Goal: Book appointment/travel/reservation

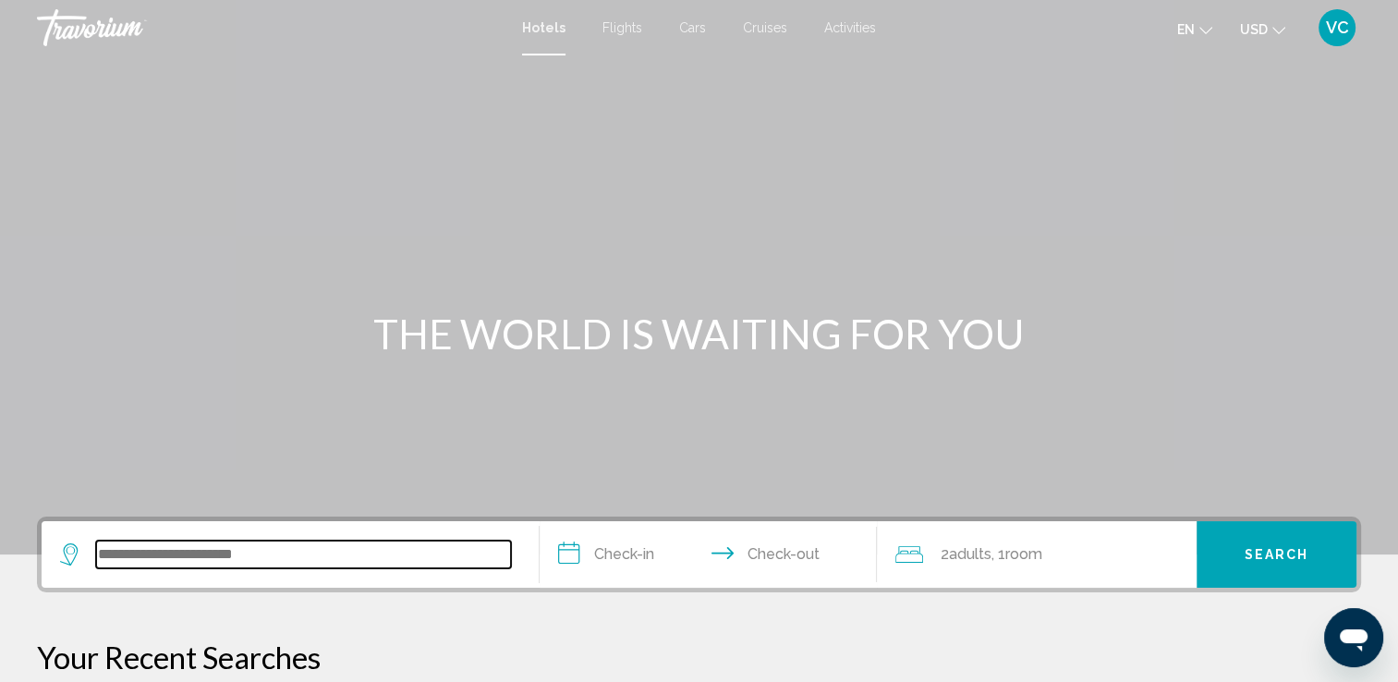
click at [200, 562] on input "Search widget" at bounding box center [303, 555] width 415 height 28
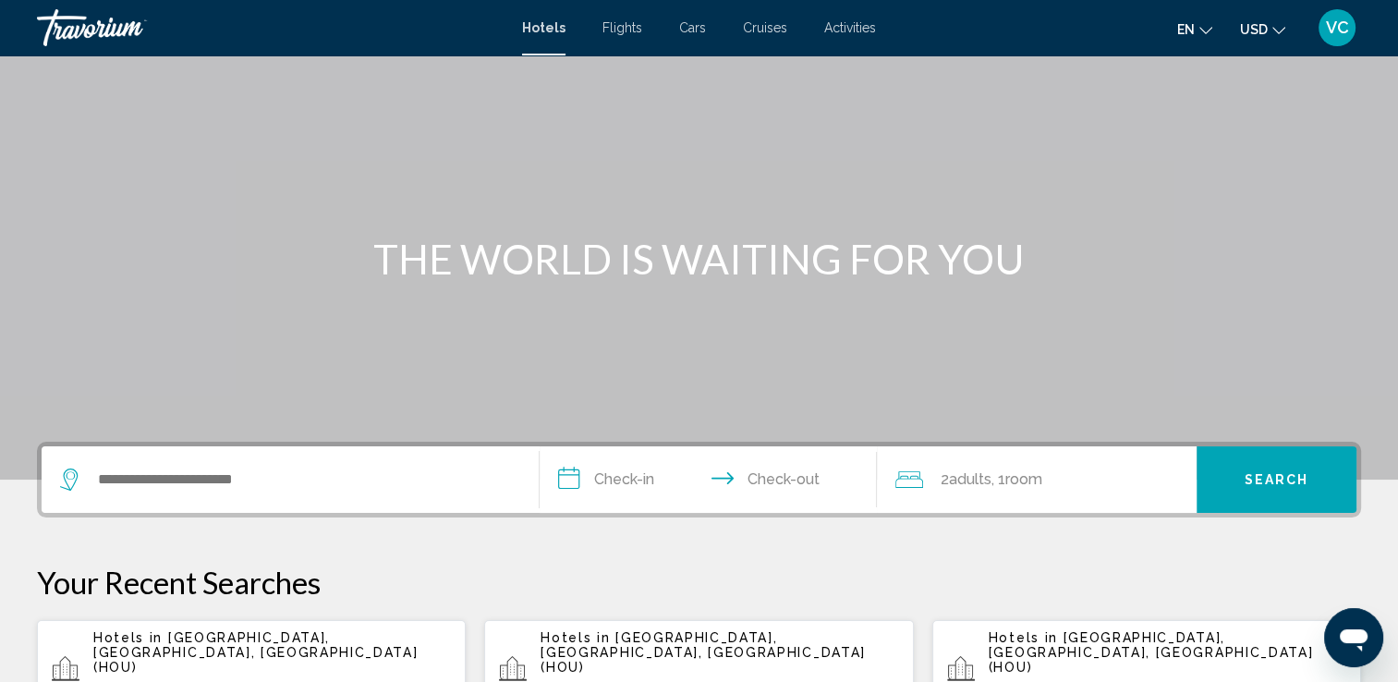
scroll to position [456, 0]
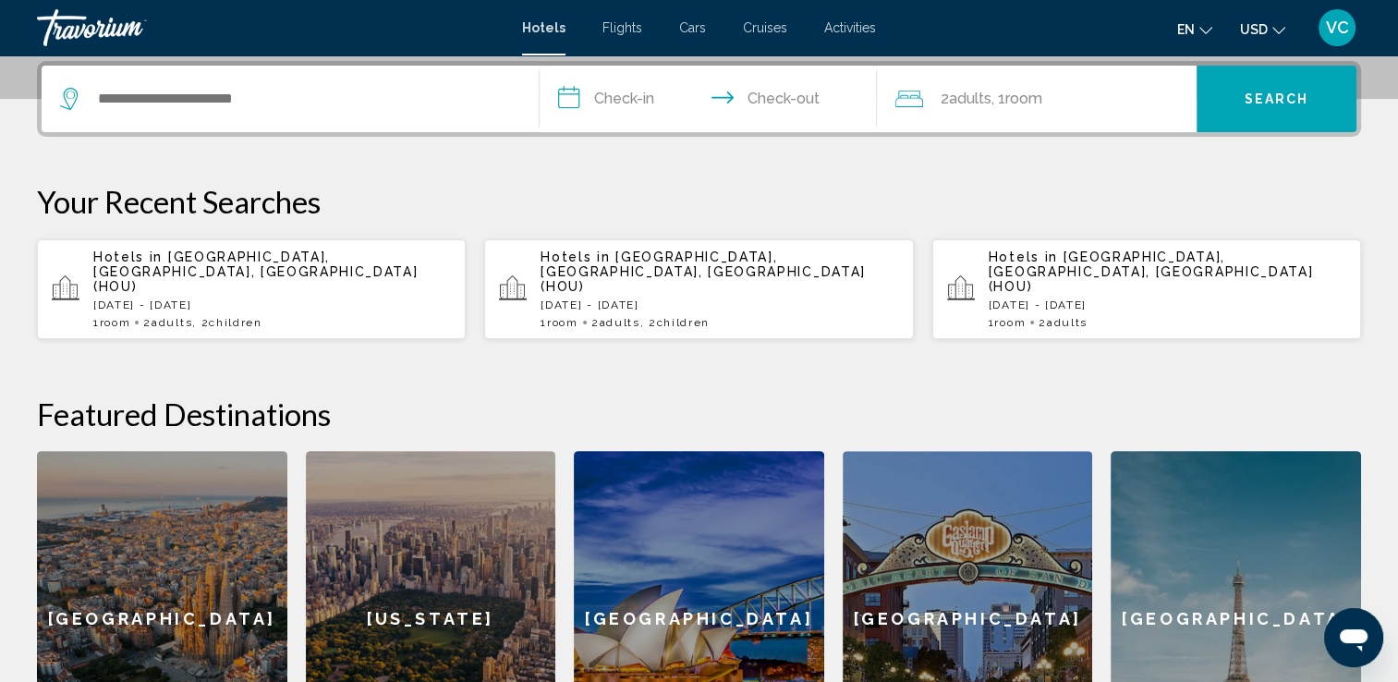
click at [194, 258] on span "[GEOGRAPHIC_DATA], [GEOGRAPHIC_DATA], [GEOGRAPHIC_DATA] (HOU)" at bounding box center [255, 272] width 324 height 44
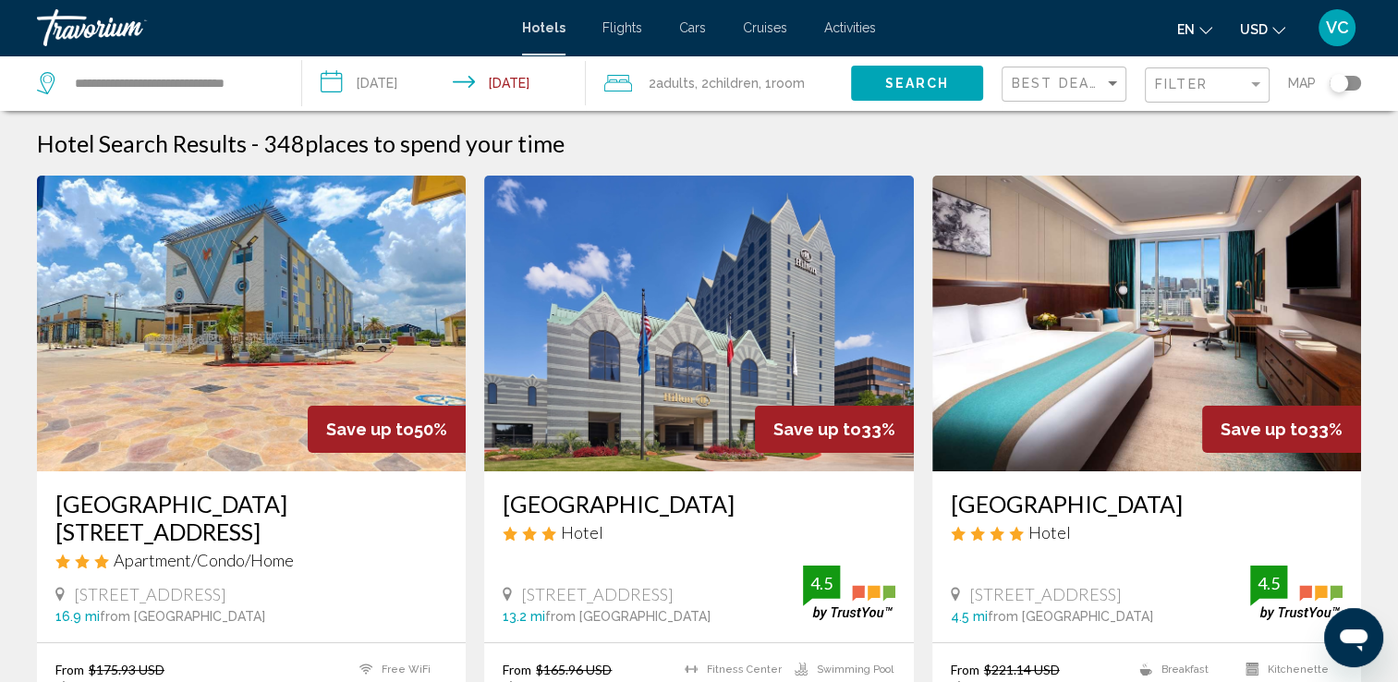
click at [528, 70] on input "**********" at bounding box center [447, 85] width 291 height 61
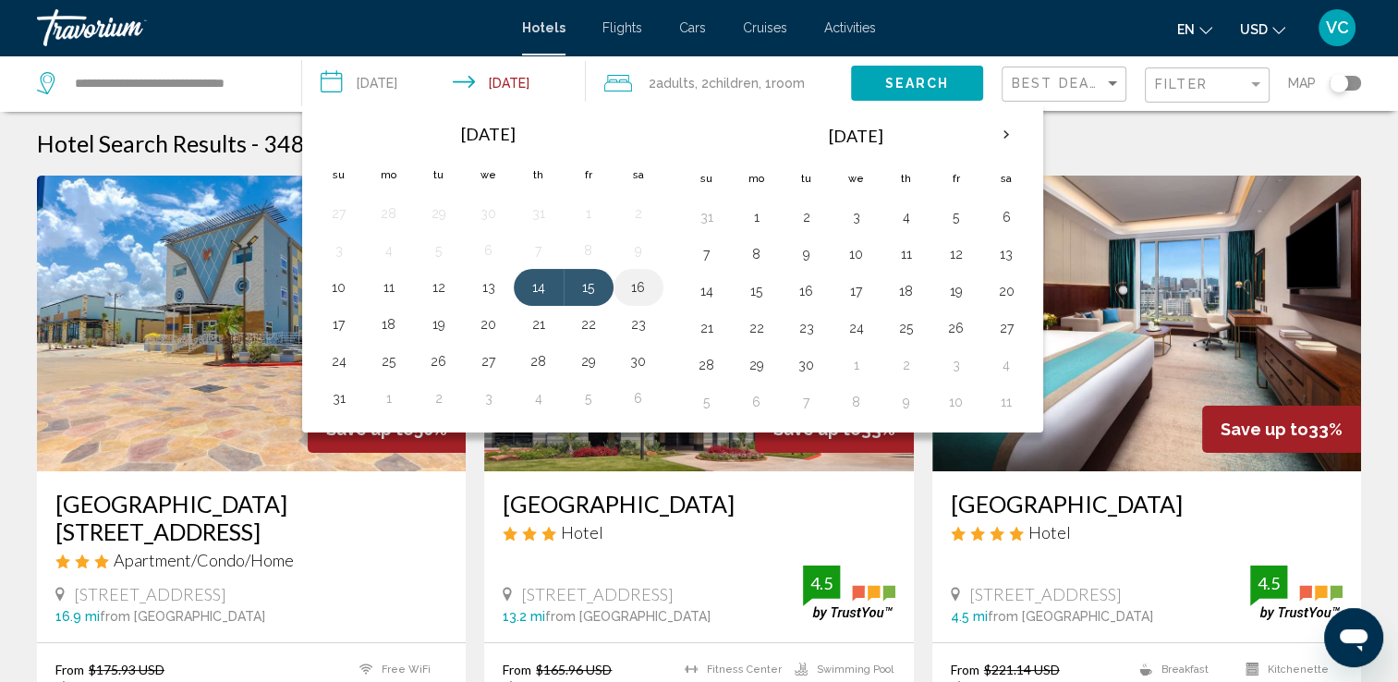
click at [630, 285] on button "16" at bounding box center [639, 287] width 30 height 26
click at [543, 279] on button "14" at bounding box center [539, 287] width 30 height 26
type input "**********"
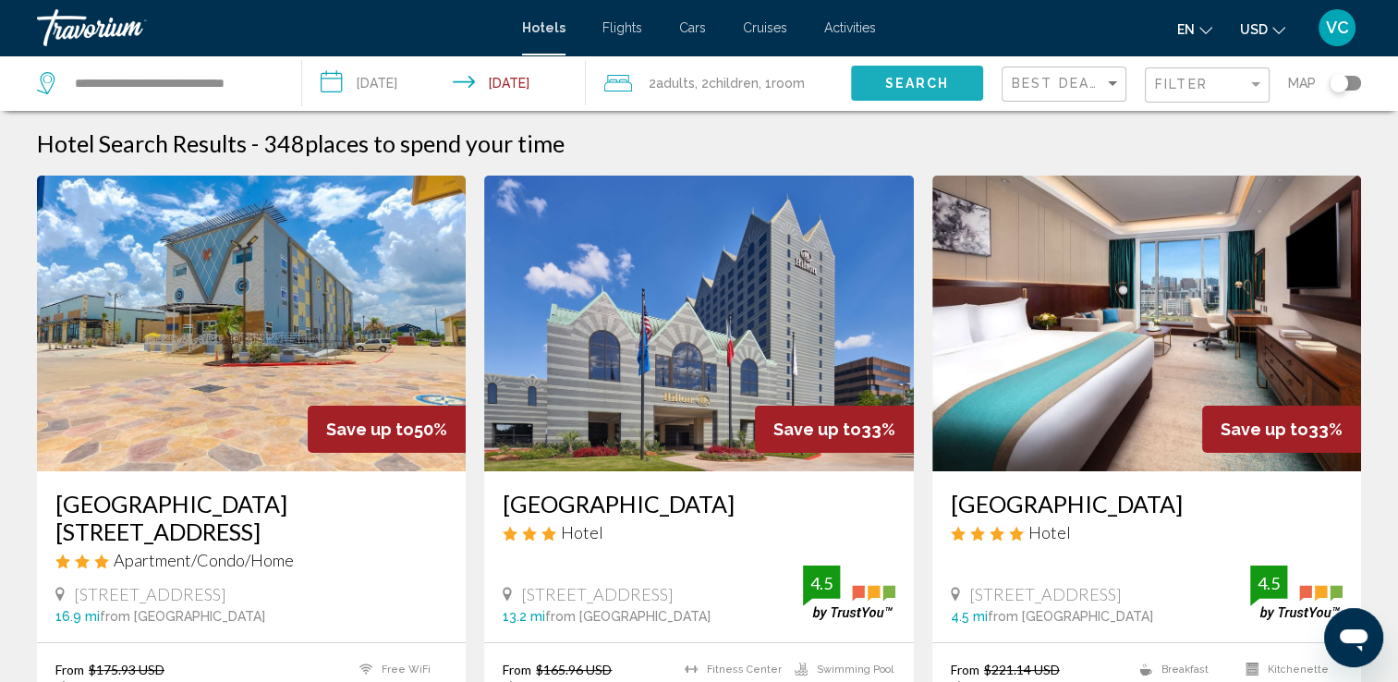
click at [916, 79] on span "Search" at bounding box center [916, 84] width 65 height 15
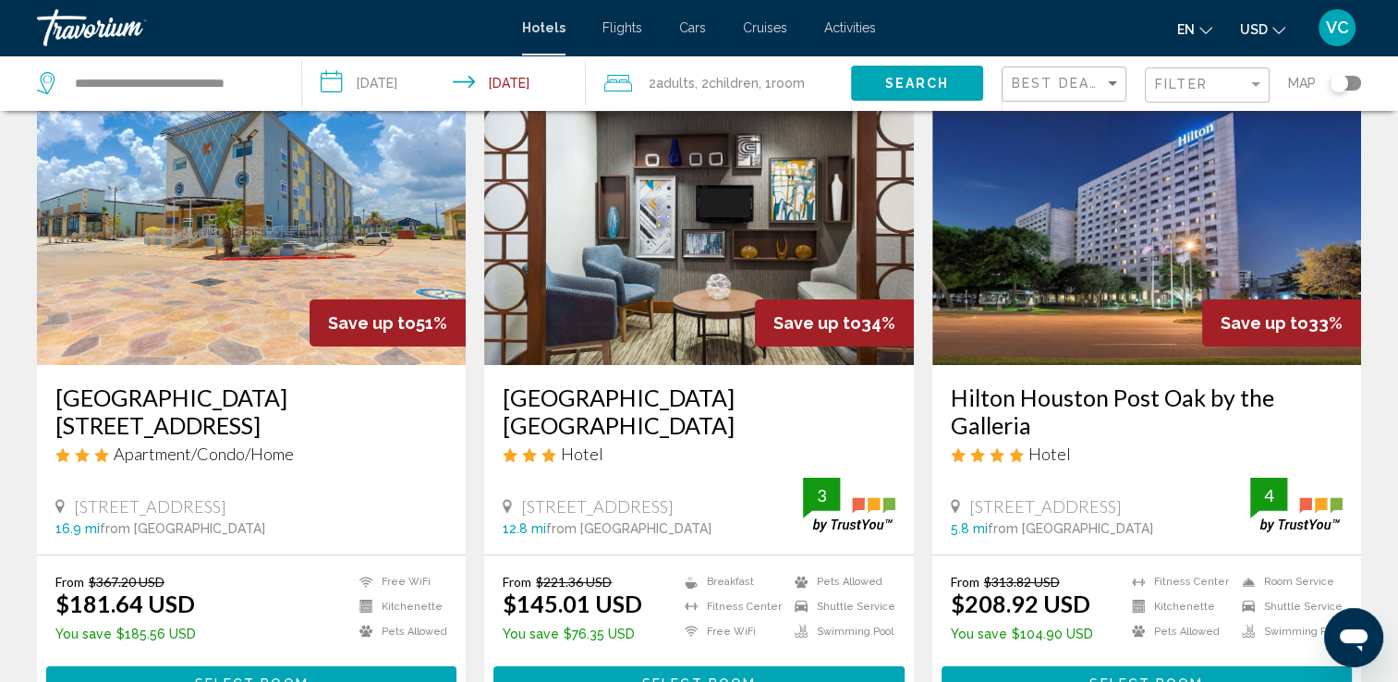
scroll to position [105, 0]
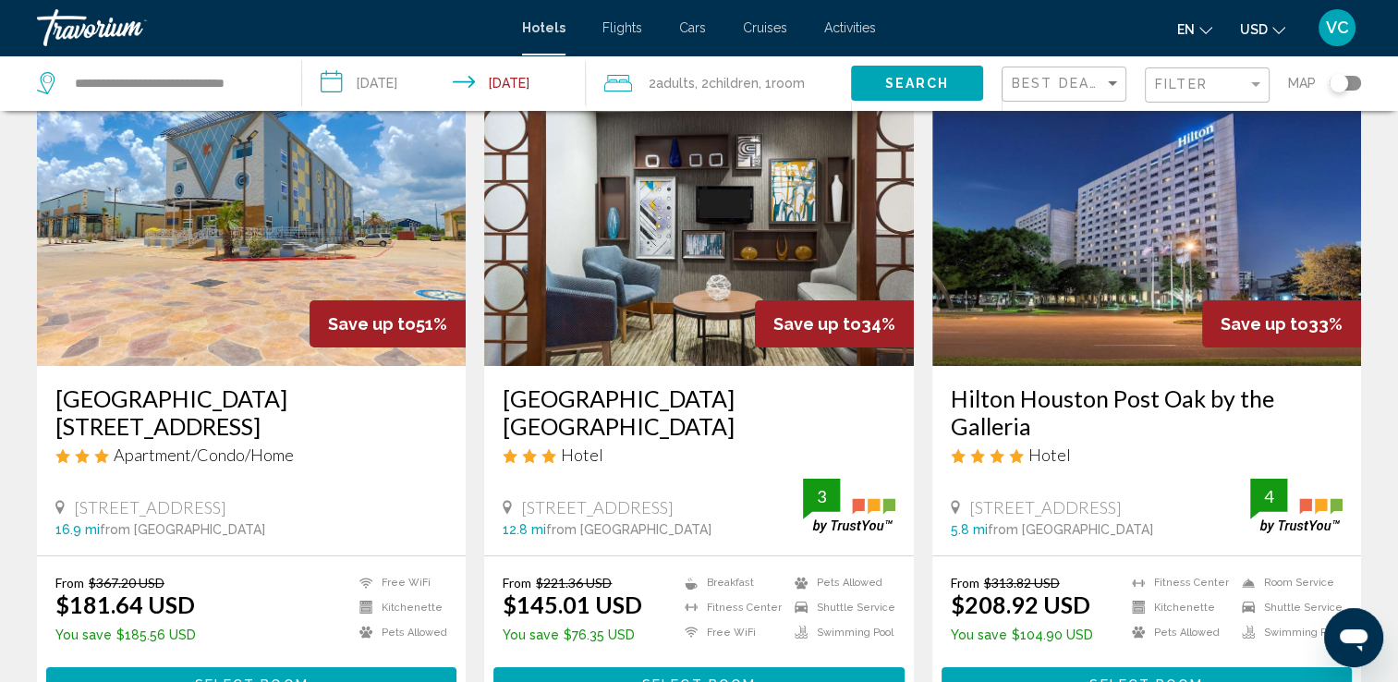
click at [636, 400] on h3 "[GEOGRAPHIC_DATA] [GEOGRAPHIC_DATA]" at bounding box center [699, 411] width 392 height 55
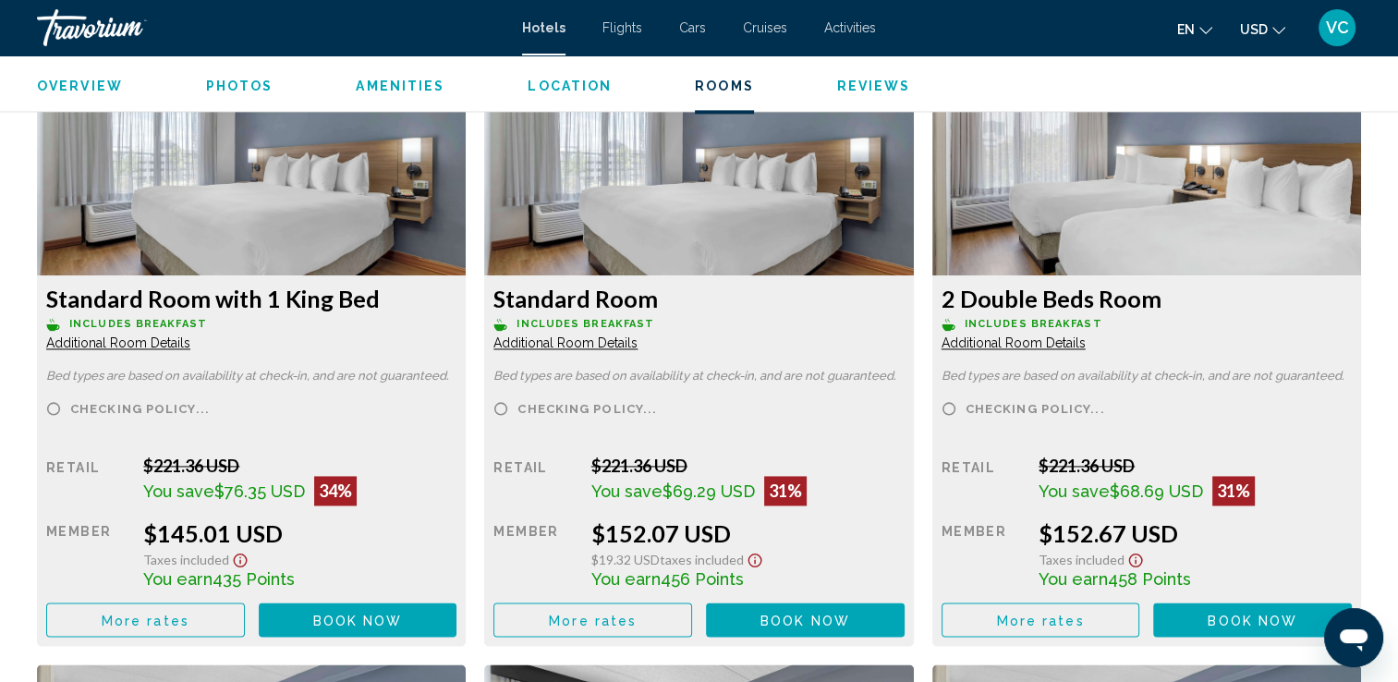
scroll to position [2570, 0]
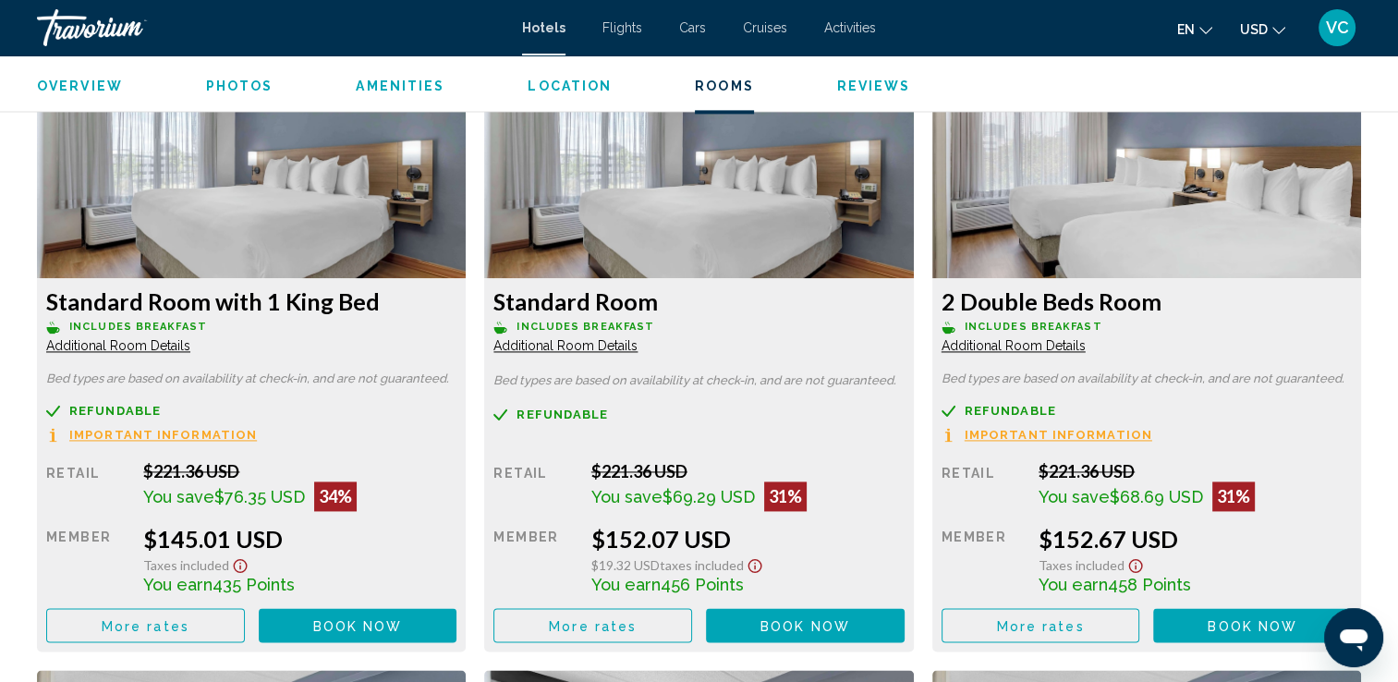
click at [0, 436] on div "Overview Type Hotel Address [STREET_ADDRESS] Description Full Description Ideal…" at bounding box center [699, 501] width 1398 height 4736
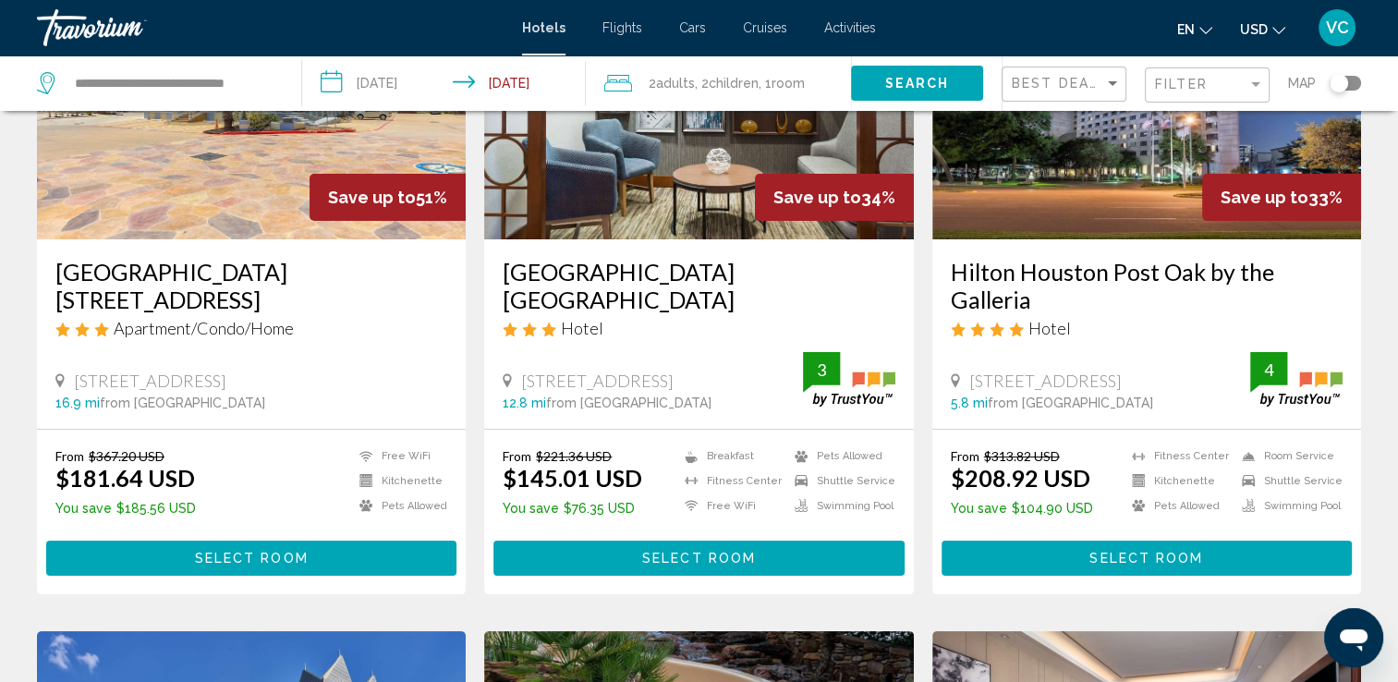
scroll to position [221, 0]
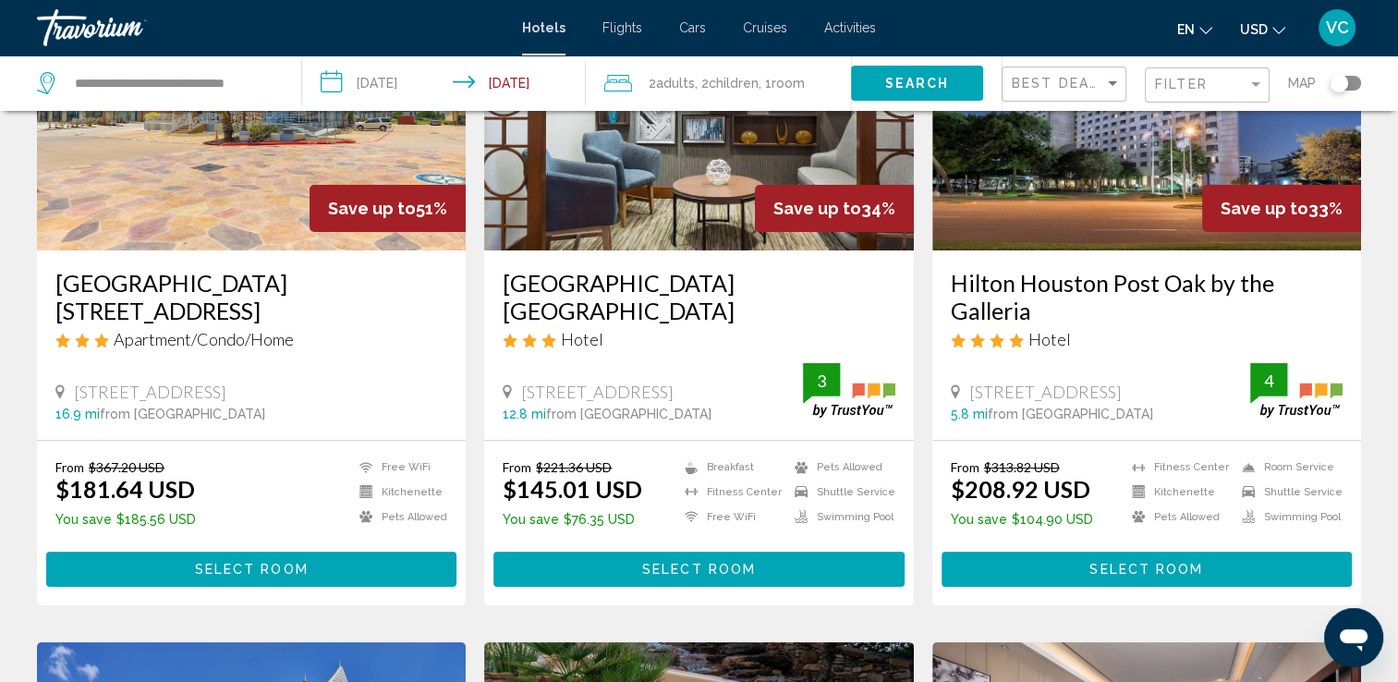
click at [1210, 92] on div "Filter" at bounding box center [1209, 85] width 109 height 34
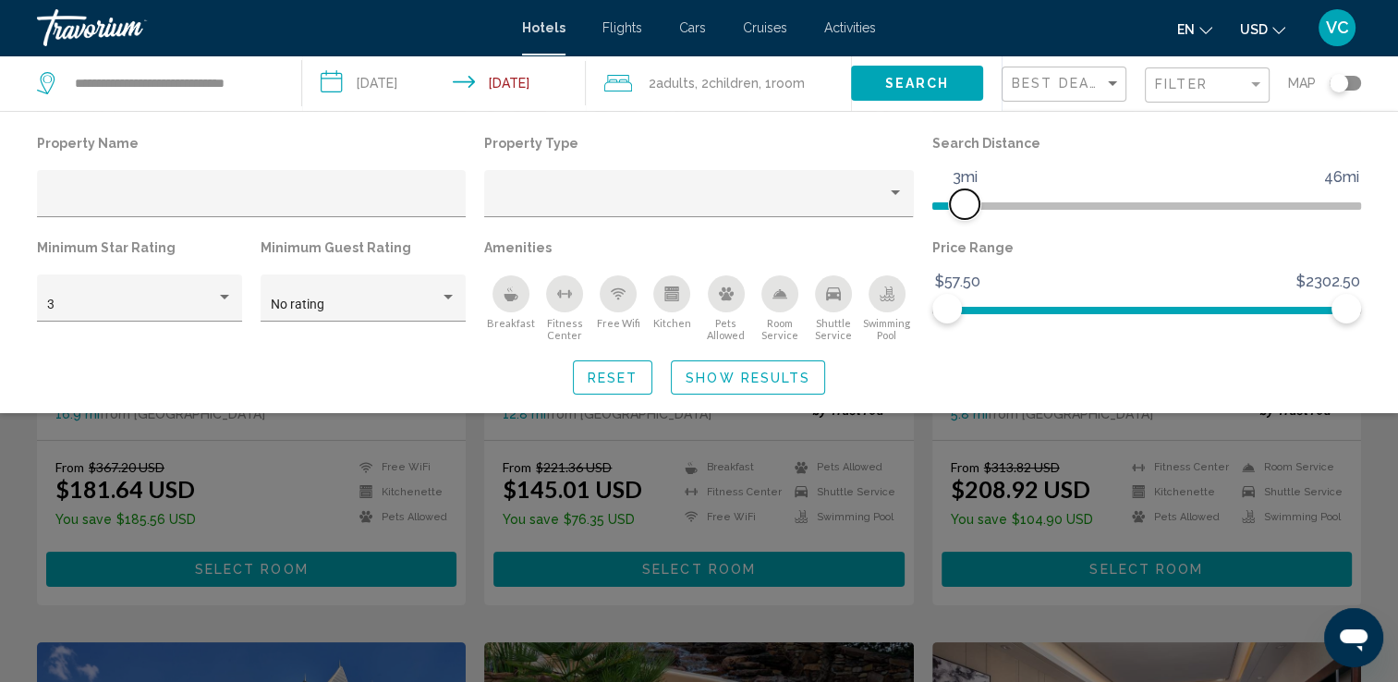
click at [960, 201] on span "Hotel Filters" at bounding box center [949, 203] width 32 height 30
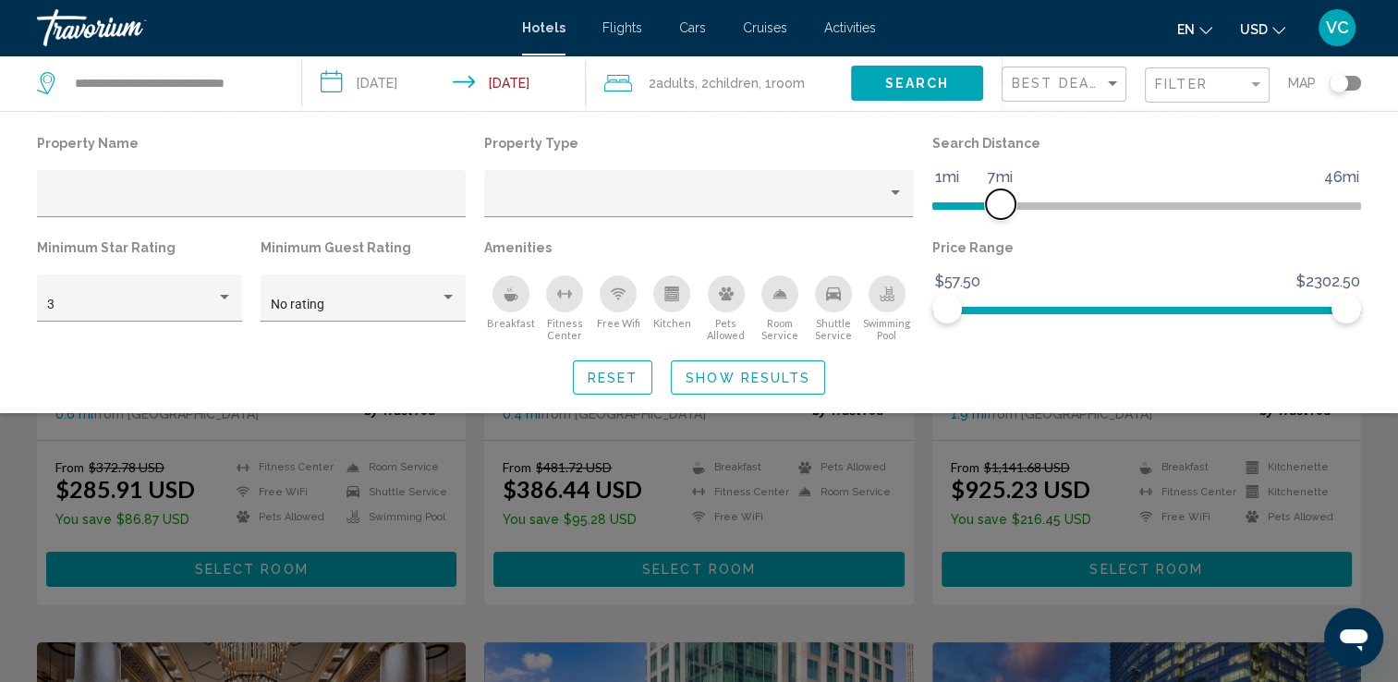
click at [1002, 202] on ngx-slider "1mi 46mi 7mi" at bounding box center [1147, 204] width 429 height 4
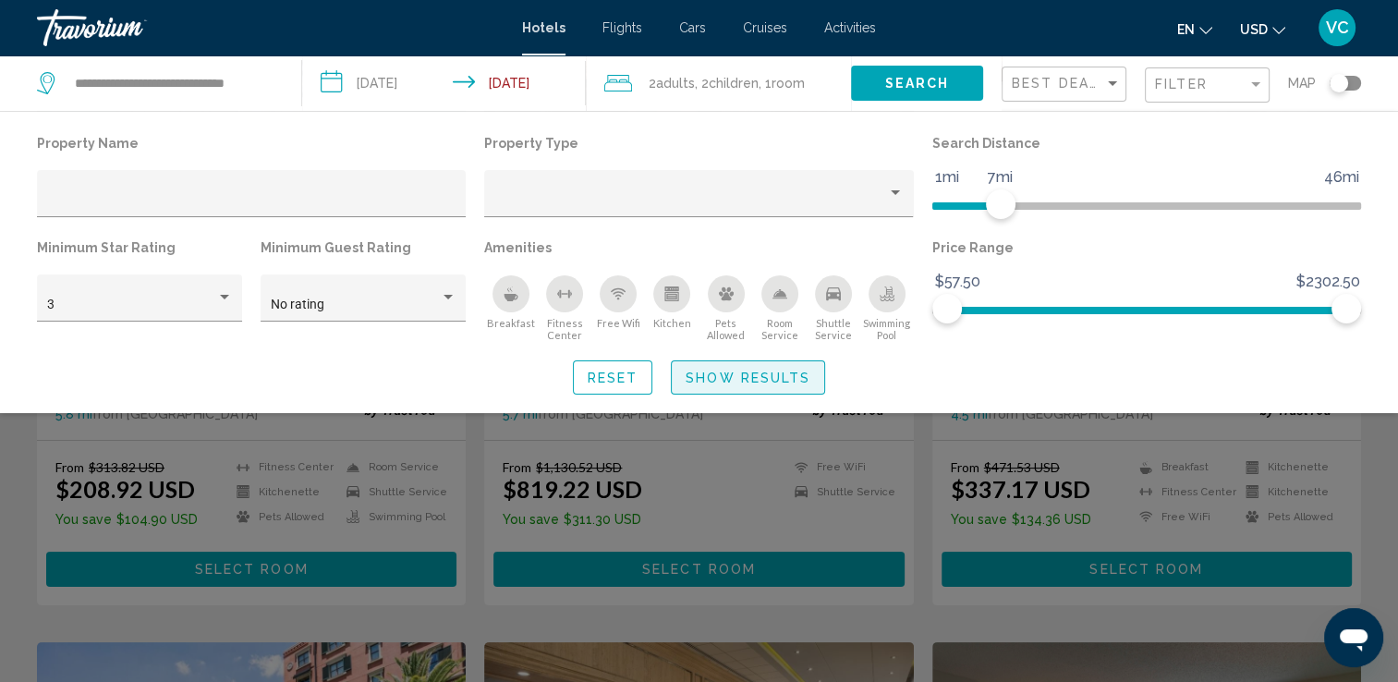
click at [702, 373] on span "Show Results" at bounding box center [748, 378] width 125 height 15
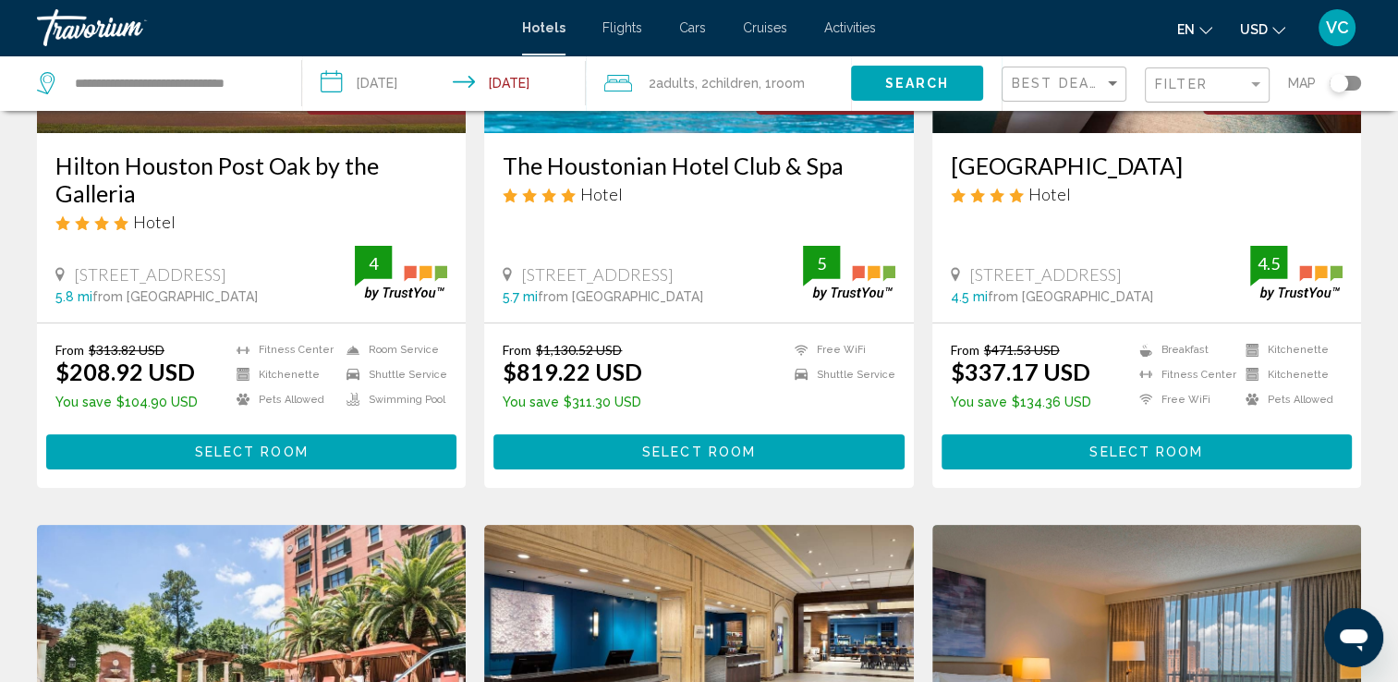
scroll to position [157, 0]
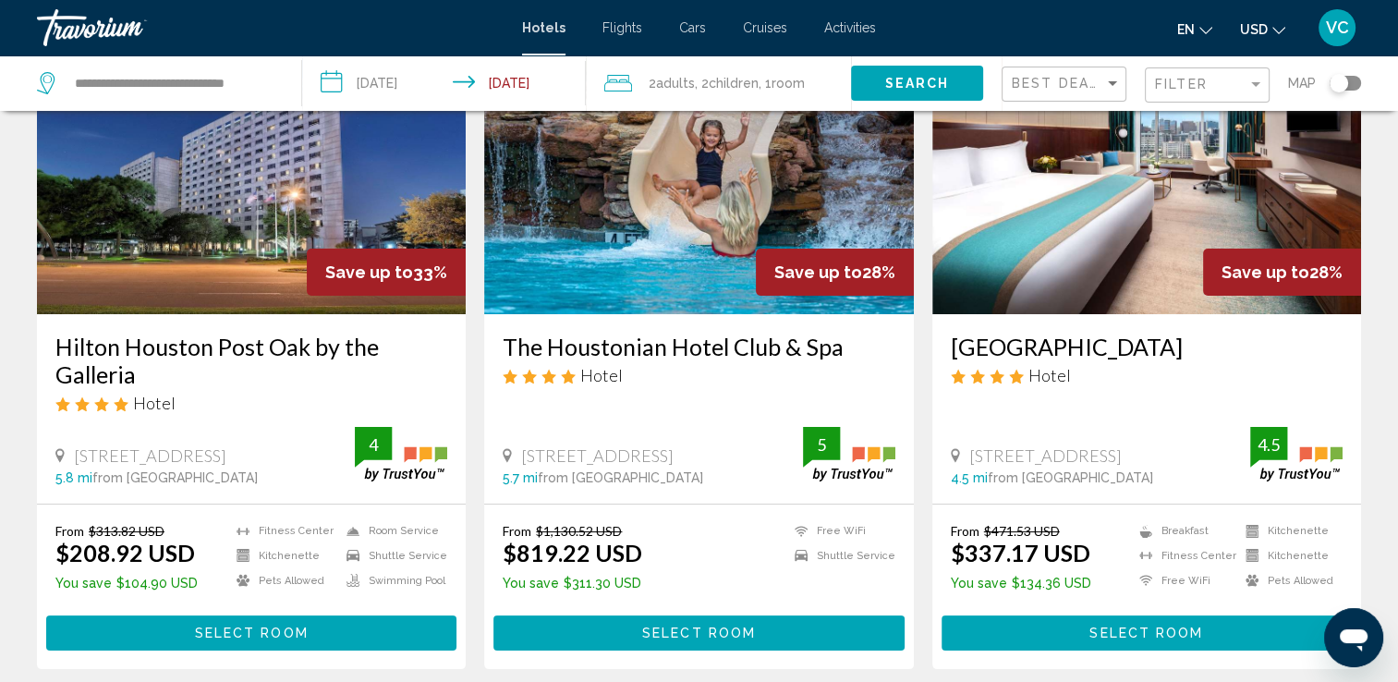
click at [1067, 346] on h3 "[GEOGRAPHIC_DATA]" at bounding box center [1147, 347] width 392 height 28
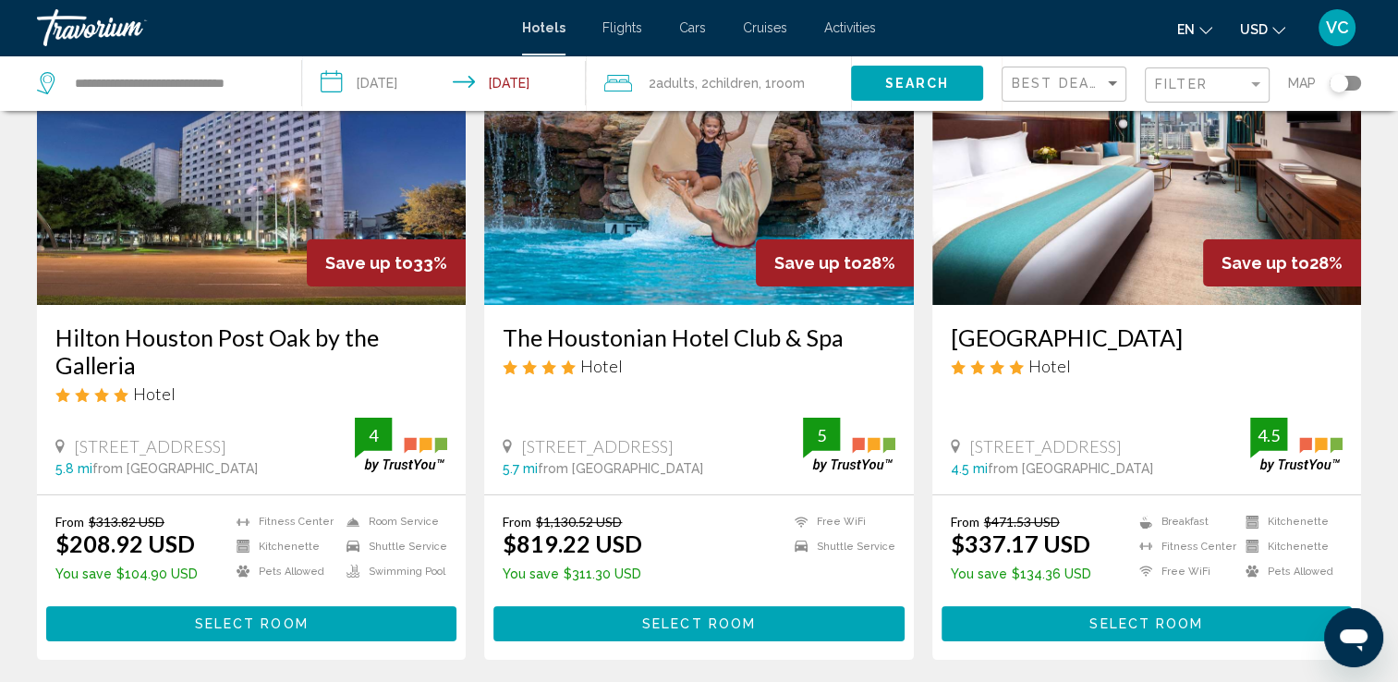
scroll to position [168, 0]
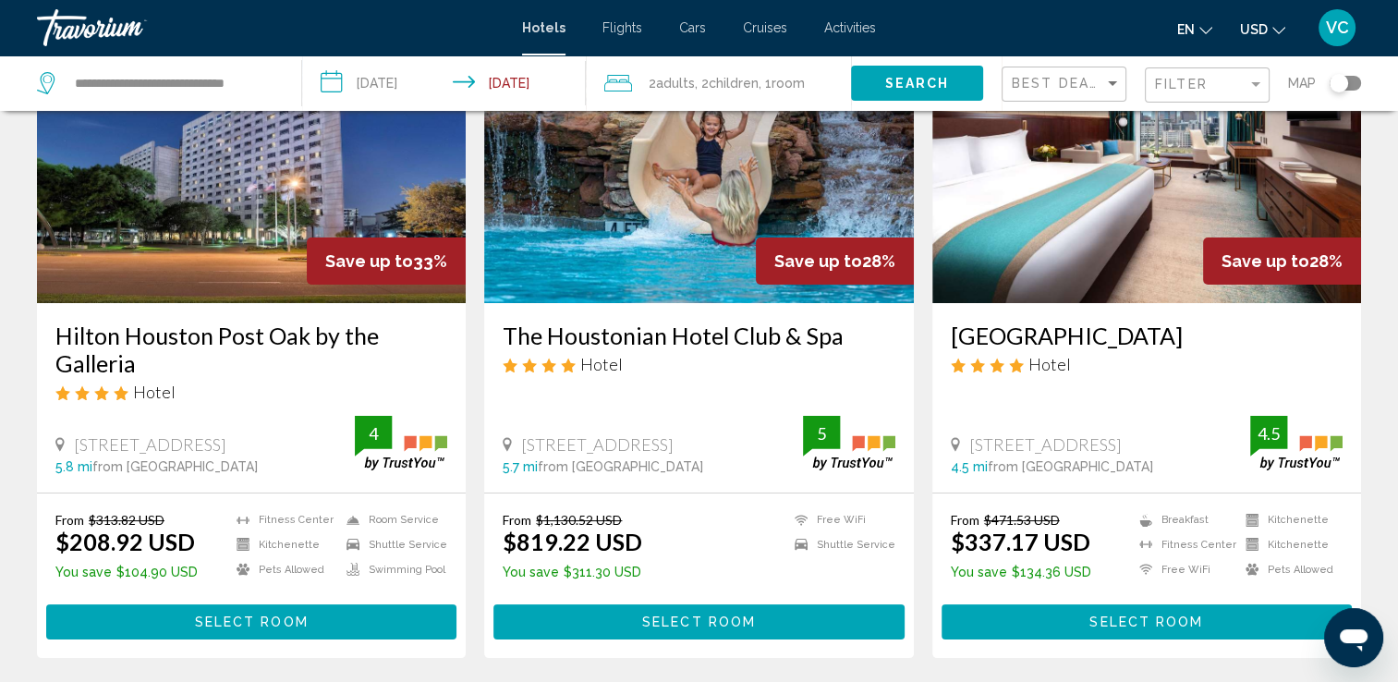
click at [651, 346] on h3 "The Houstonian Hotel Club & Spa" at bounding box center [699, 336] width 392 height 28
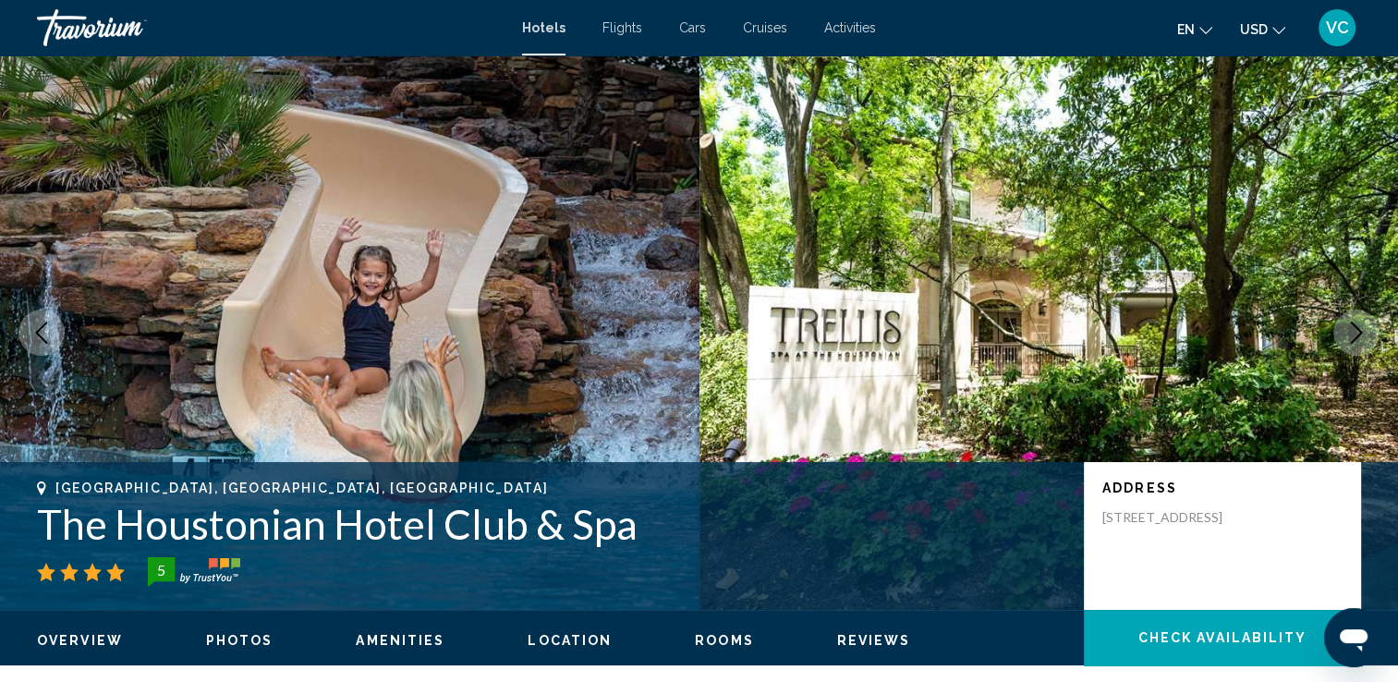
click at [1354, 328] on icon "Next image" at bounding box center [1357, 333] width 22 height 22
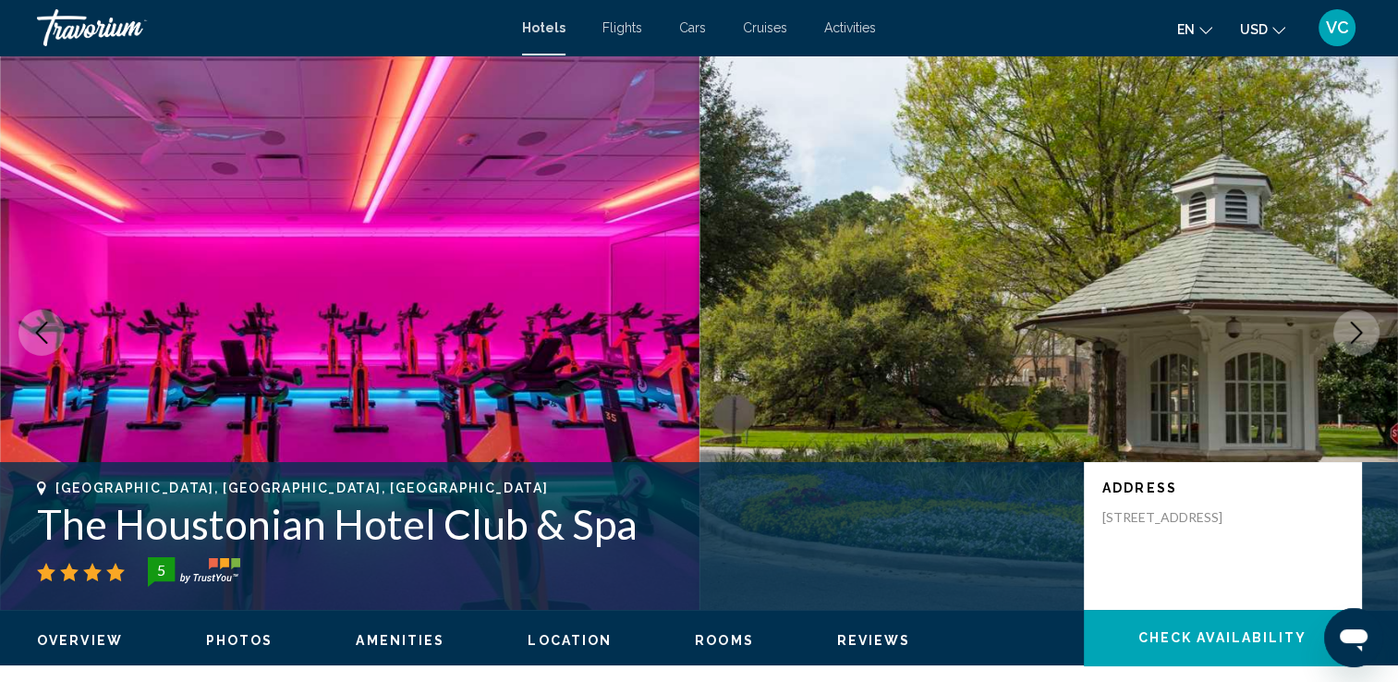
click at [1354, 328] on icon "Next image" at bounding box center [1357, 333] width 22 height 22
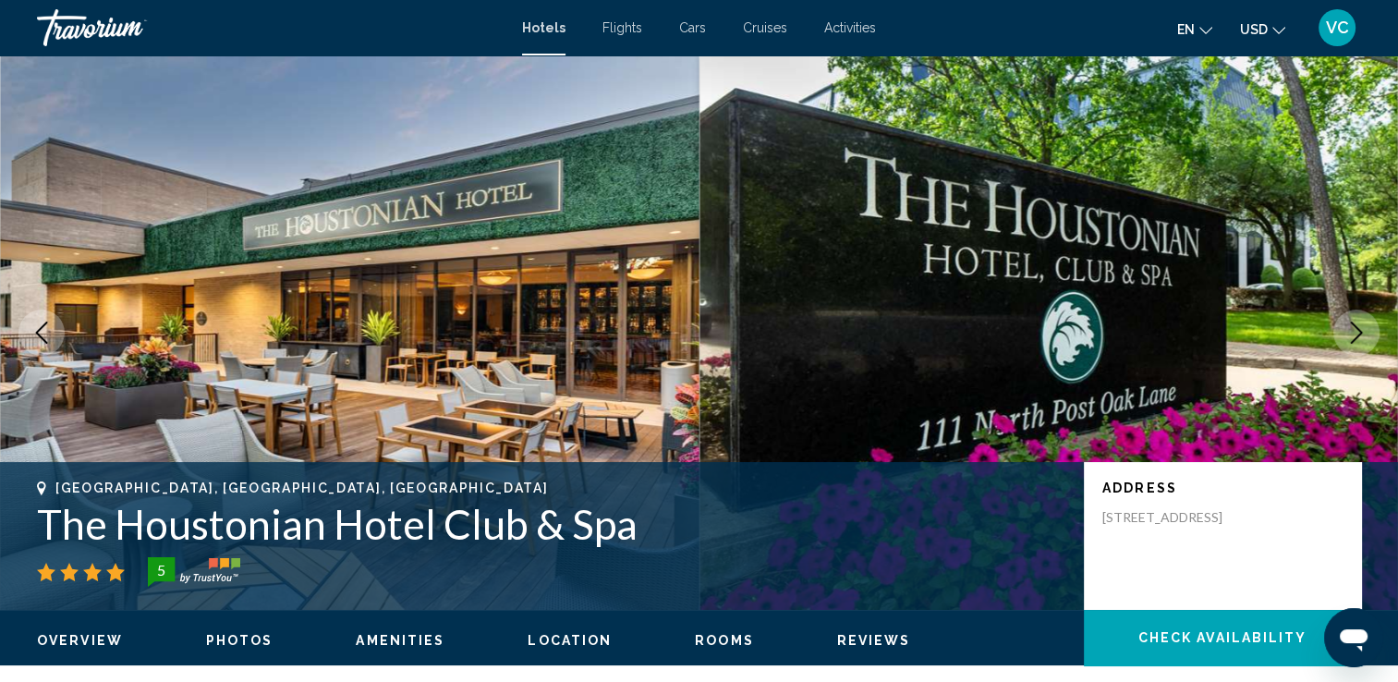
click at [1354, 328] on icon "Next image" at bounding box center [1357, 333] width 22 height 22
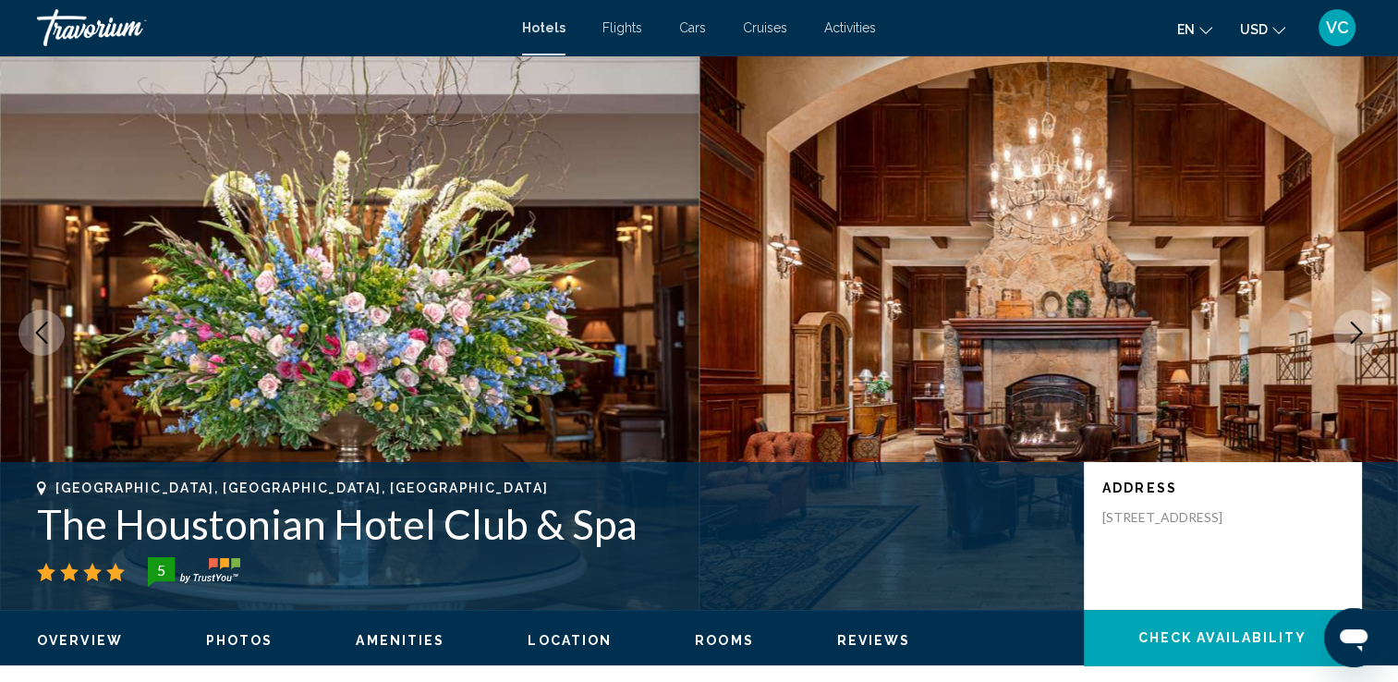
click at [1354, 328] on icon "Next image" at bounding box center [1357, 333] width 22 height 22
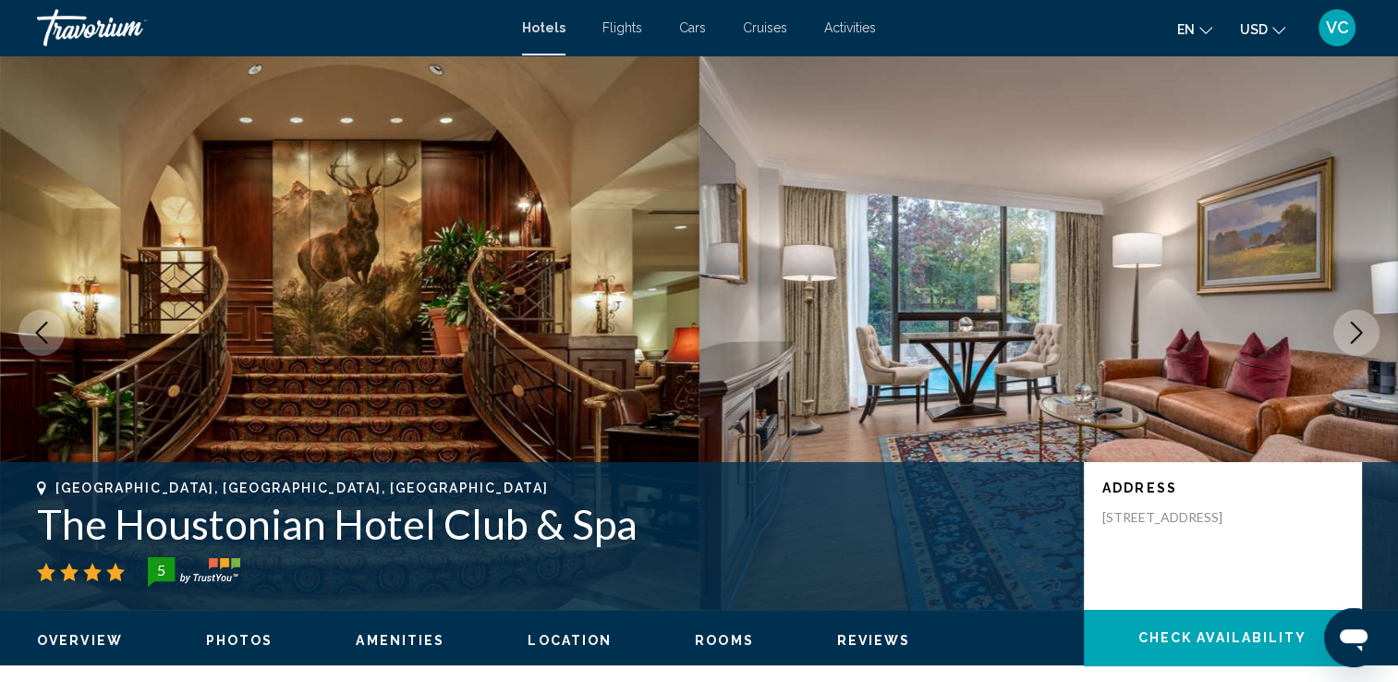
click at [1354, 328] on icon "Next image" at bounding box center [1357, 333] width 22 height 22
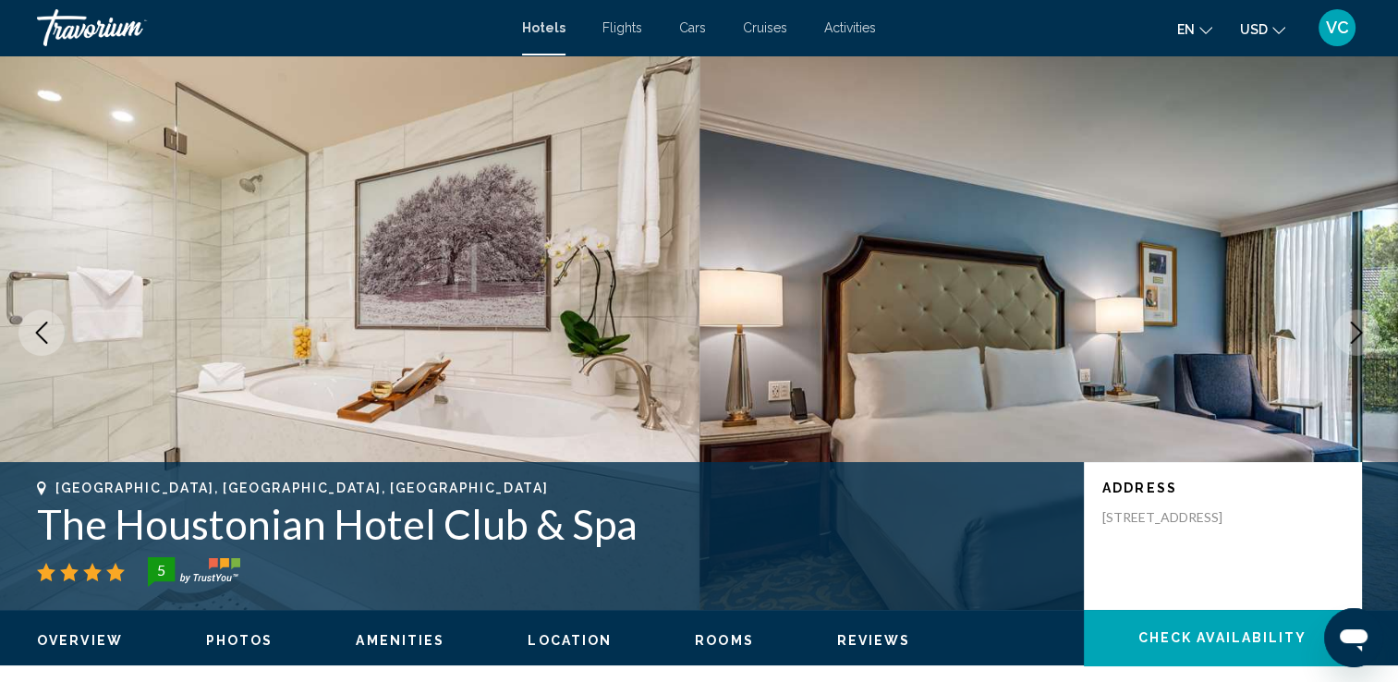
click at [1354, 328] on icon "Next image" at bounding box center [1357, 333] width 22 height 22
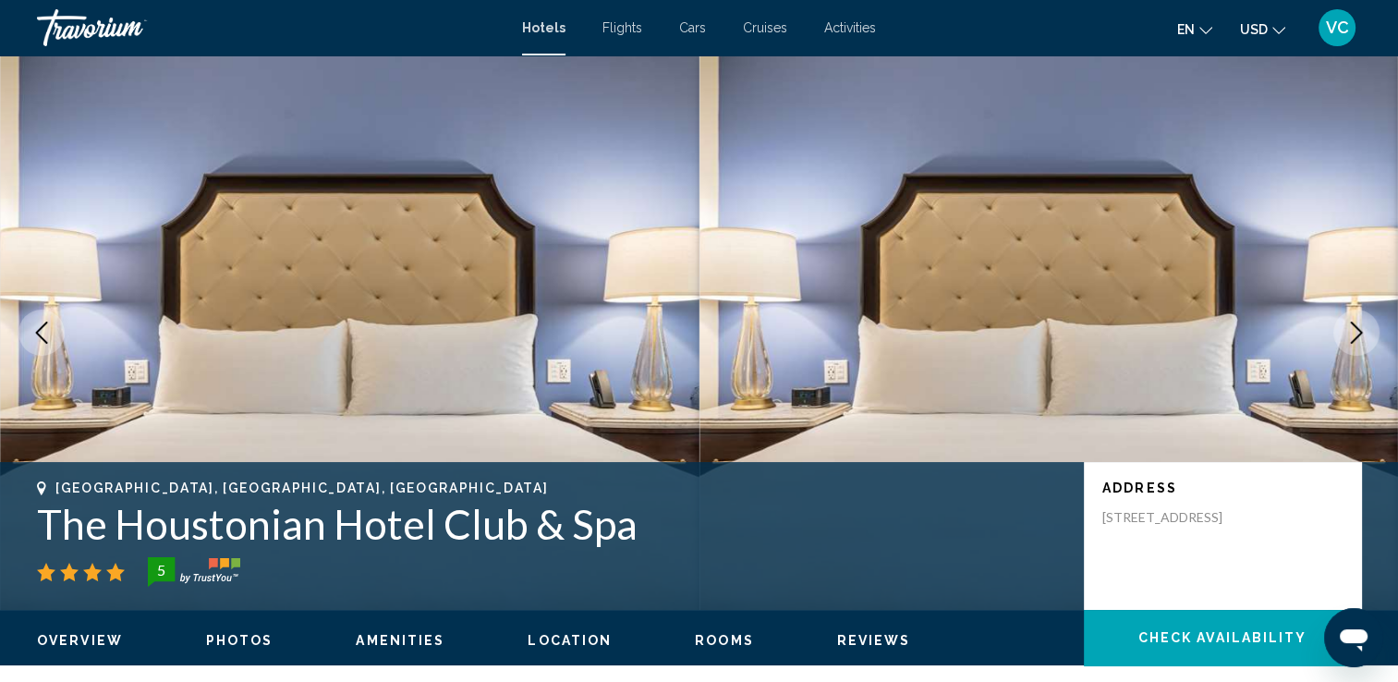
click at [1354, 328] on icon "Next image" at bounding box center [1357, 333] width 22 height 22
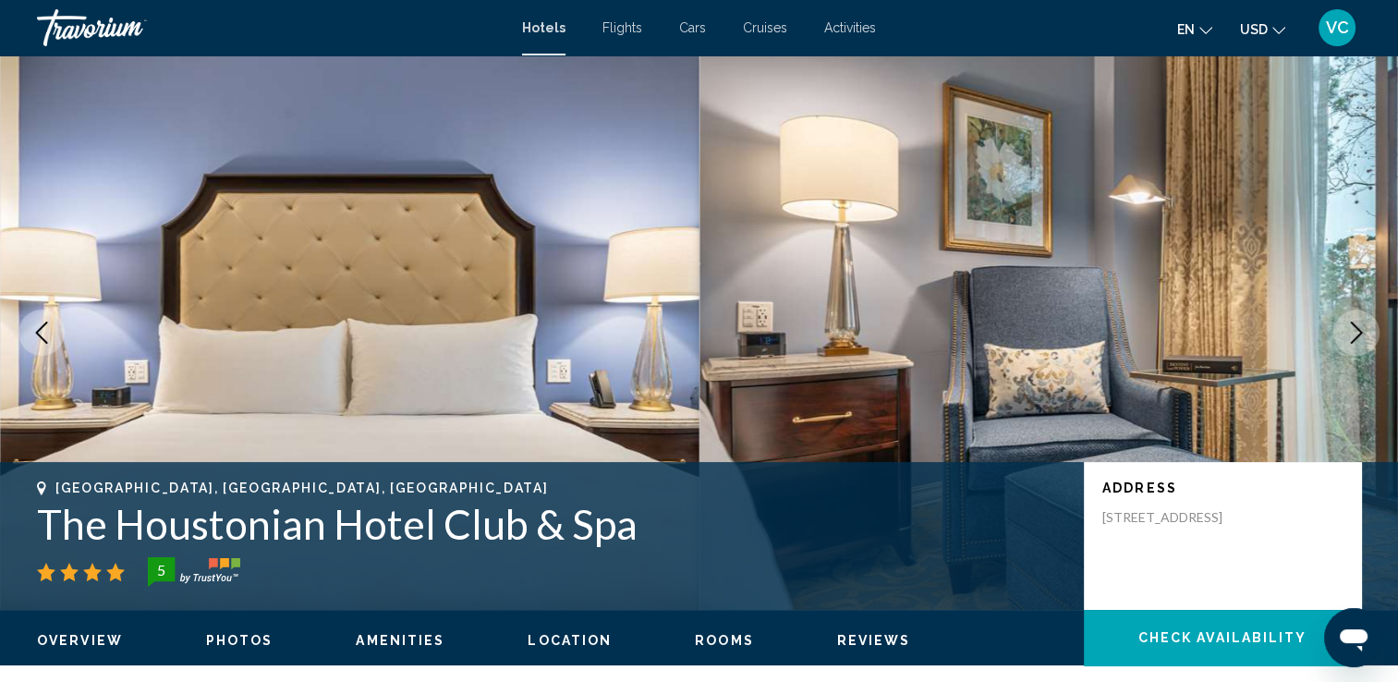
click at [1354, 328] on icon "Next image" at bounding box center [1357, 333] width 22 height 22
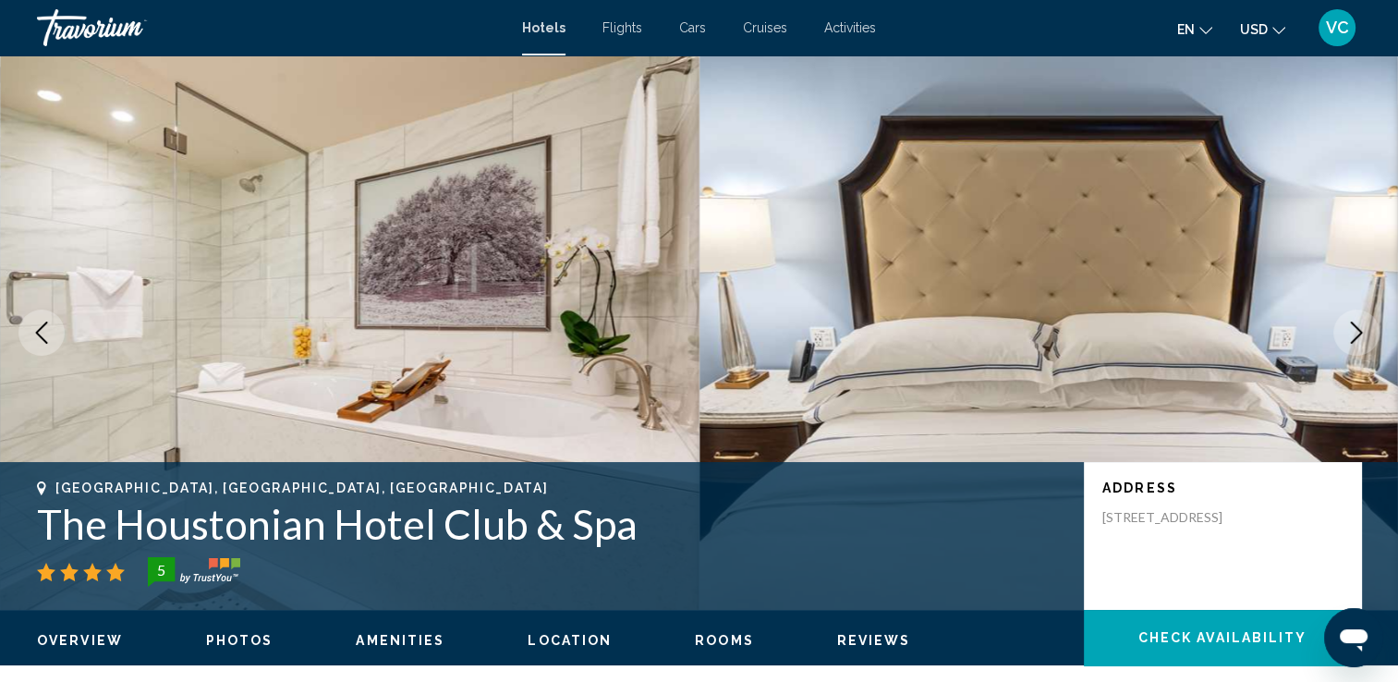
click at [1354, 328] on icon "Next image" at bounding box center [1357, 333] width 22 height 22
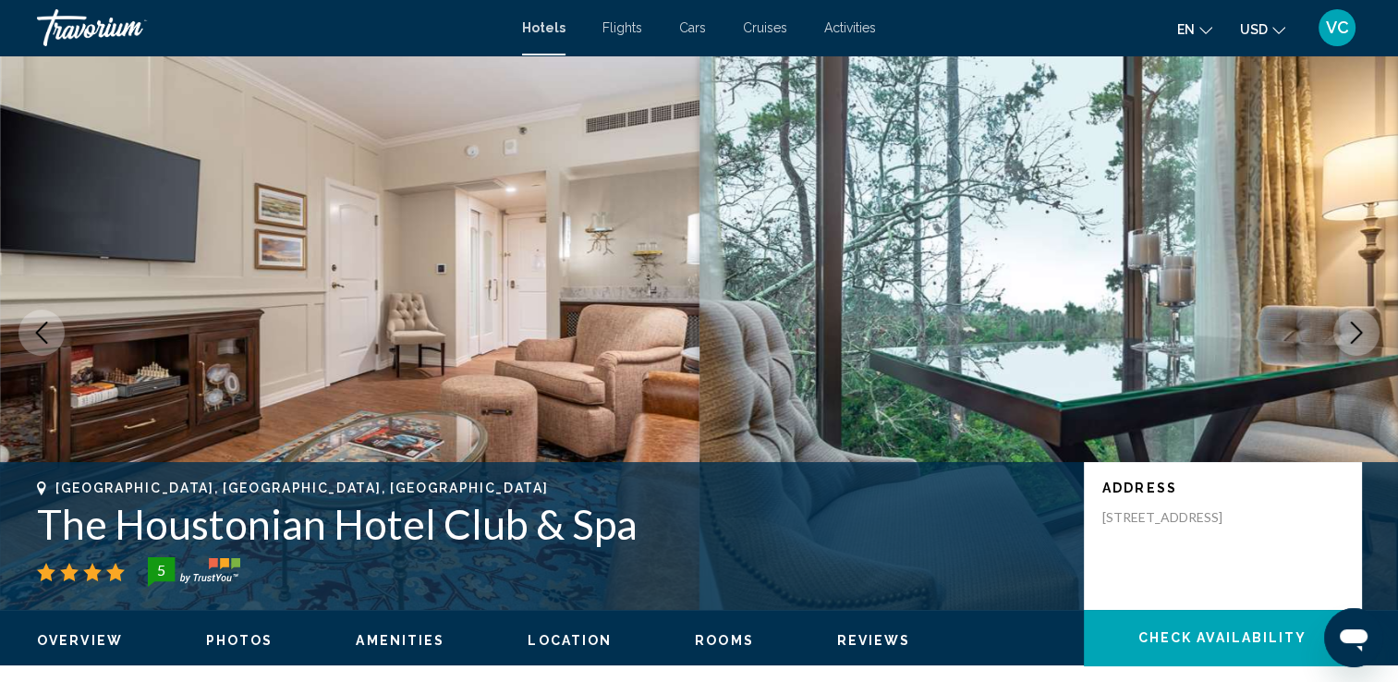
click at [1354, 328] on icon "Next image" at bounding box center [1357, 333] width 22 height 22
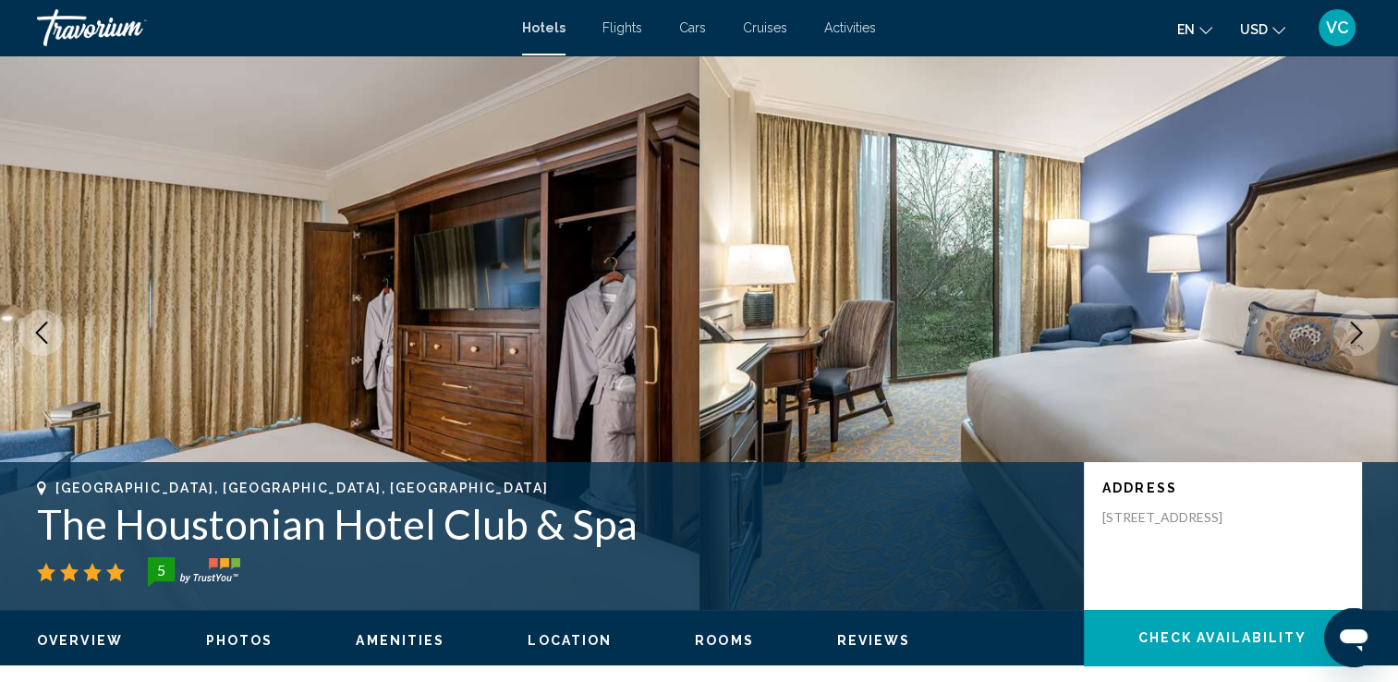
click at [1354, 328] on icon "Next image" at bounding box center [1357, 333] width 22 height 22
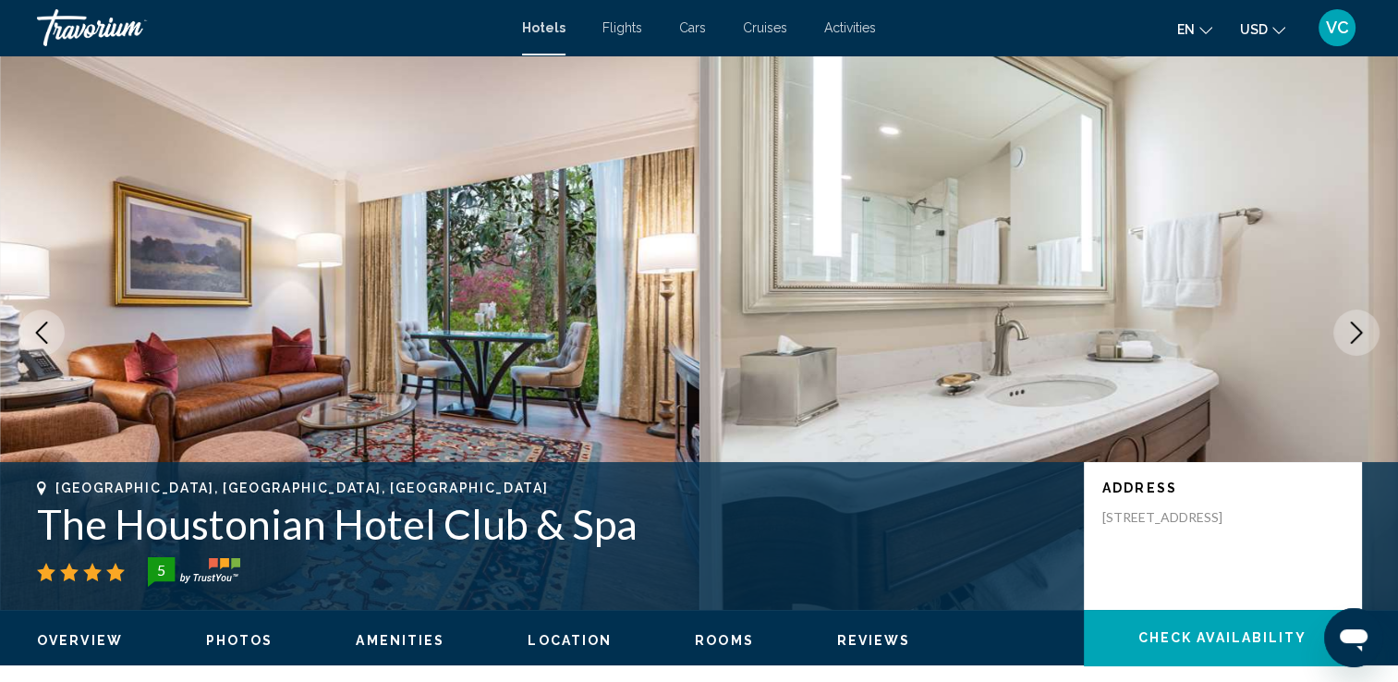
click at [1354, 328] on icon "Next image" at bounding box center [1357, 333] width 22 height 22
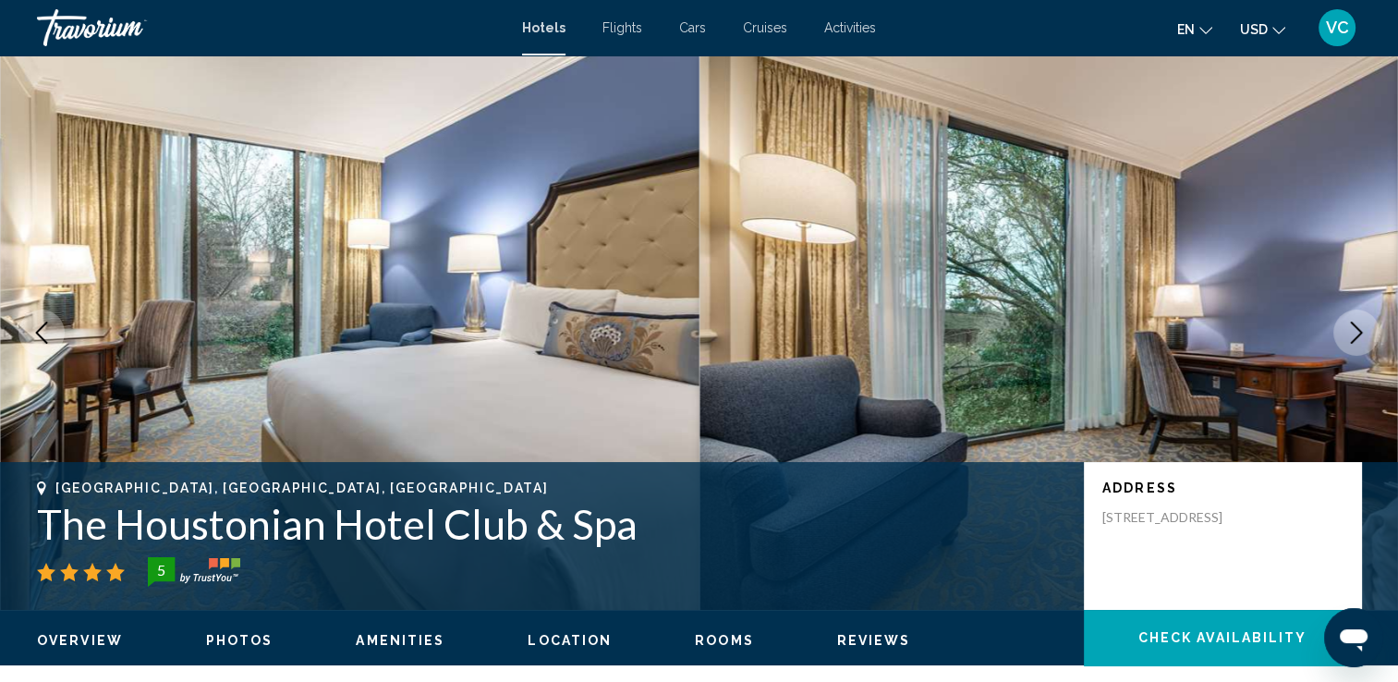
click at [1354, 328] on icon "Next image" at bounding box center [1357, 333] width 22 height 22
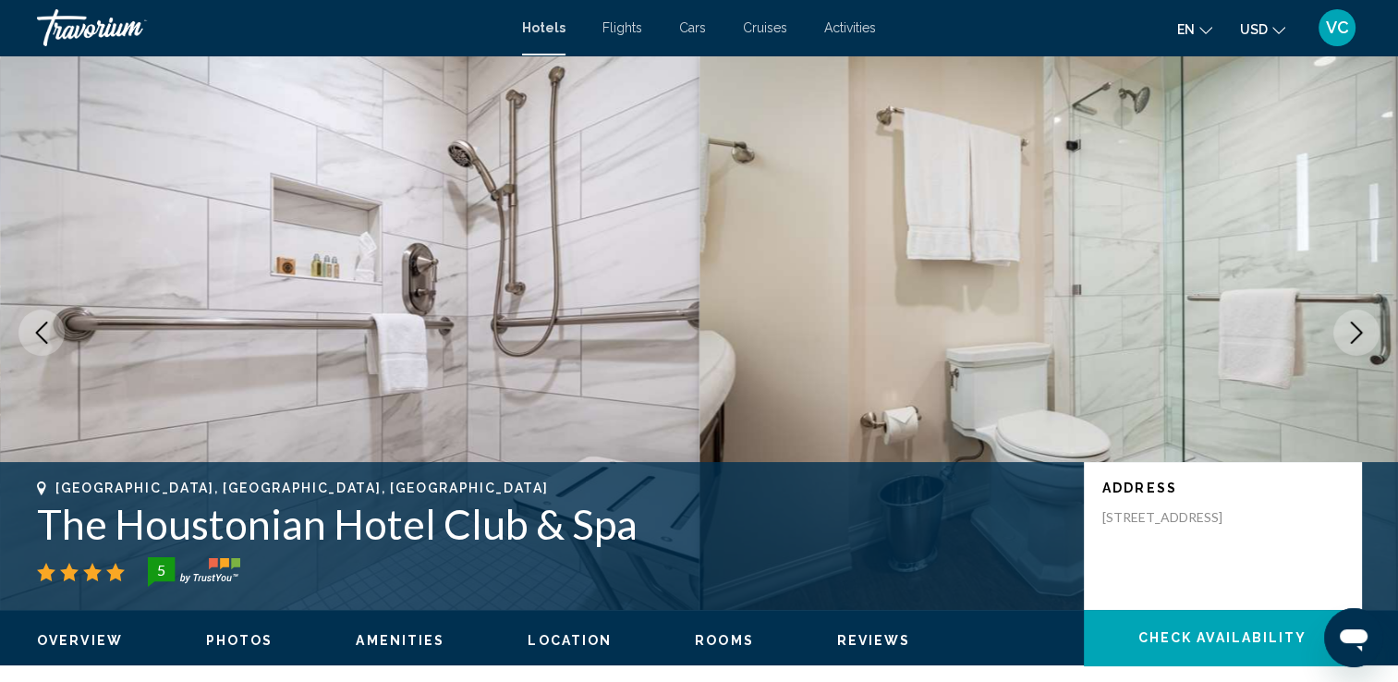
click at [1354, 328] on icon "Next image" at bounding box center [1357, 333] width 22 height 22
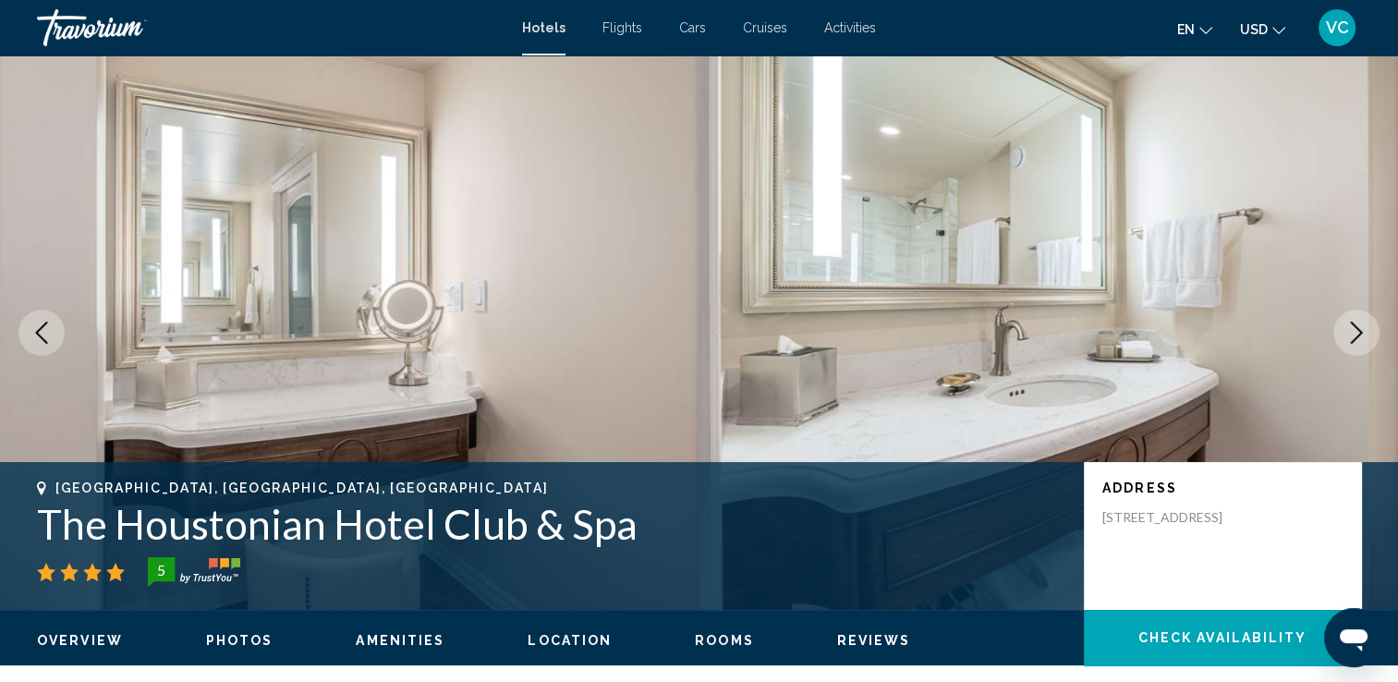
click at [1354, 328] on icon "Next image" at bounding box center [1357, 333] width 22 height 22
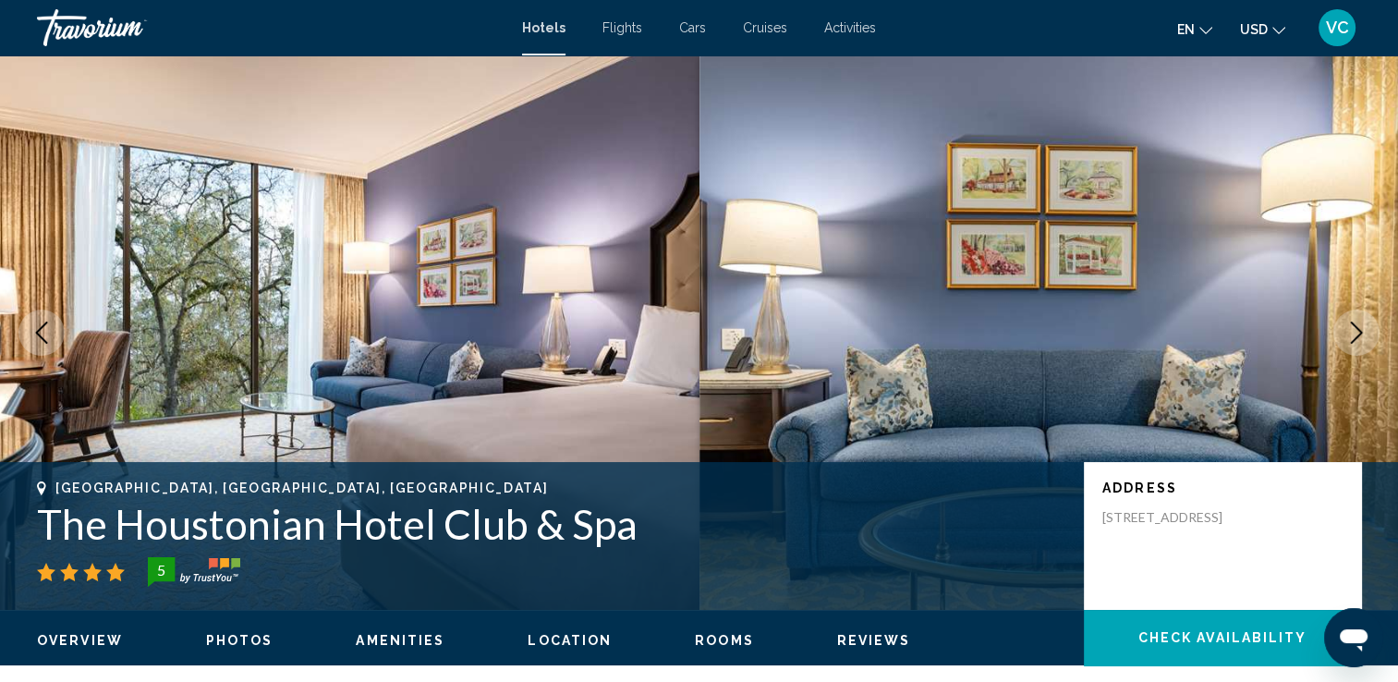
click at [1354, 328] on icon "Next image" at bounding box center [1357, 333] width 22 height 22
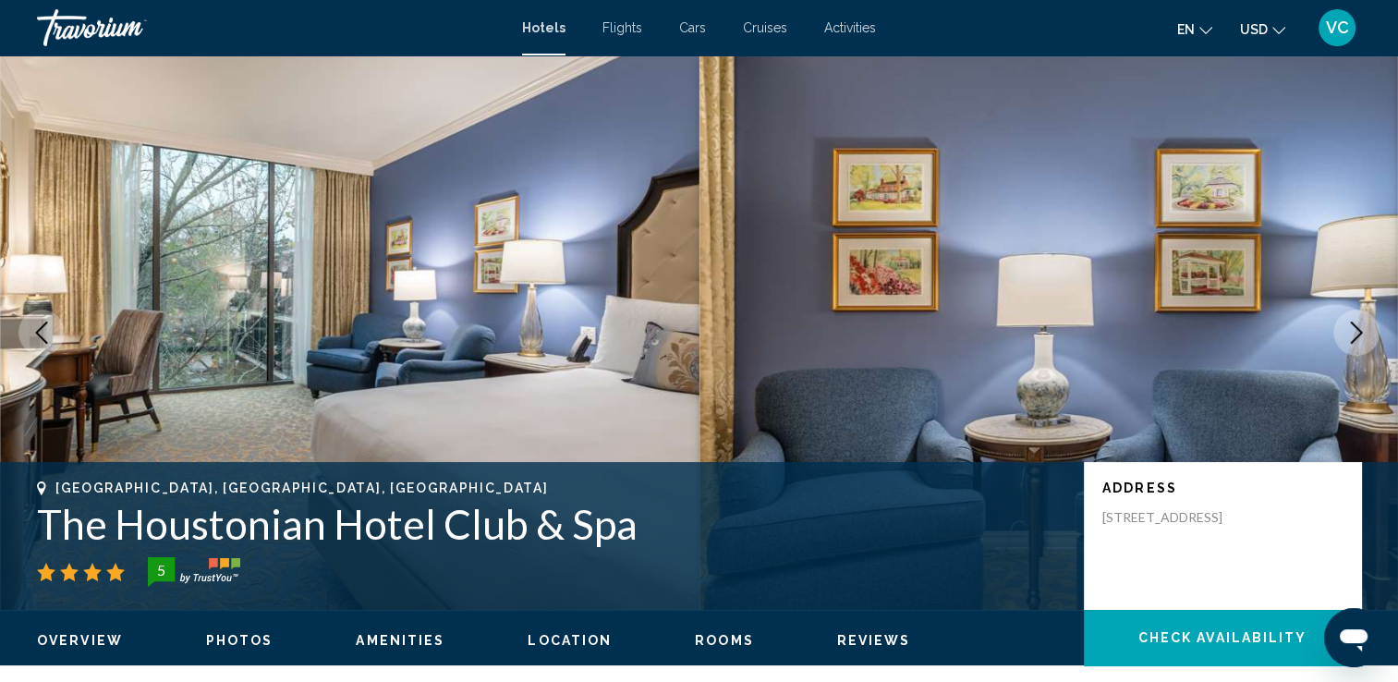
click at [1354, 328] on icon "Next image" at bounding box center [1357, 333] width 22 height 22
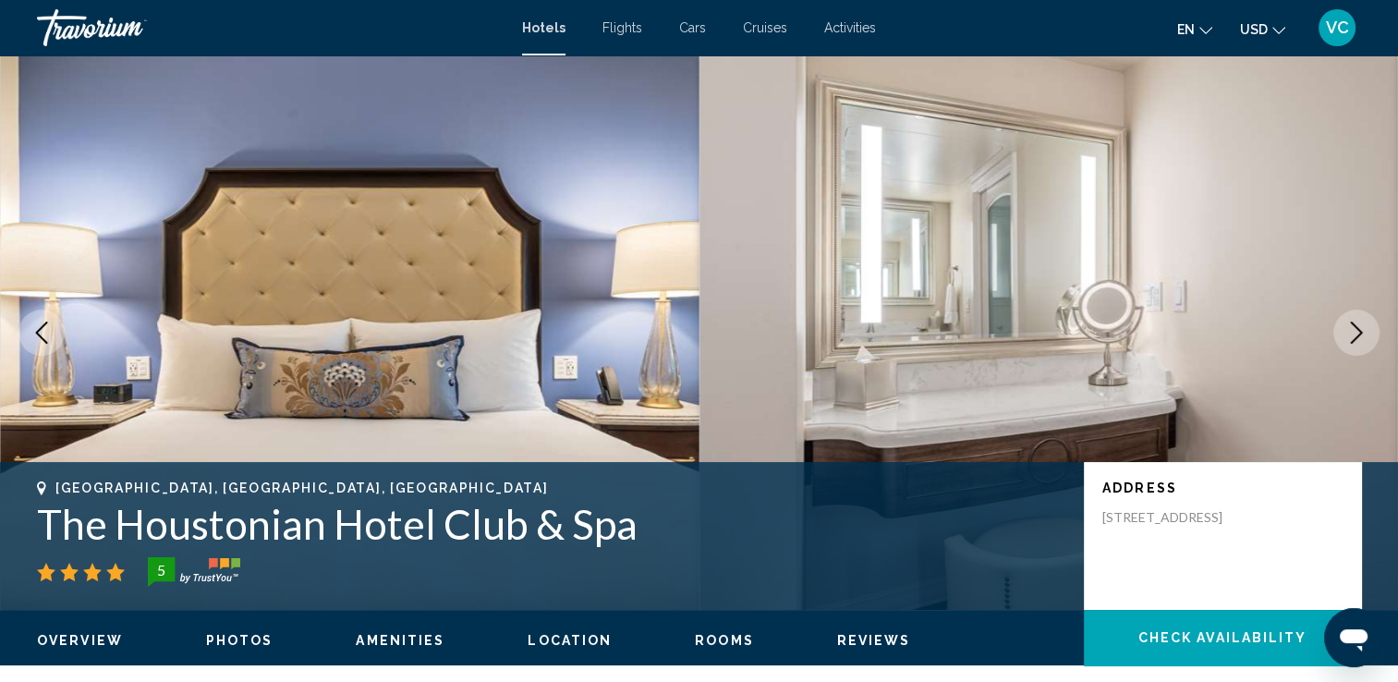
click at [1354, 328] on icon "Next image" at bounding box center [1357, 333] width 22 height 22
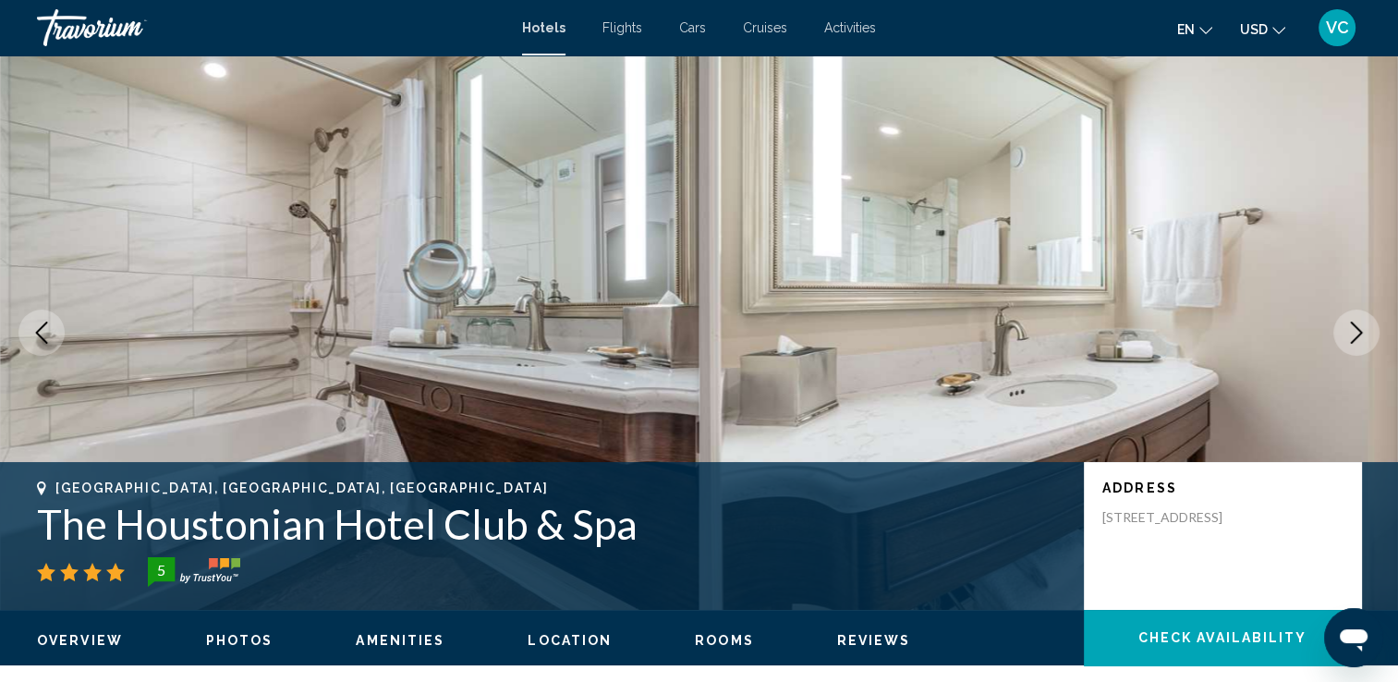
click at [1354, 328] on icon "Next image" at bounding box center [1357, 333] width 22 height 22
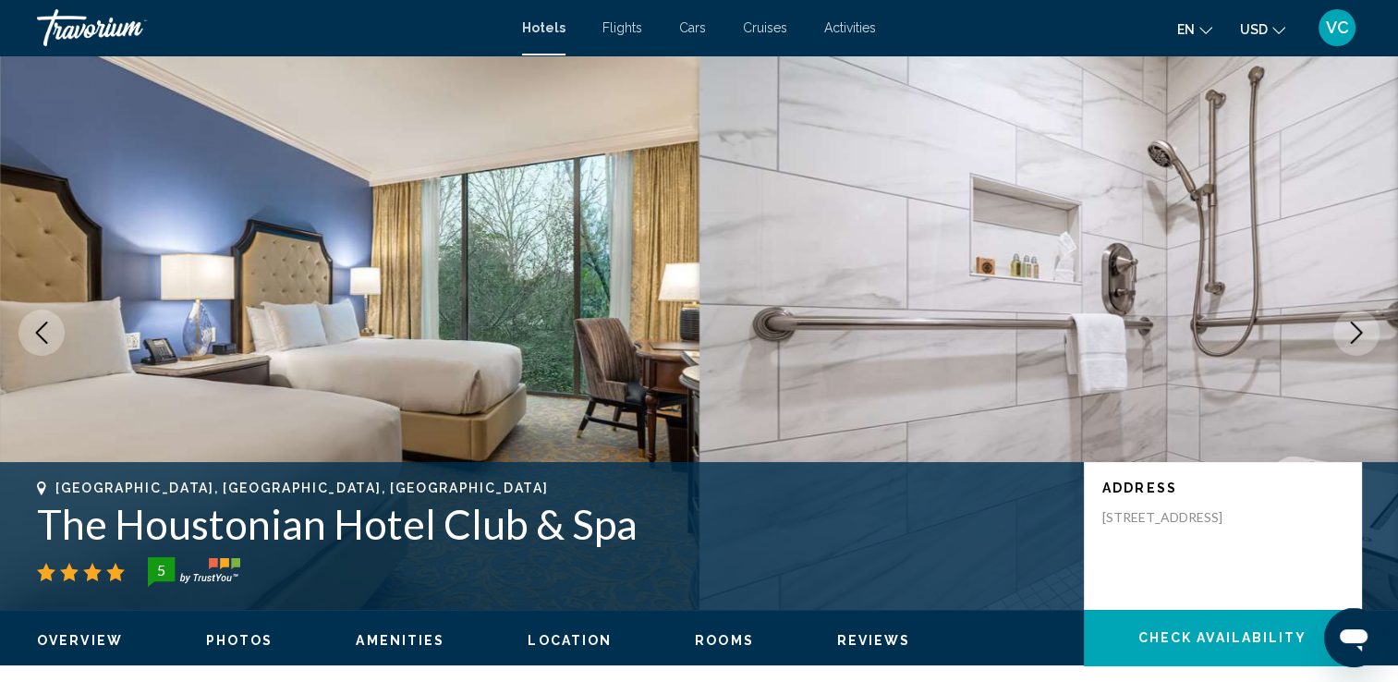
click at [1354, 328] on icon "Next image" at bounding box center [1357, 333] width 22 height 22
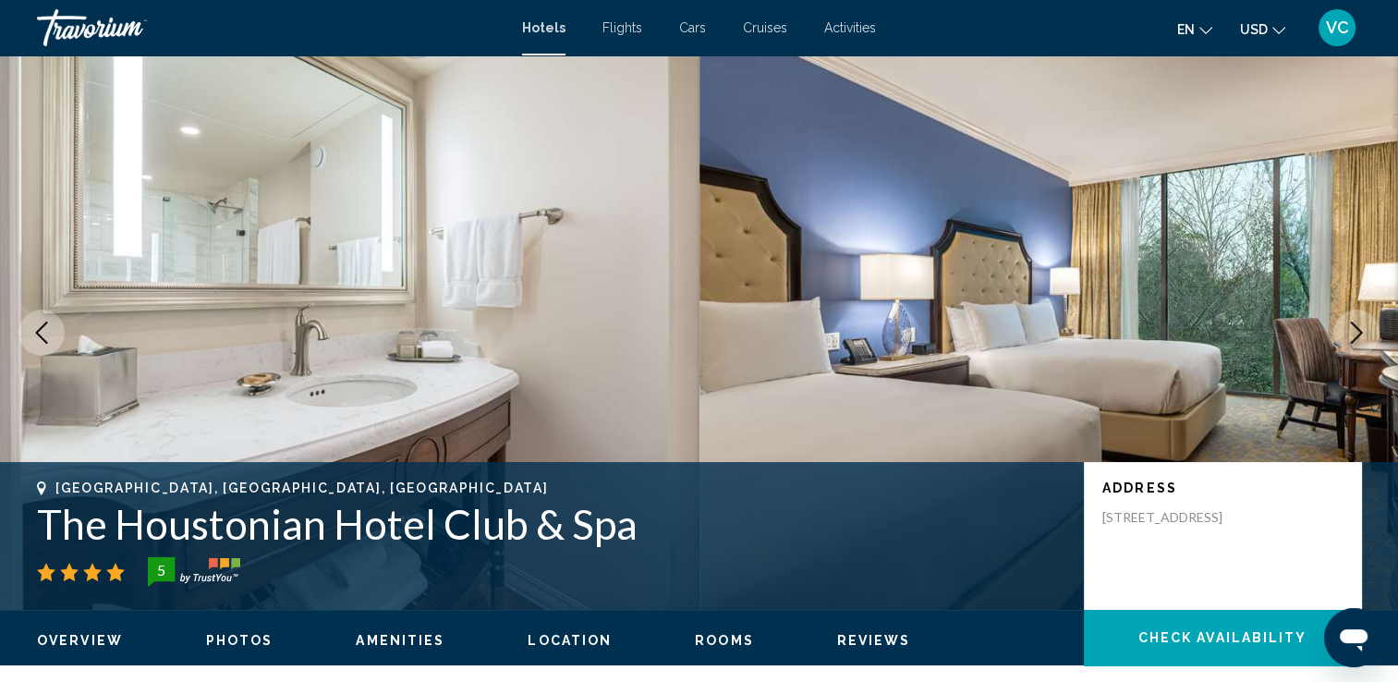
click at [1354, 328] on icon "Next image" at bounding box center [1357, 333] width 22 height 22
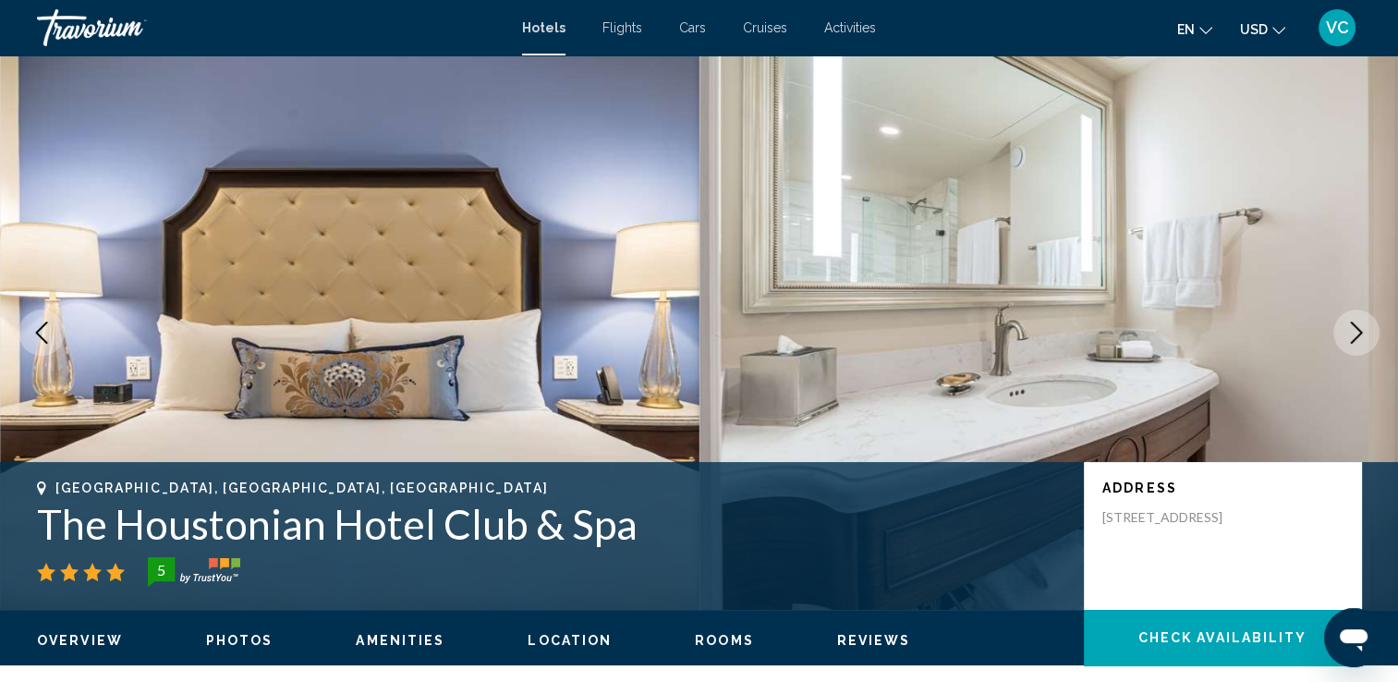
click at [1354, 328] on icon "Next image" at bounding box center [1357, 333] width 22 height 22
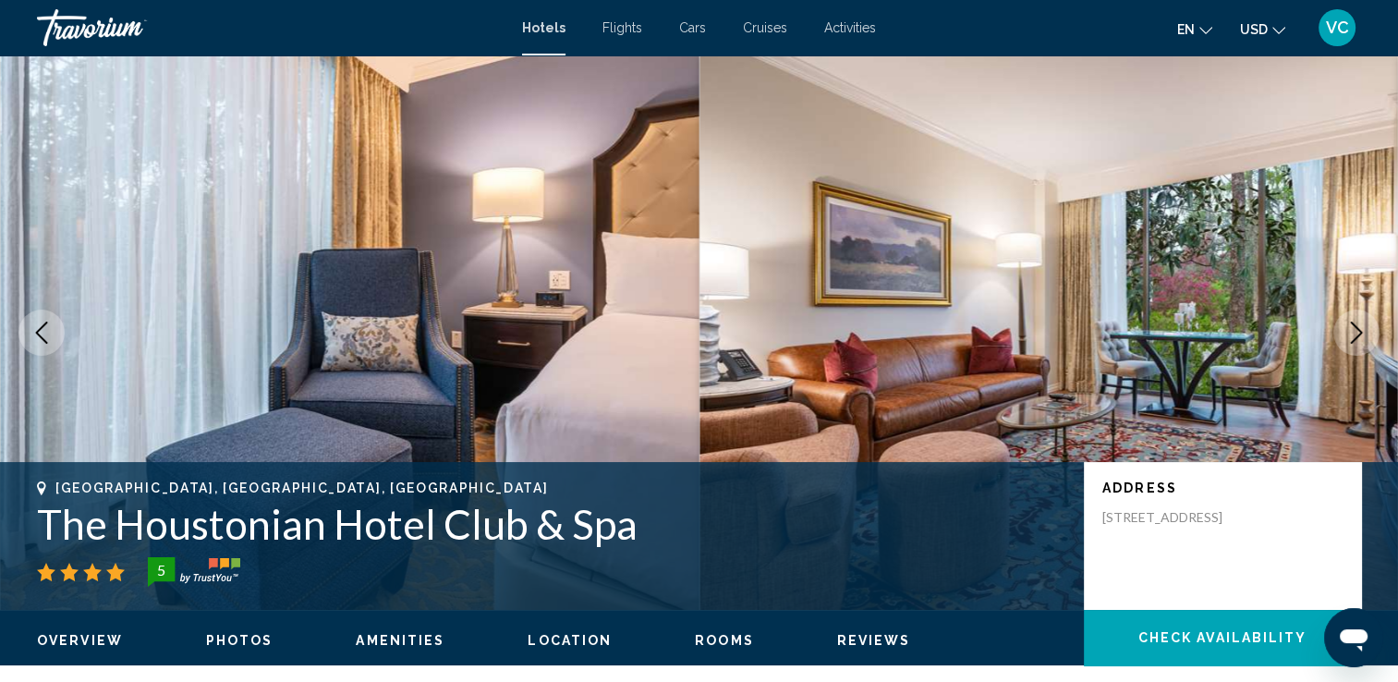
click at [1354, 328] on icon "Next image" at bounding box center [1357, 333] width 22 height 22
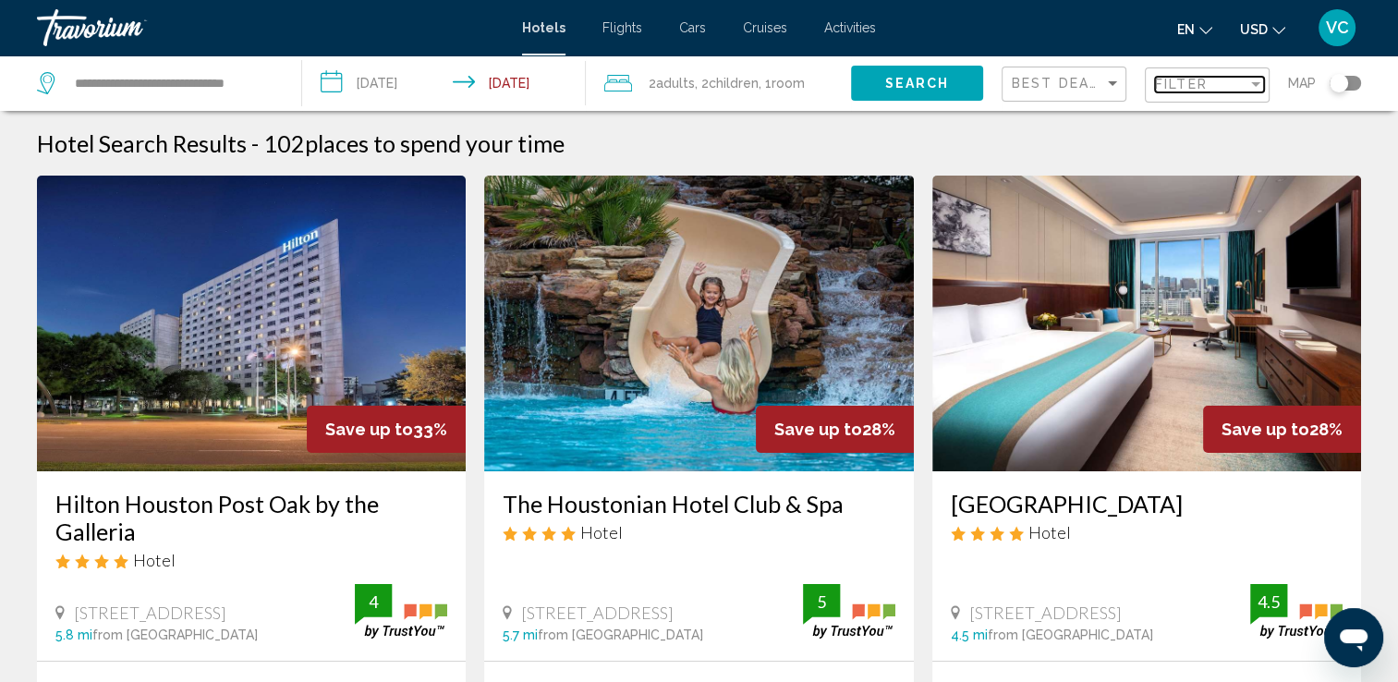
click at [1213, 87] on div "Filter" at bounding box center [1201, 84] width 92 height 15
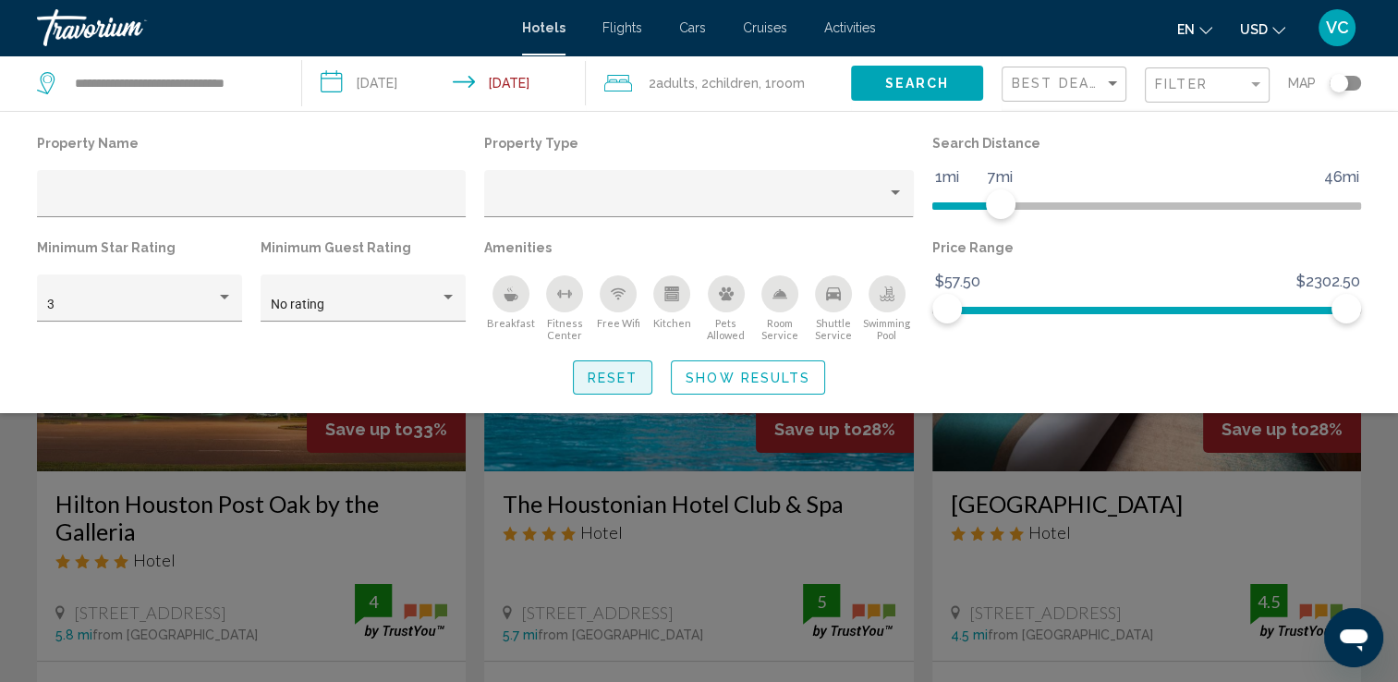
click at [610, 386] on button "Reset" at bounding box center [613, 377] width 80 height 34
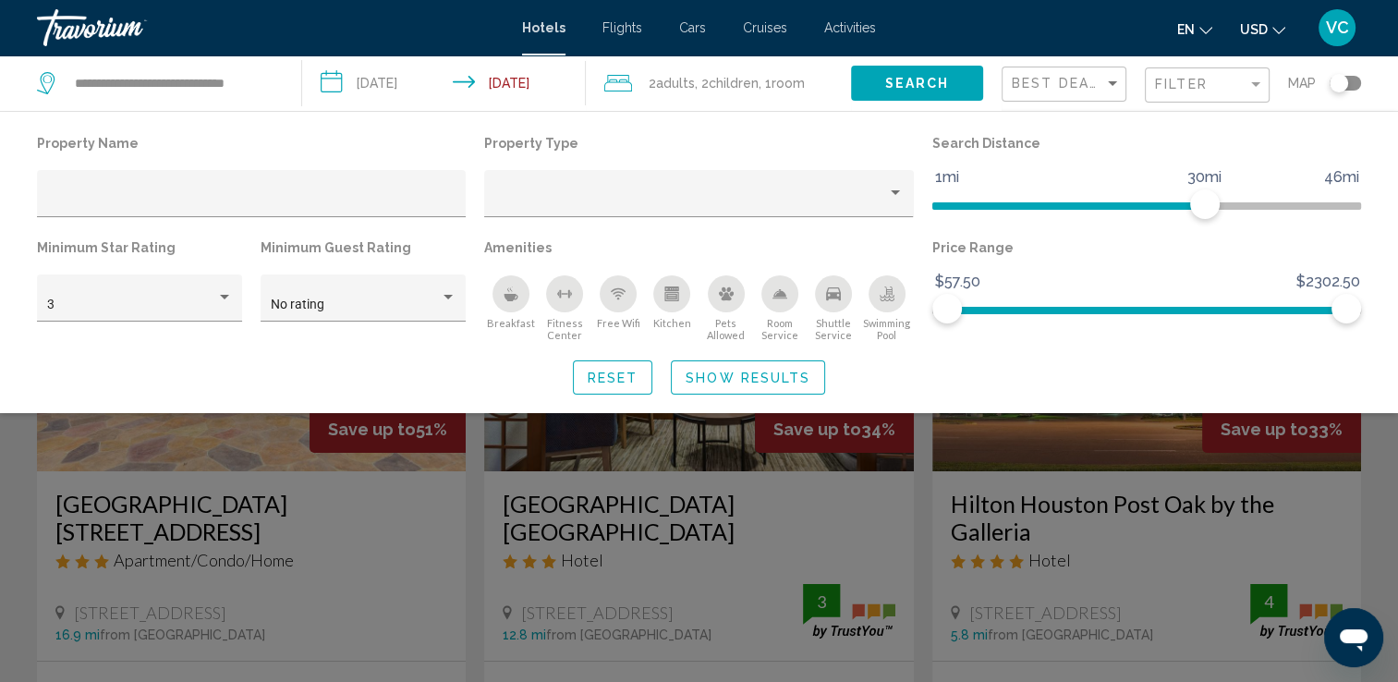
click at [762, 375] on span "Show Results" at bounding box center [748, 378] width 125 height 15
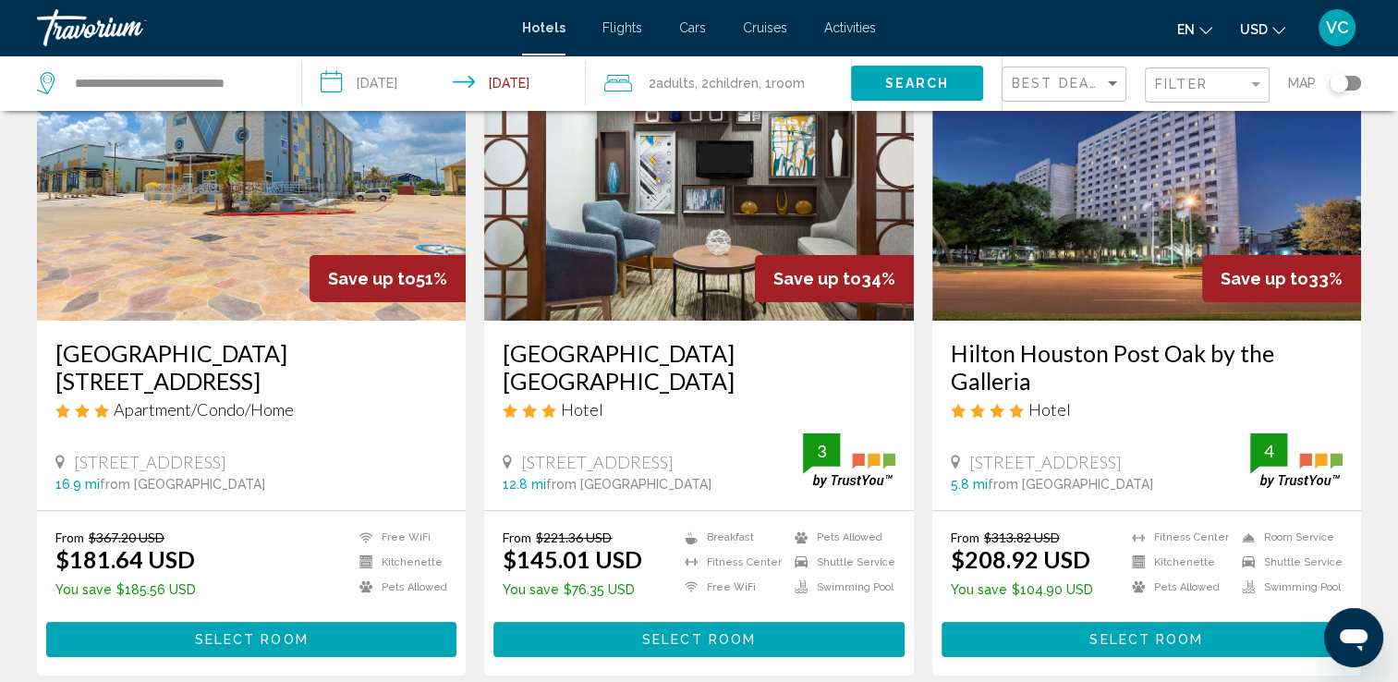
scroll to position [152, 0]
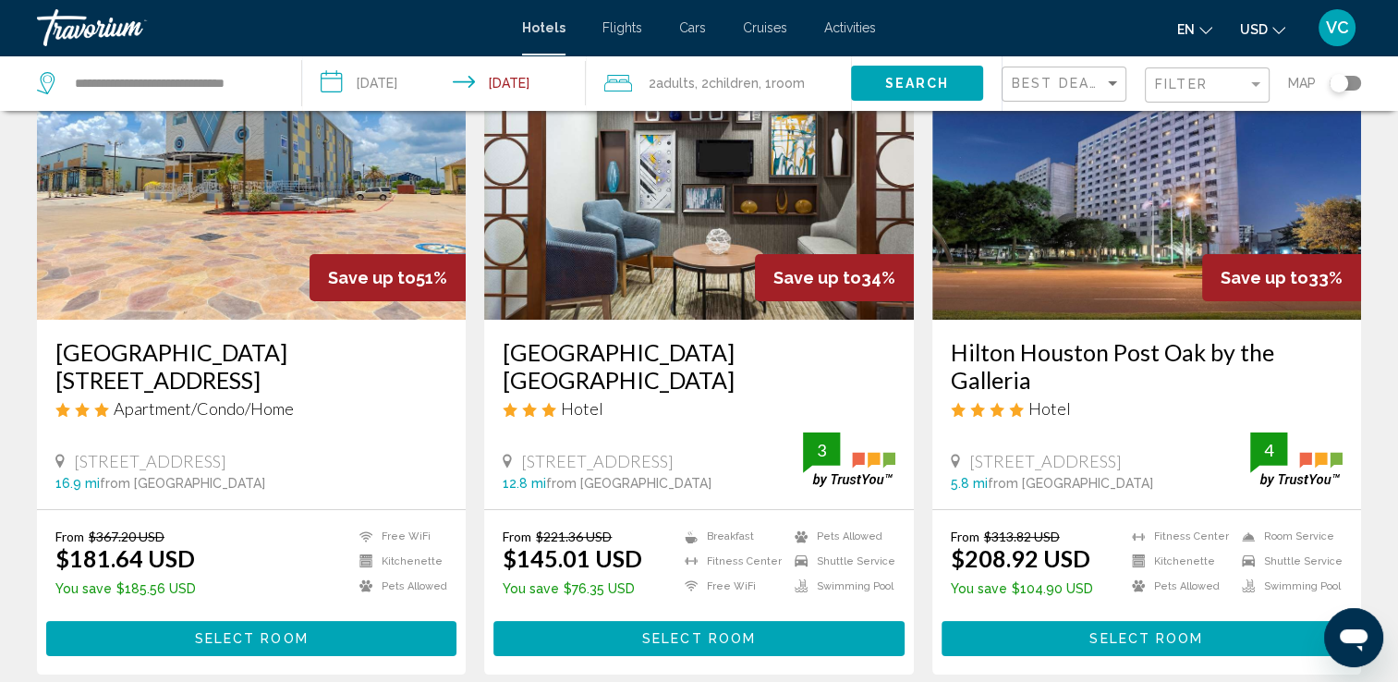
click at [628, 332] on div "[GEOGRAPHIC_DATA] [GEOGRAPHIC_DATA] Hotel [STREET_ADDRESS] 12.8 mi from [GEOGRA…" at bounding box center [698, 414] width 429 height 189
click at [625, 361] on h3 "[GEOGRAPHIC_DATA] [GEOGRAPHIC_DATA]" at bounding box center [699, 365] width 392 height 55
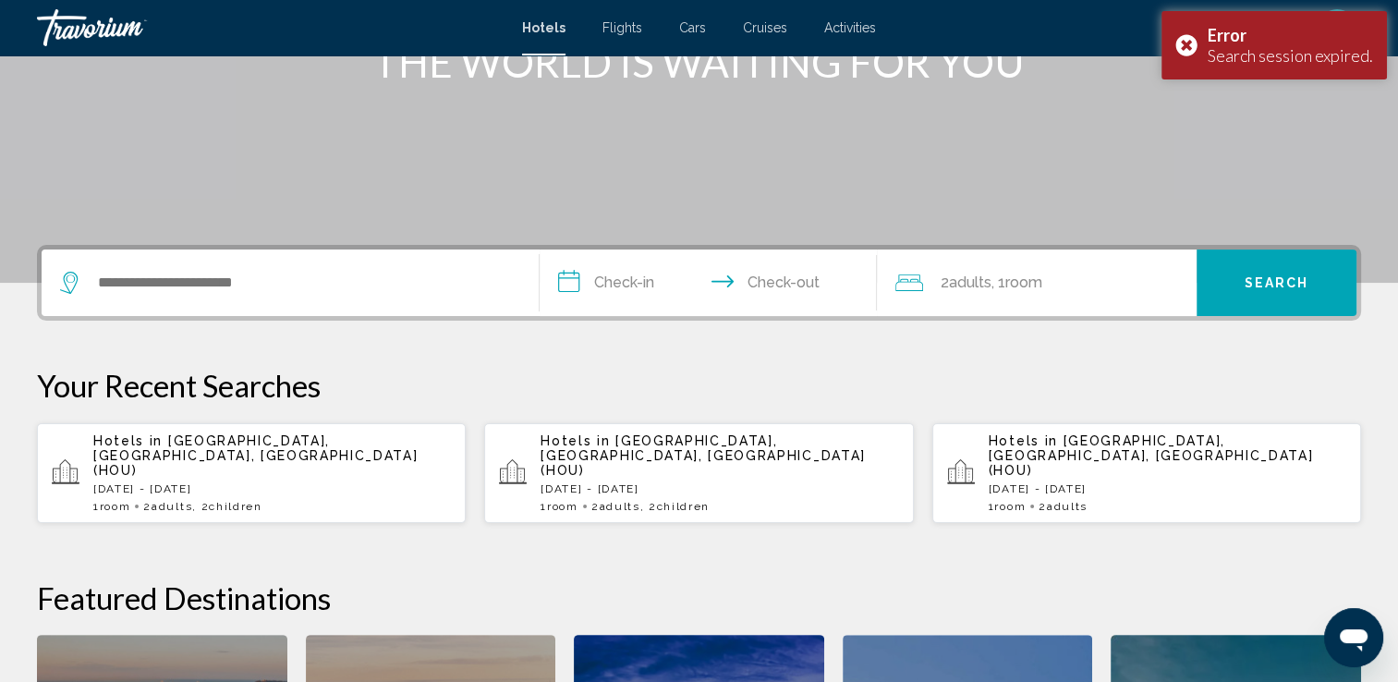
scroll to position [274, 0]
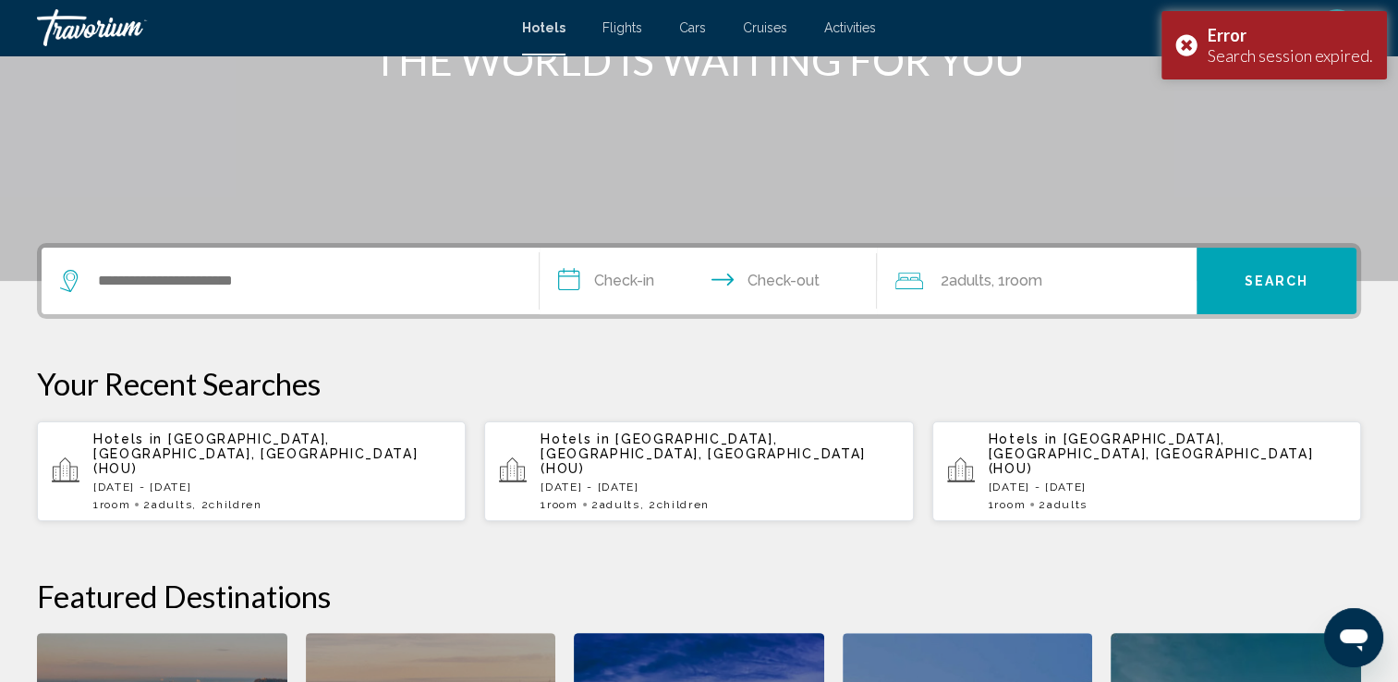
click at [203, 481] on p "[DATE] - [DATE]" at bounding box center [272, 487] width 358 height 13
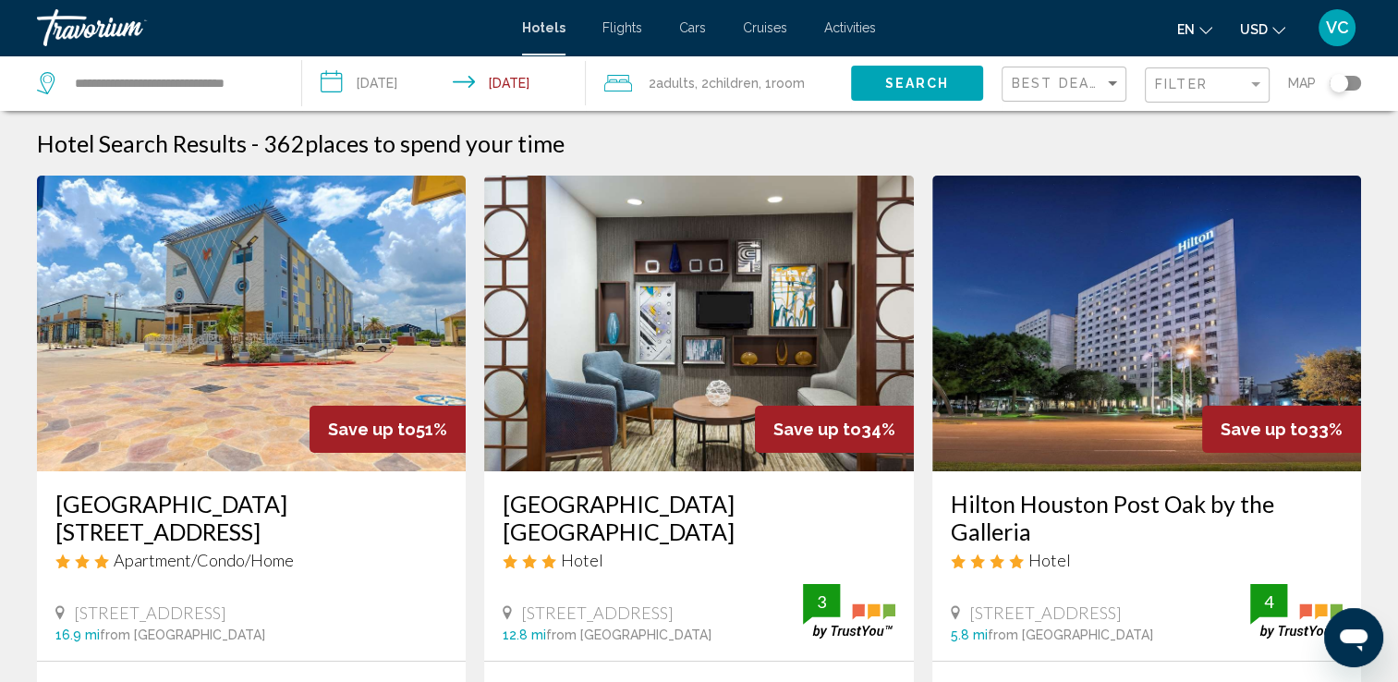
click at [649, 503] on h3 "[GEOGRAPHIC_DATA] [GEOGRAPHIC_DATA]" at bounding box center [699, 517] width 392 height 55
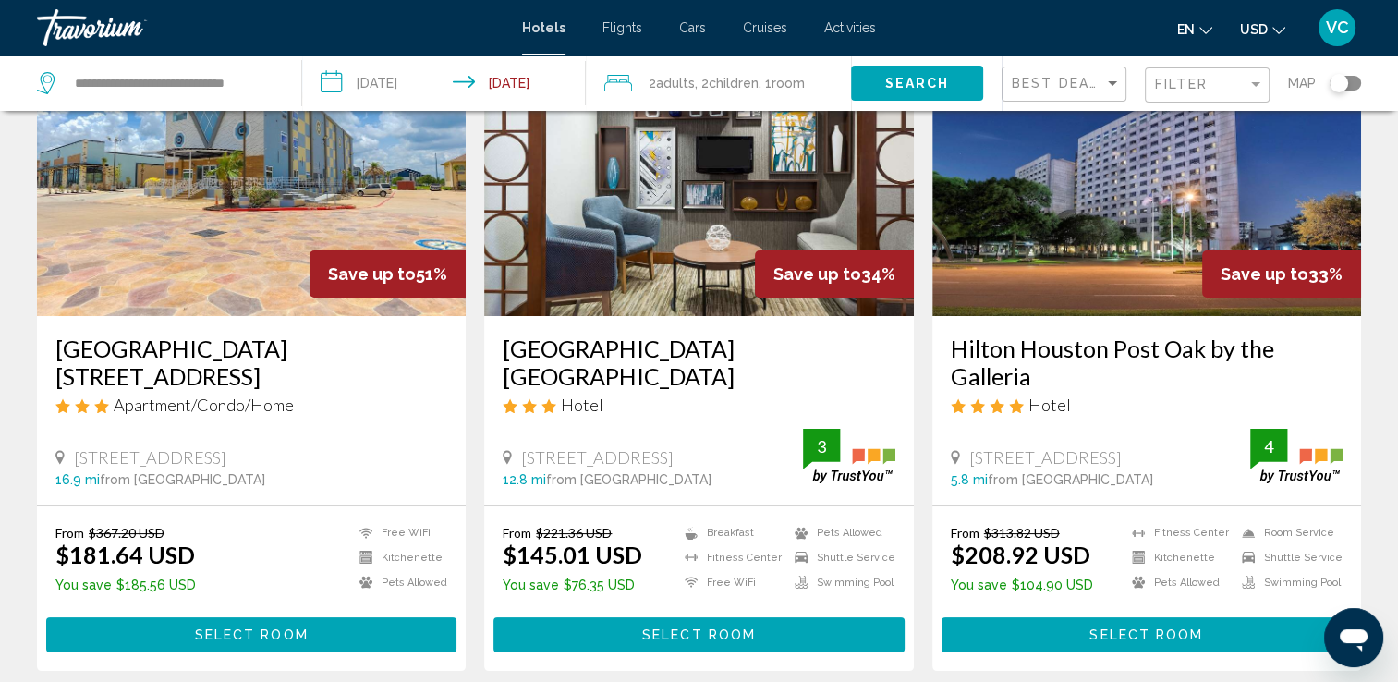
scroll to position [158, 0]
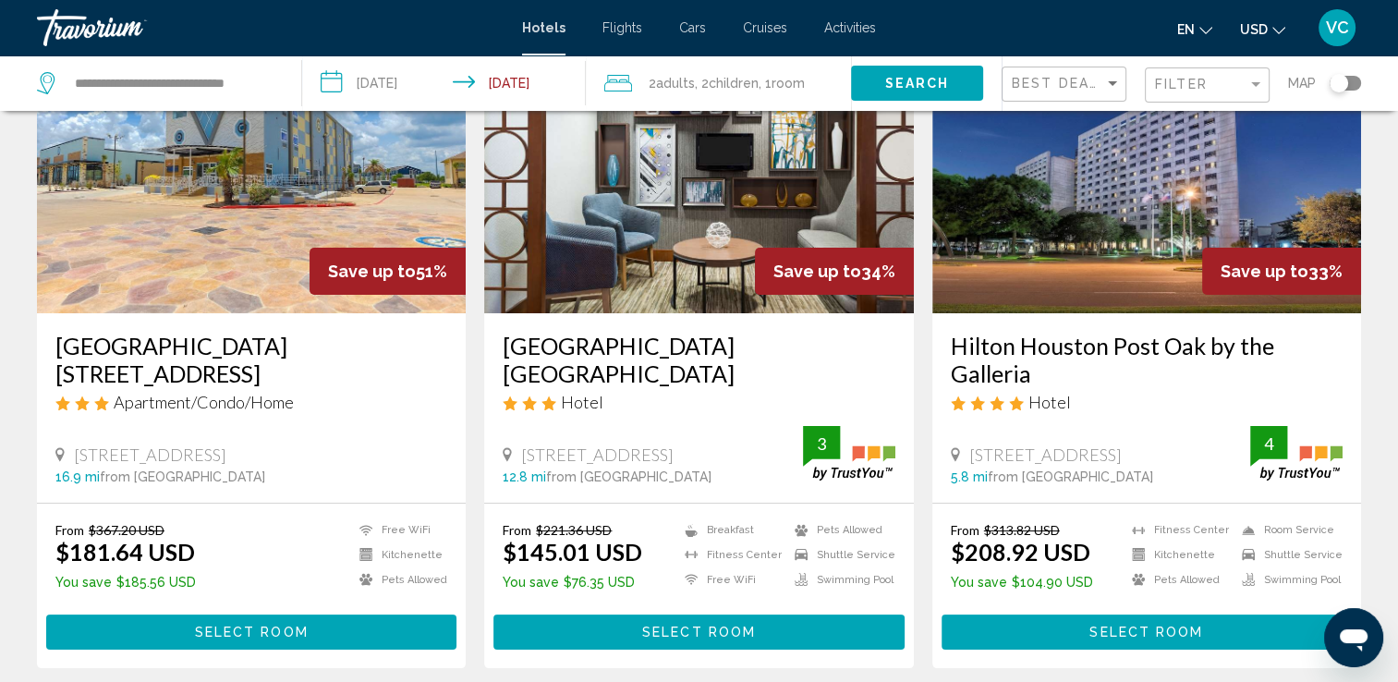
click at [209, 342] on h3 "[GEOGRAPHIC_DATA][STREET_ADDRESS]" at bounding box center [251, 359] width 392 height 55
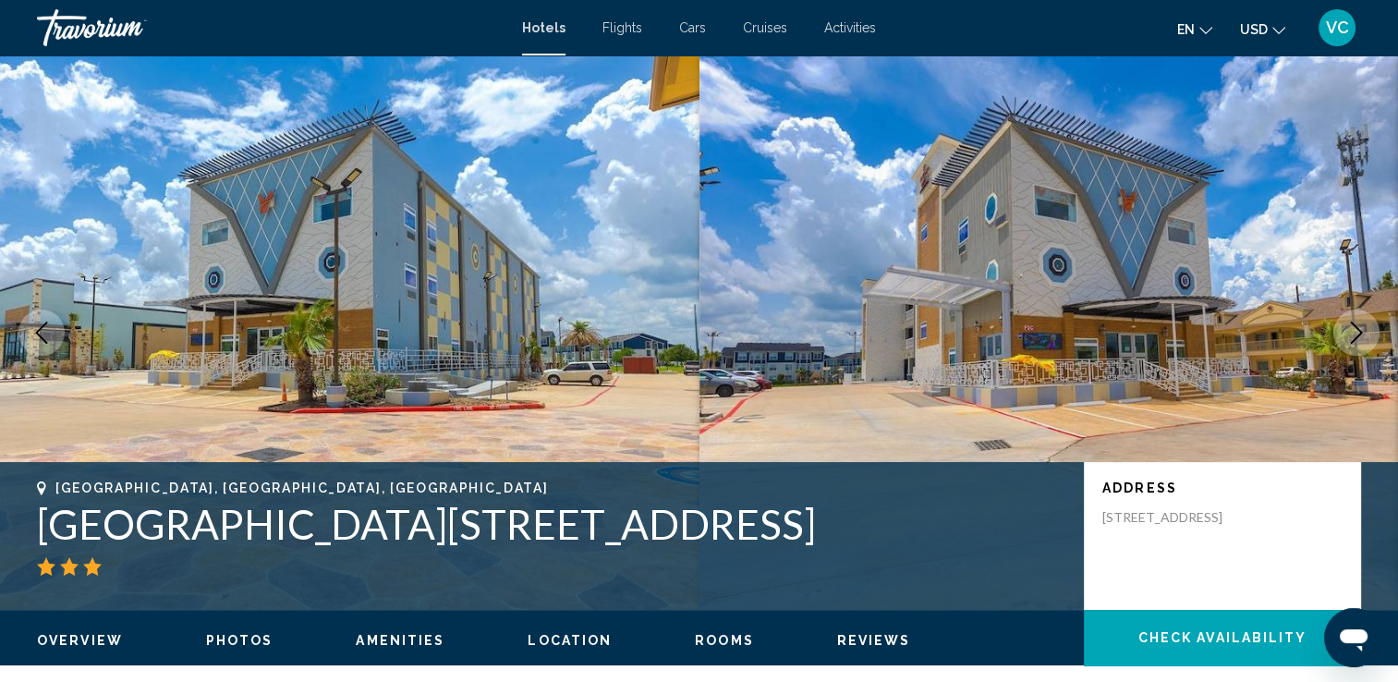
click at [1350, 332] on icon "Next image" at bounding box center [1357, 333] width 22 height 22
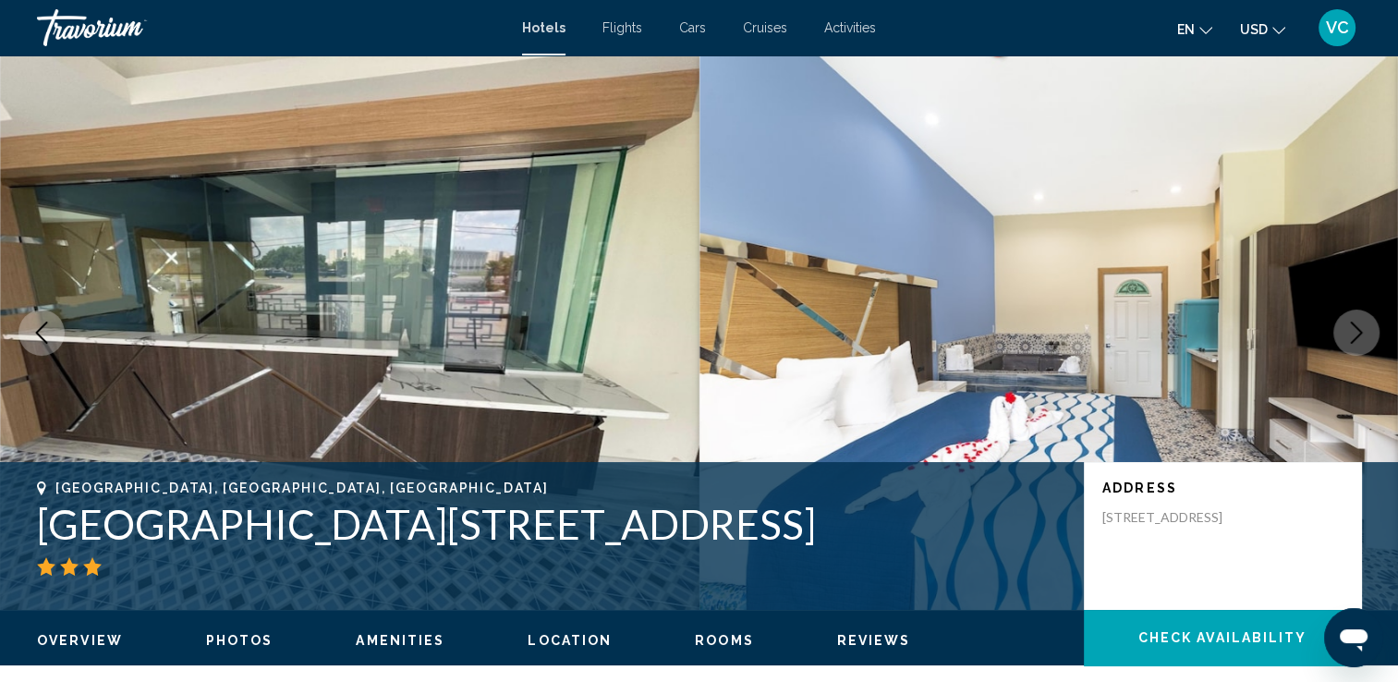
click at [1350, 332] on icon "Next image" at bounding box center [1357, 333] width 22 height 22
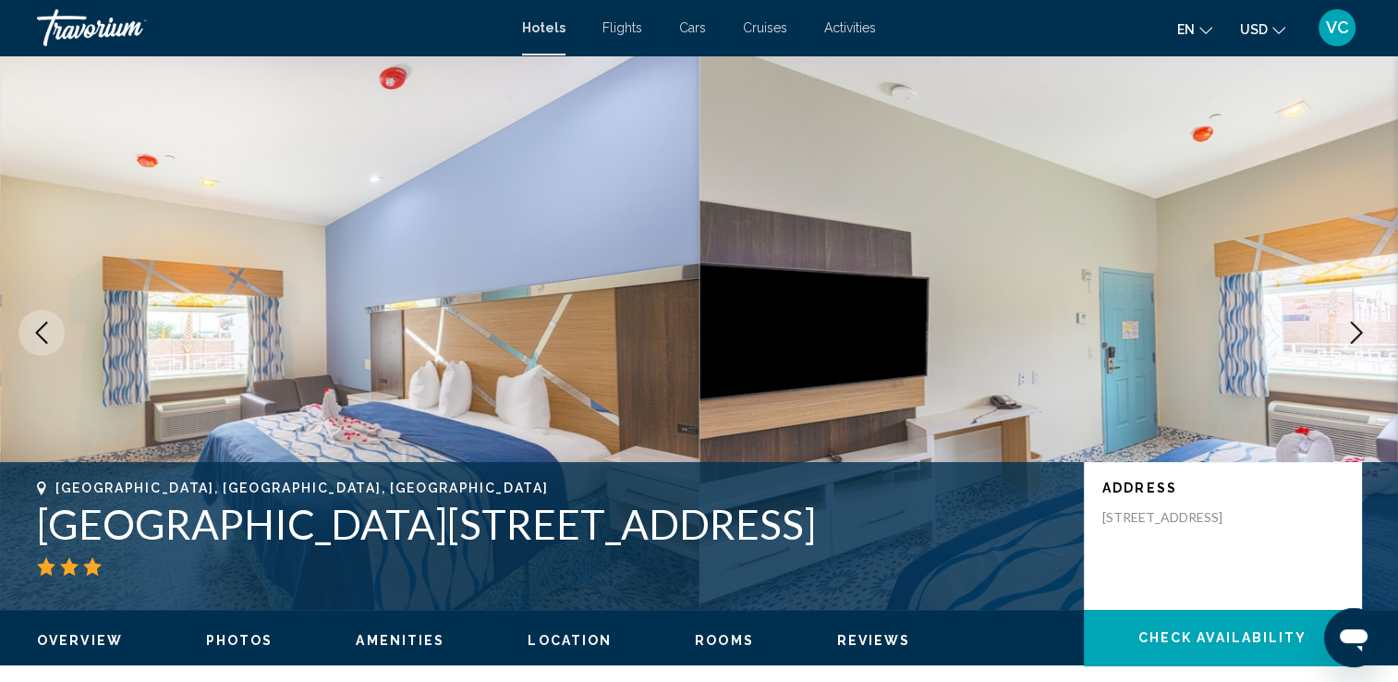
click at [1350, 332] on icon "Next image" at bounding box center [1357, 333] width 22 height 22
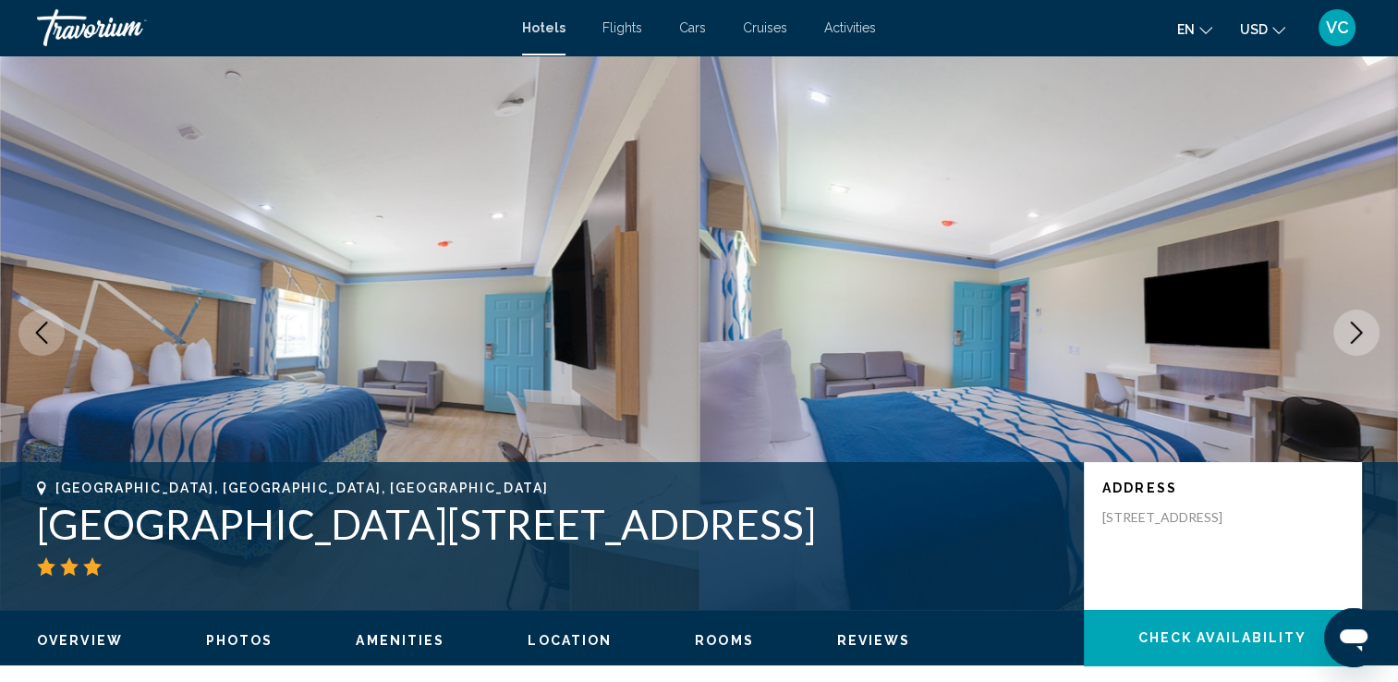
click at [1350, 332] on icon "Next image" at bounding box center [1357, 333] width 22 height 22
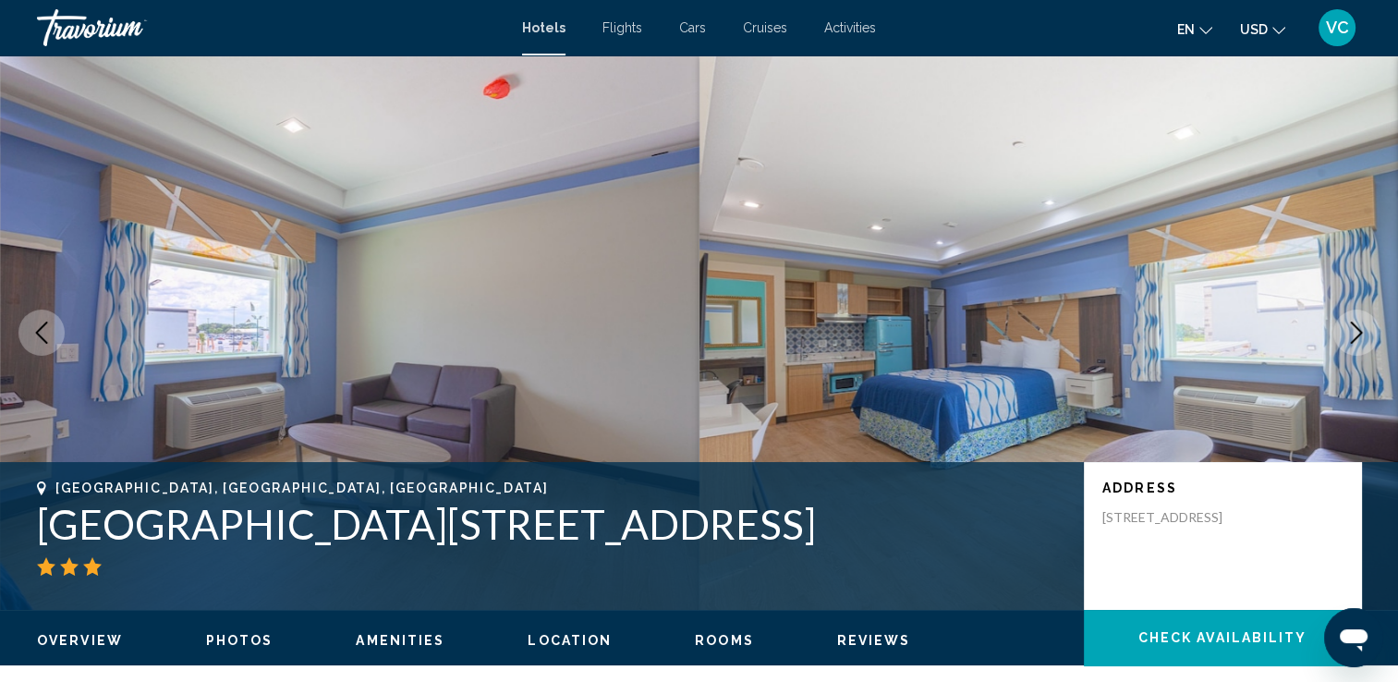
click at [1350, 332] on icon "Next image" at bounding box center [1357, 333] width 22 height 22
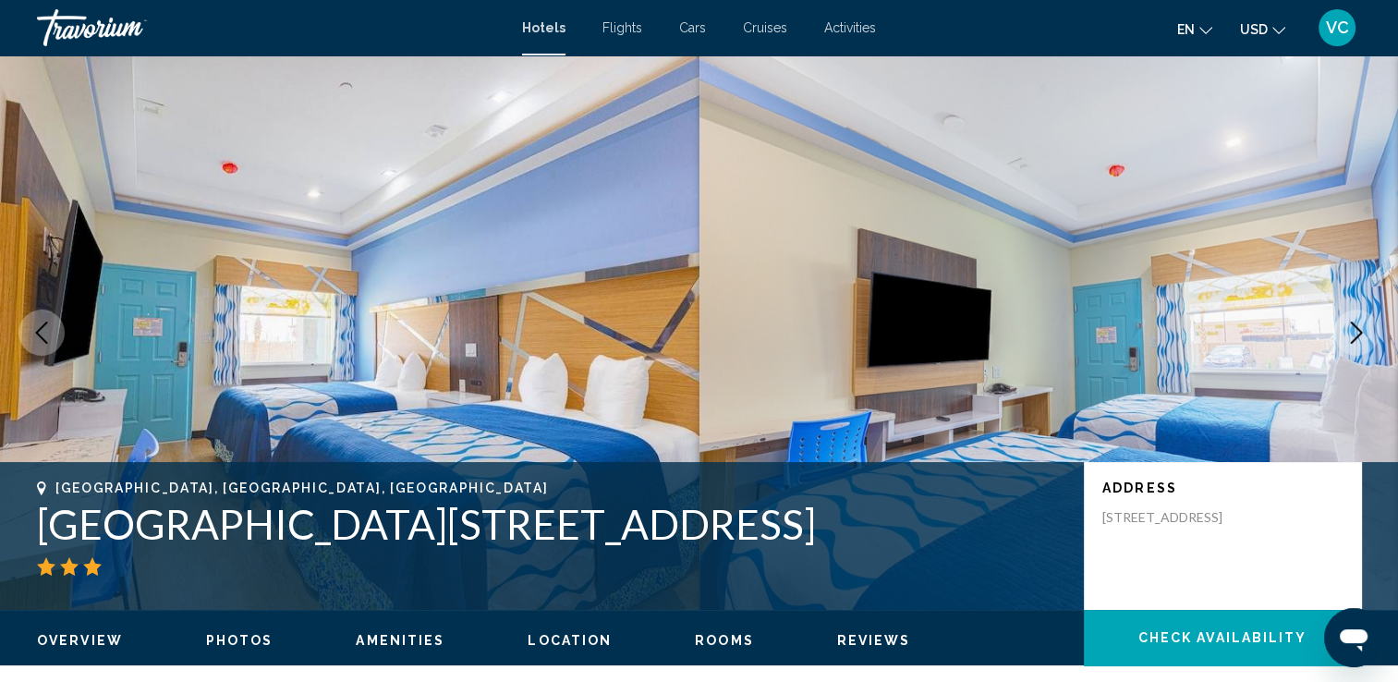
click at [1350, 332] on icon "Next image" at bounding box center [1357, 333] width 22 height 22
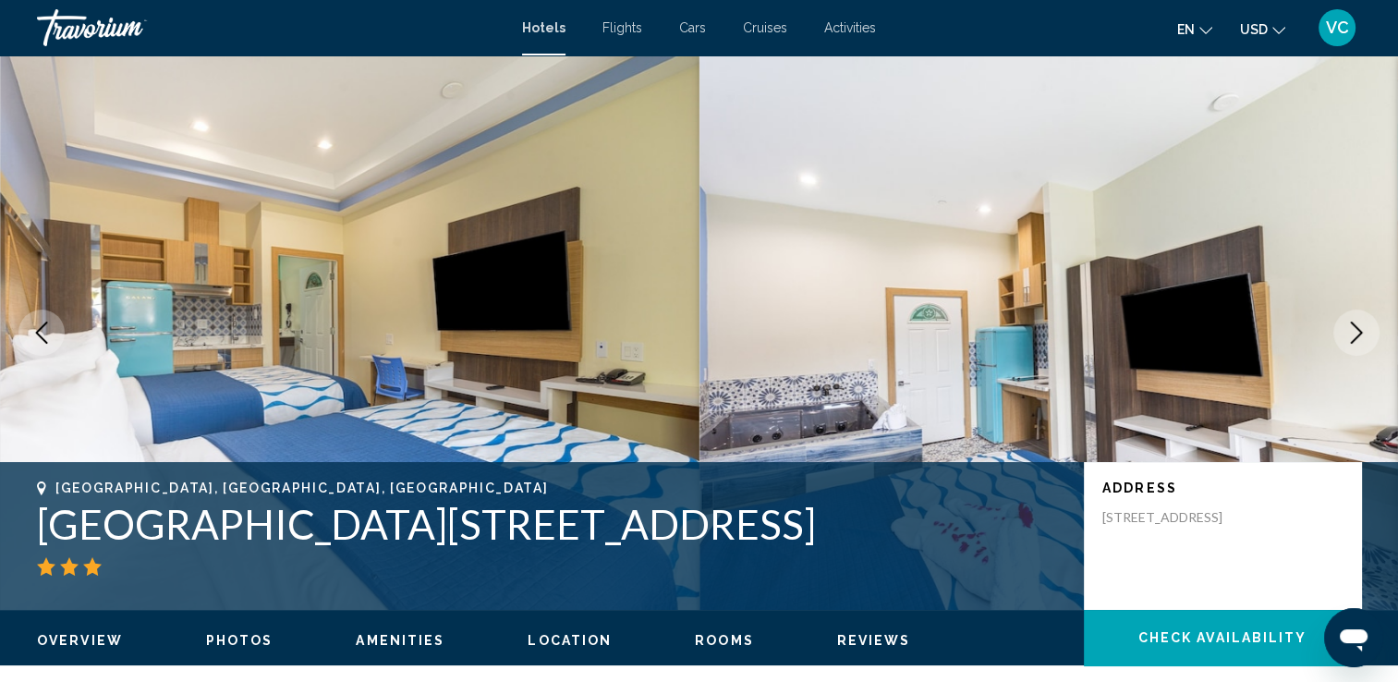
click at [1350, 332] on icon "Next image" at bounding box center [1357, 333] width 22 height 22
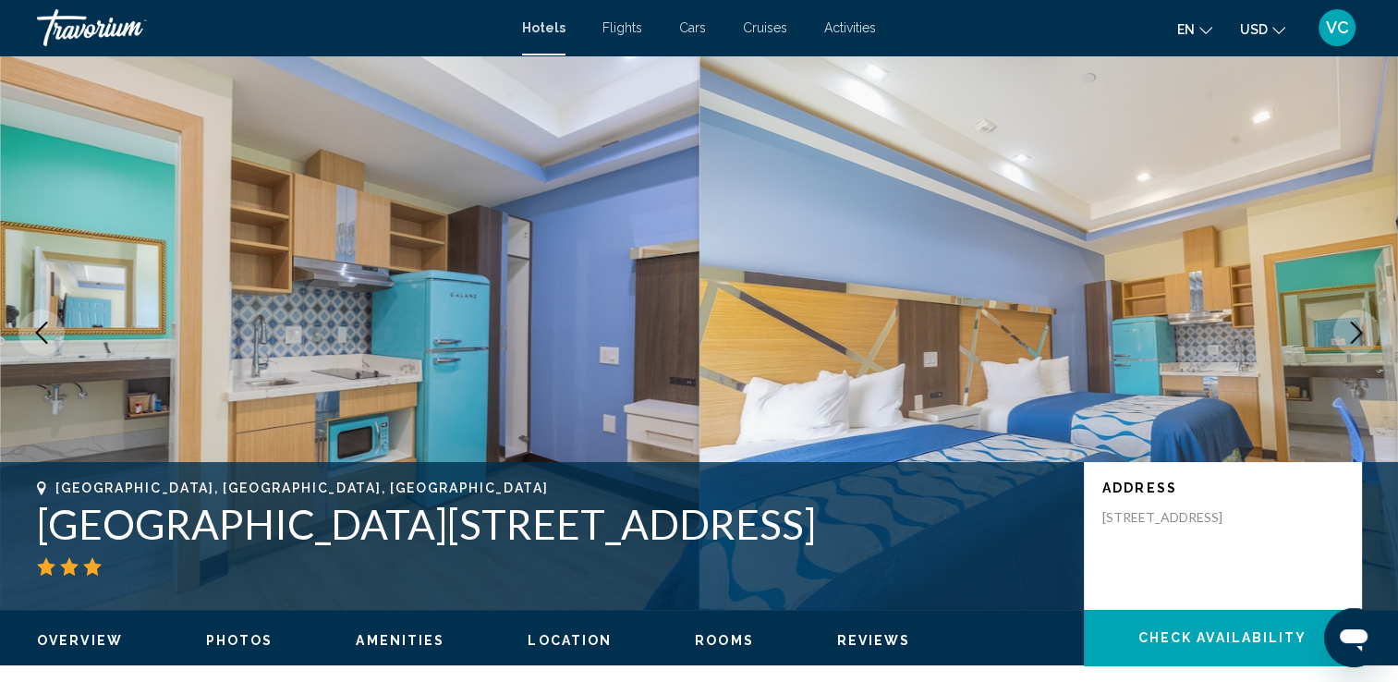
click at [1350, 332] on icon "Next image" at bounding box center [1357, 333] width 22 height 22
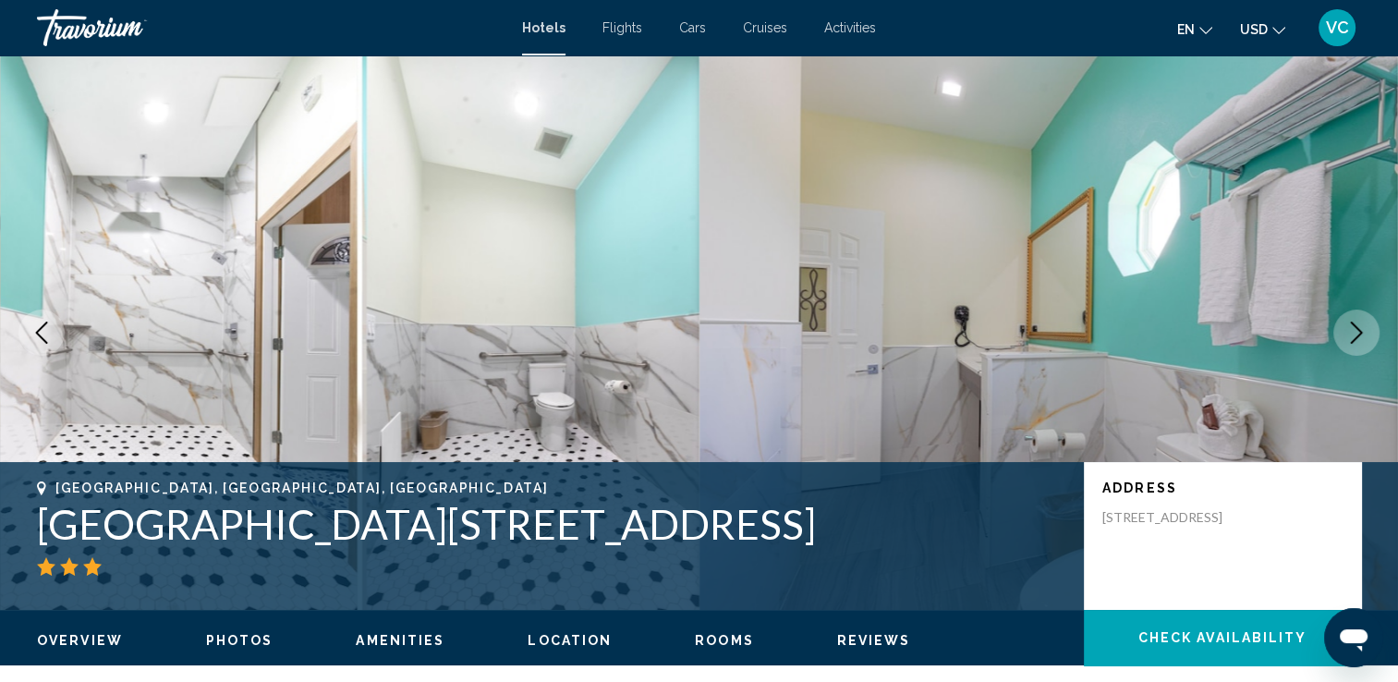
click at [1350, 332] on icon "Next image" at bounding box center [1357, 333] width 22 height 22
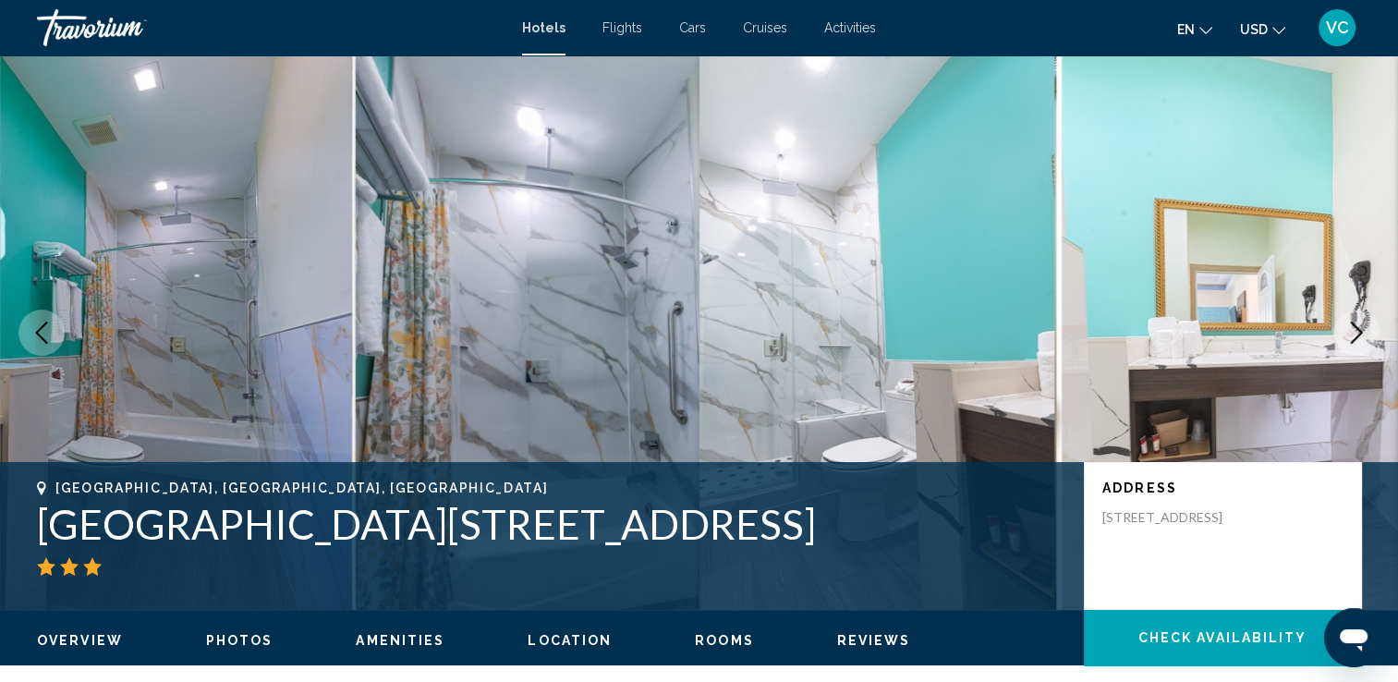
click at [1350, 332] on icon "Next image" at bounding box center [1357, 333] width 22 height 22
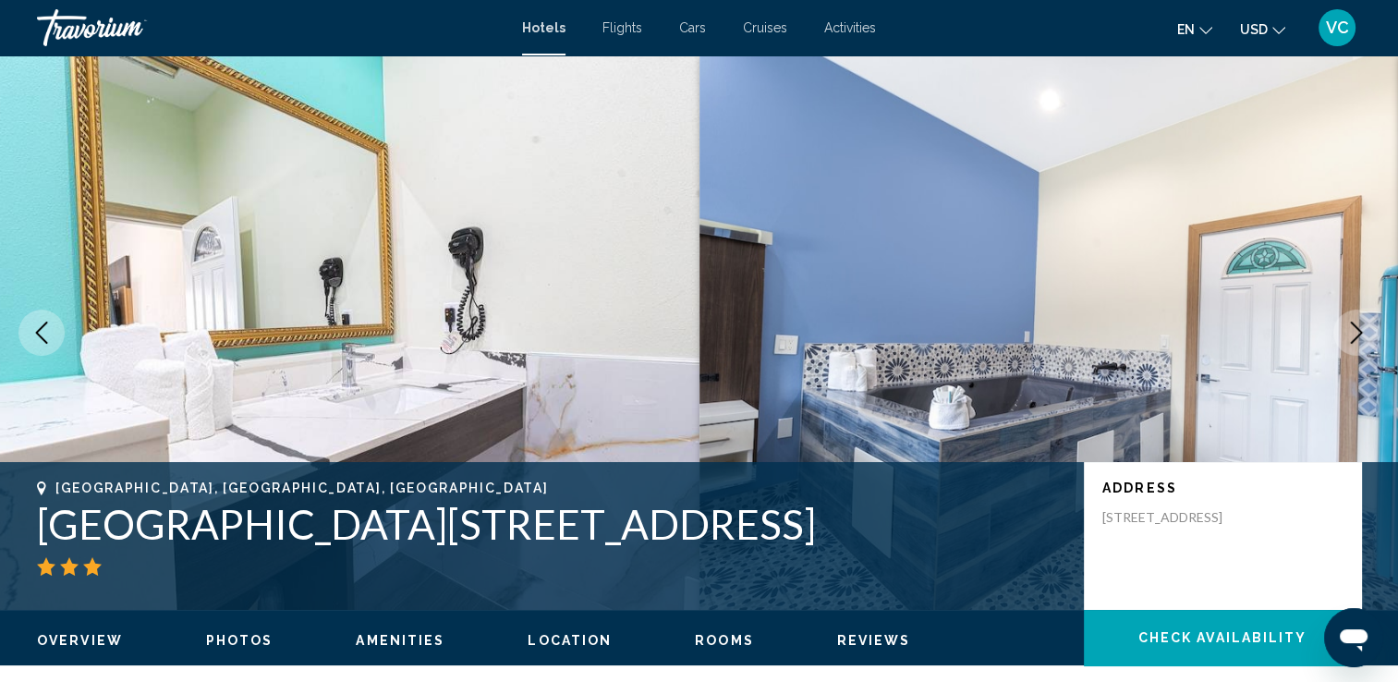
click at [1350, 332] on icon "Next image" at bounding box center [1357, 333] width 22 height 22
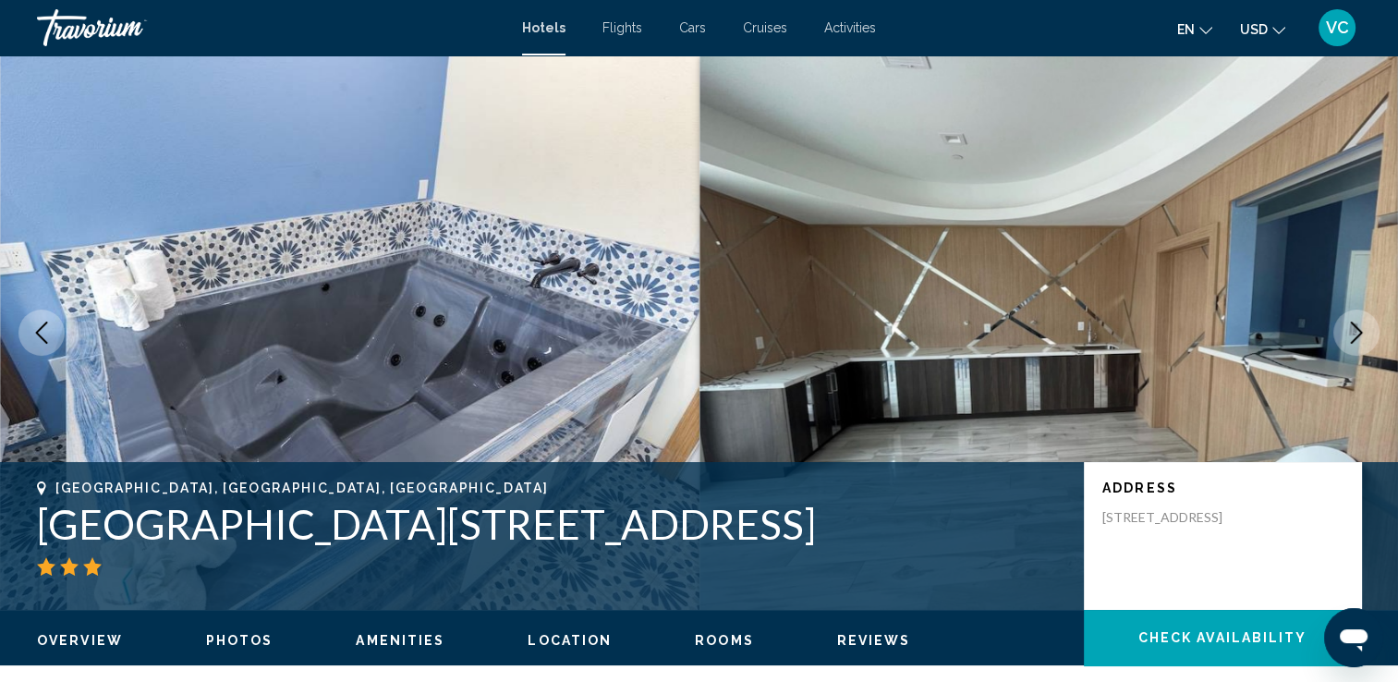
click at [1350, 332] on icon "Next image" at bounding box center [1357, 333] width 22 height 22
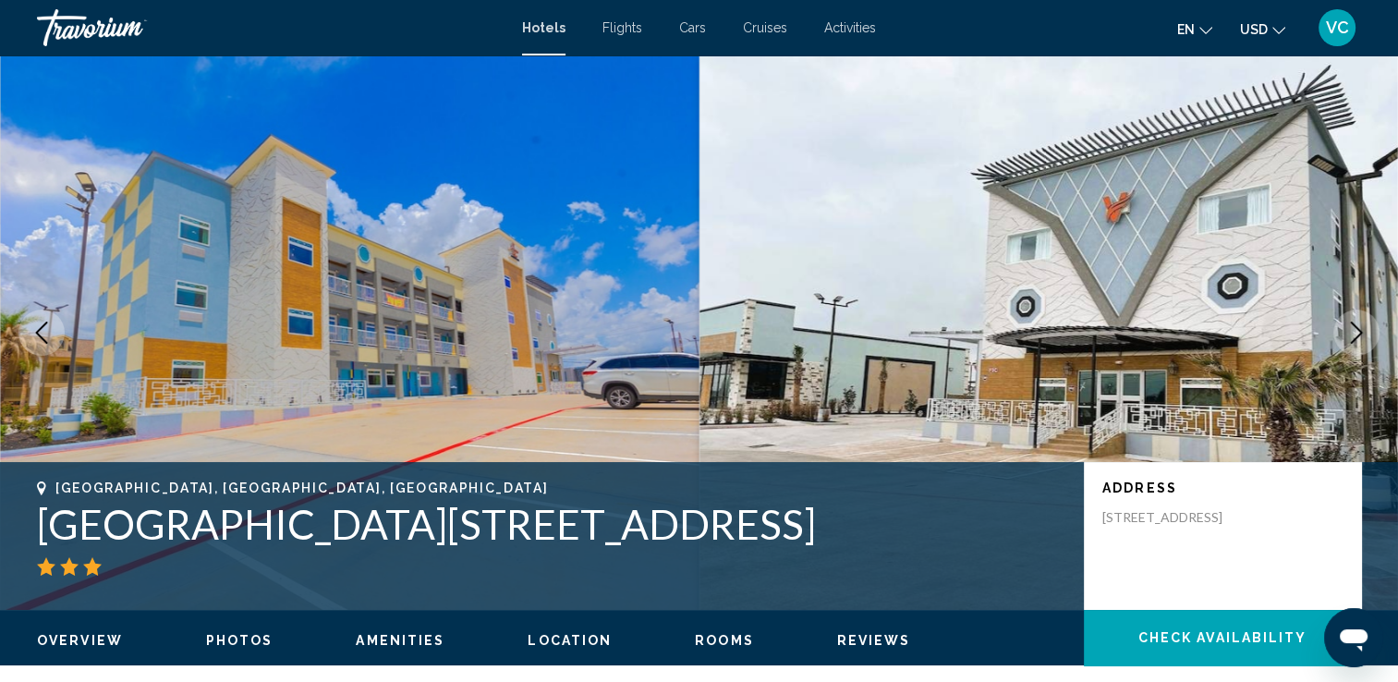
click at [1350, 332] on icon "Next image" at bounding box center [1357, 333] width 22 height 22
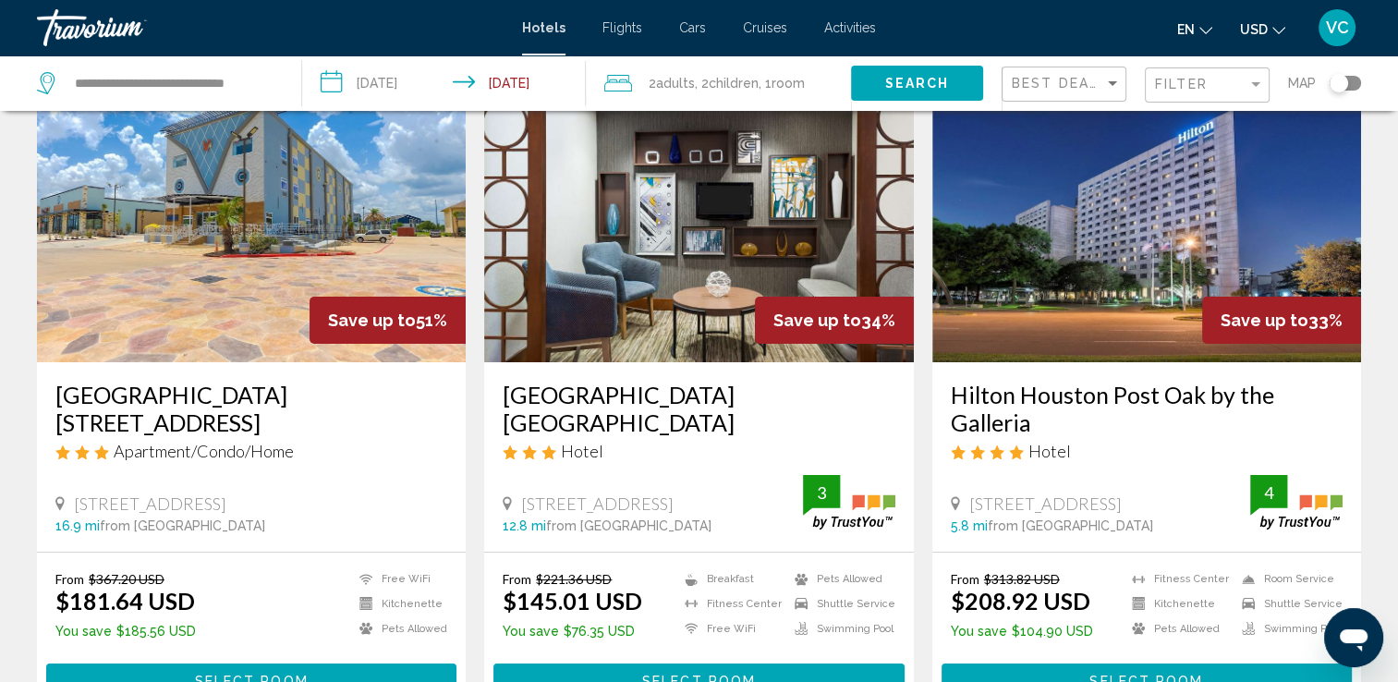
scroll to position [107, 0]
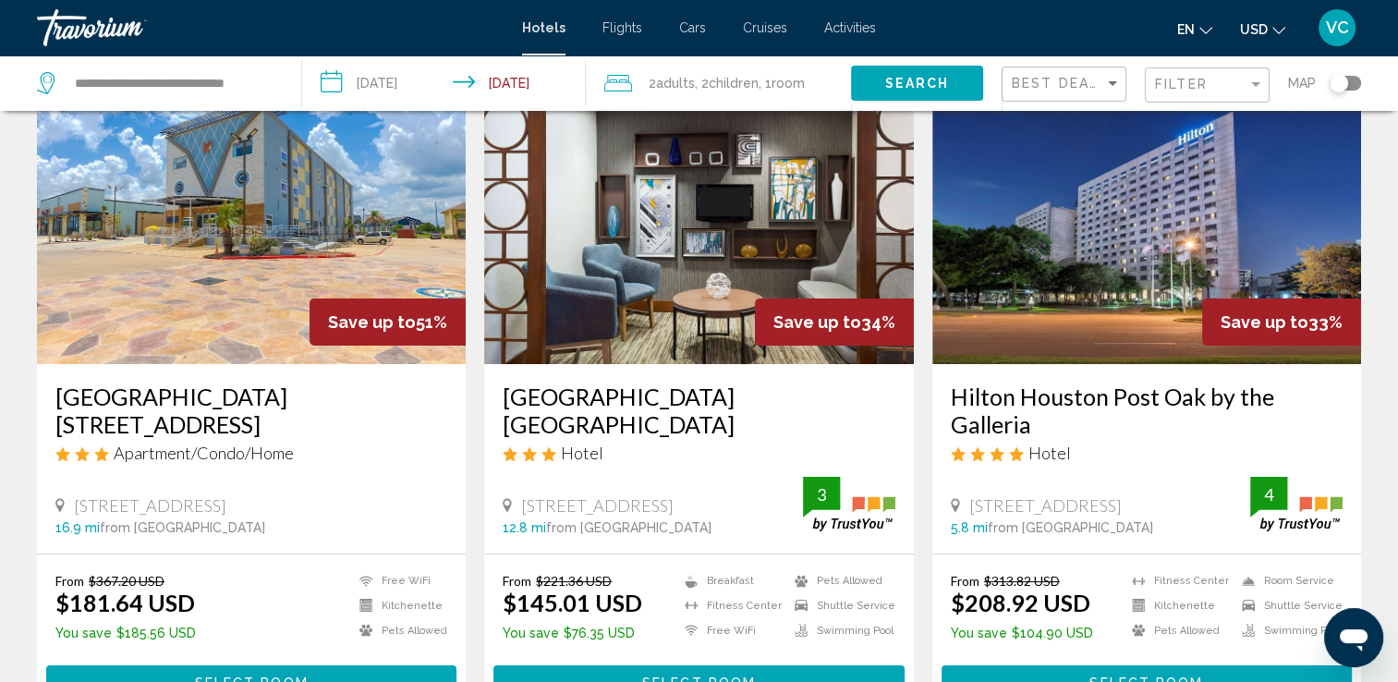
click at [1054, 397] on h3 "Hilton Houston Post Oak by the Galleria" at bounding box center [1147, 410] width 392 height 55
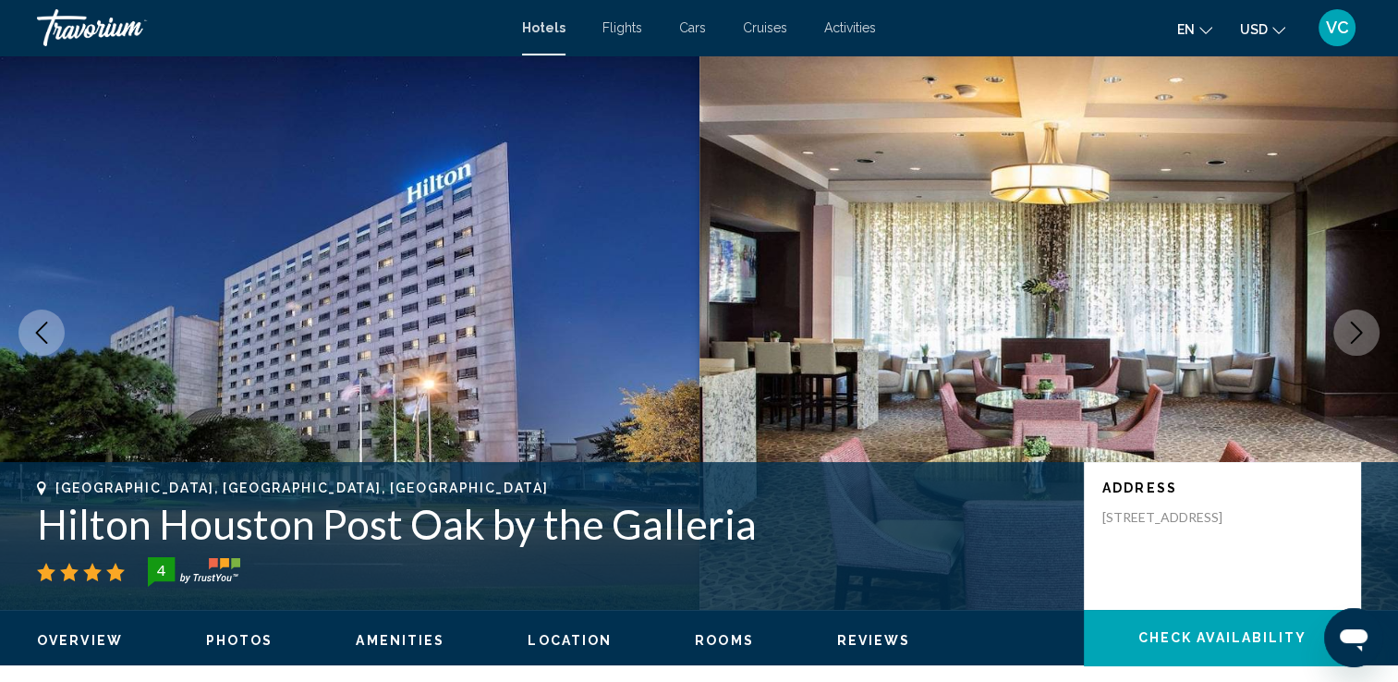
click at [1353, 342] on icon "Next image" at bounding box center [1357, 333] width 22 height 22
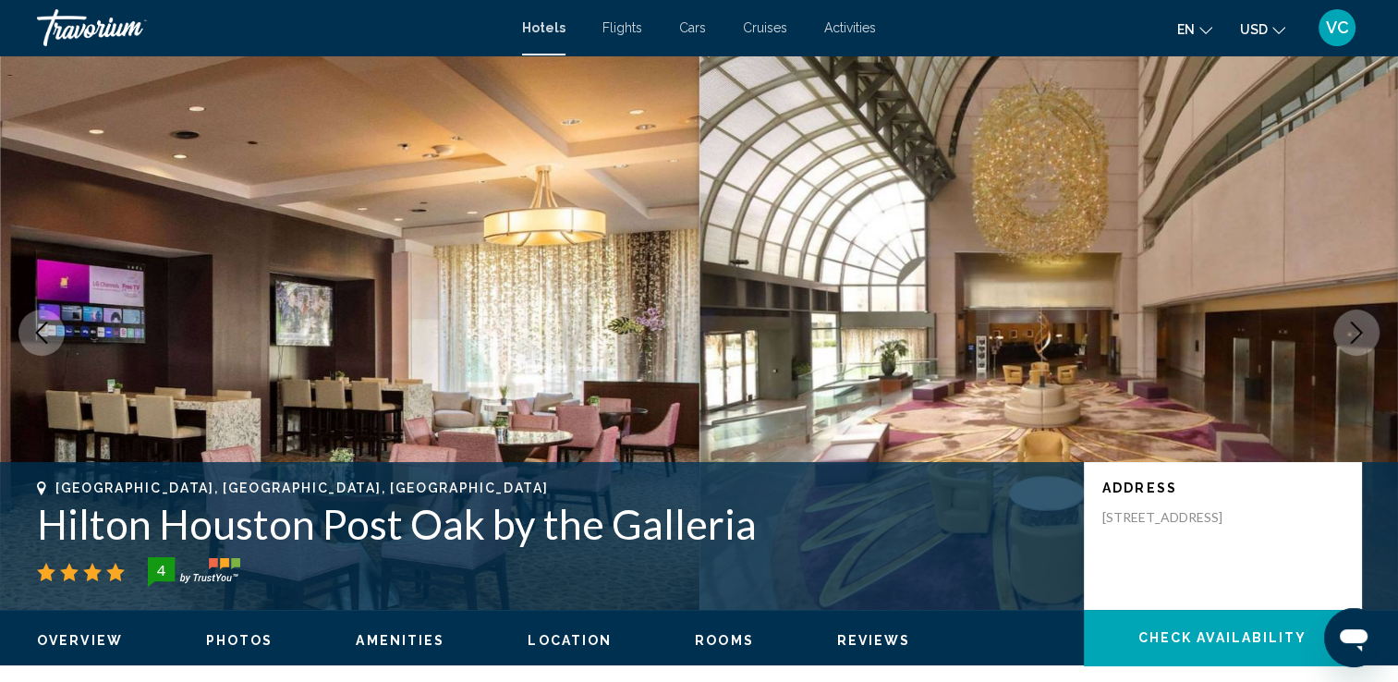
click at [1353, 342] on icon "Next image" at bounding box center [1357, 333] width 22 height 22
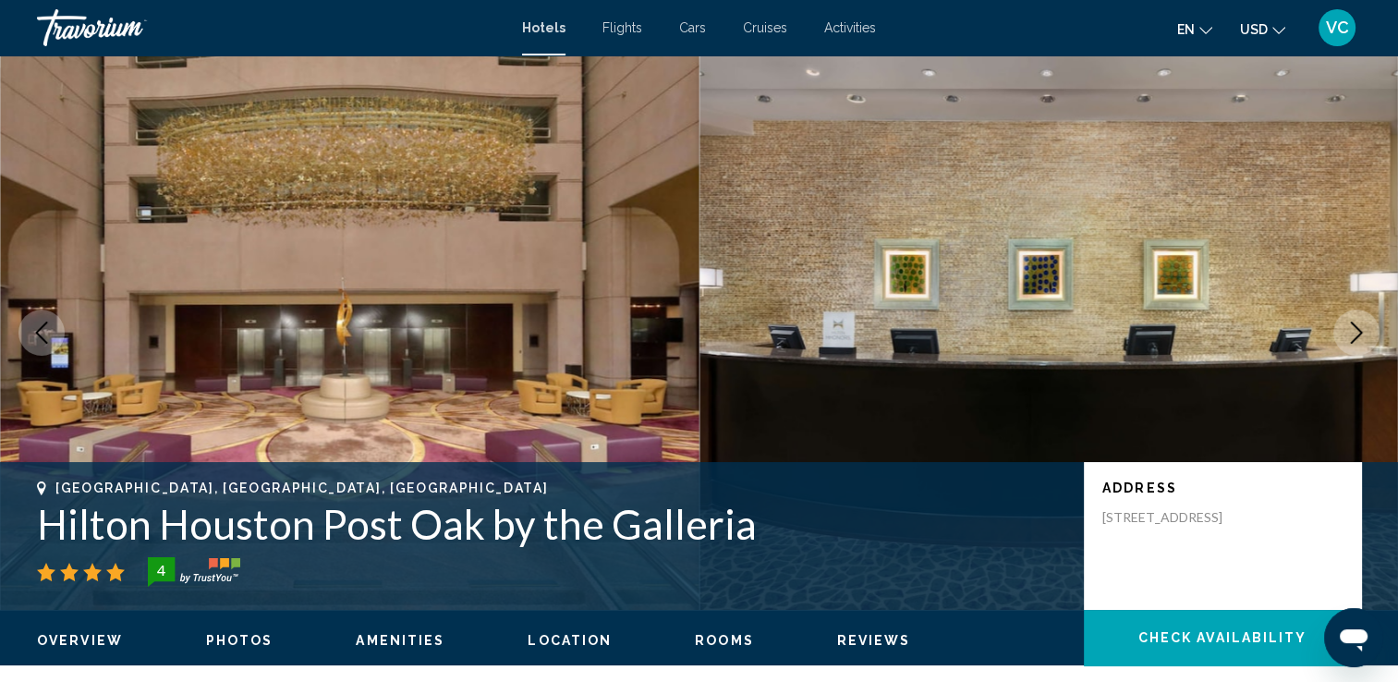
click at [1353, 342] on icon "Next image" at bounding box center [1357, 333] width 22 height 22
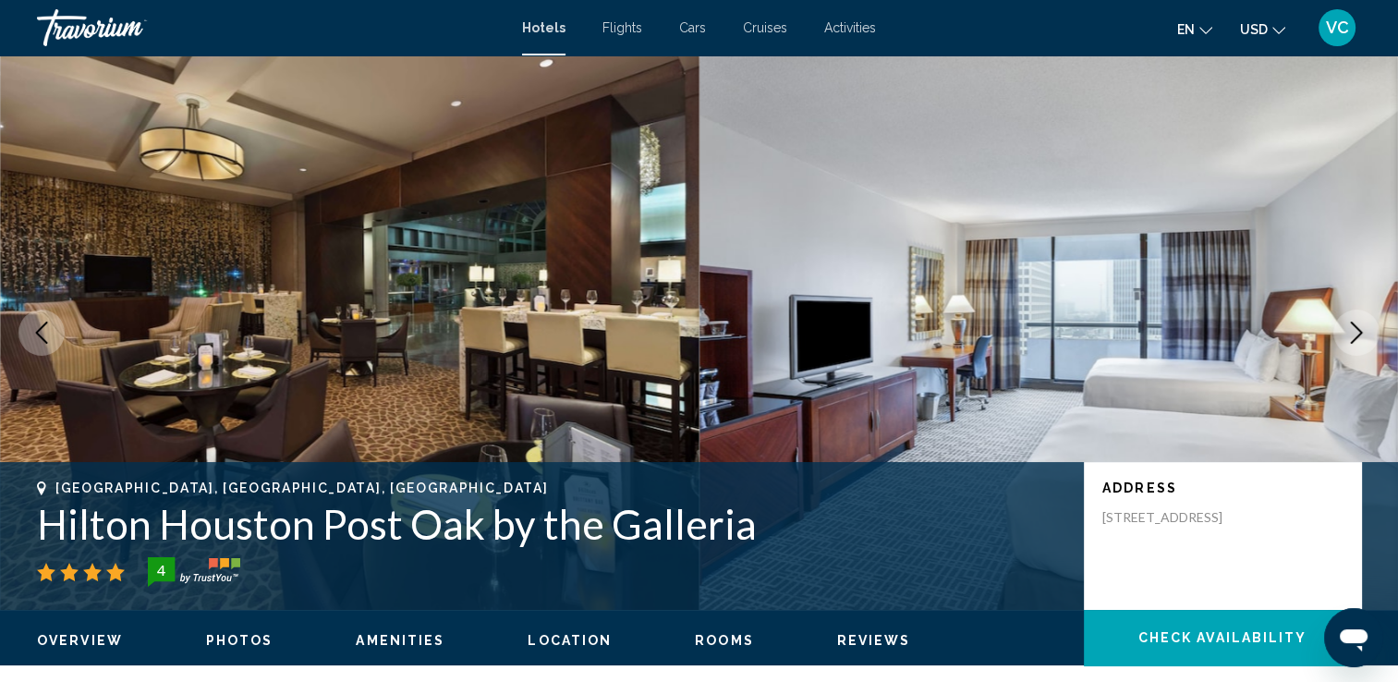
click at [1353, 342] on icon "Next image" at bounding box center [1357, 333] width 22 height 22
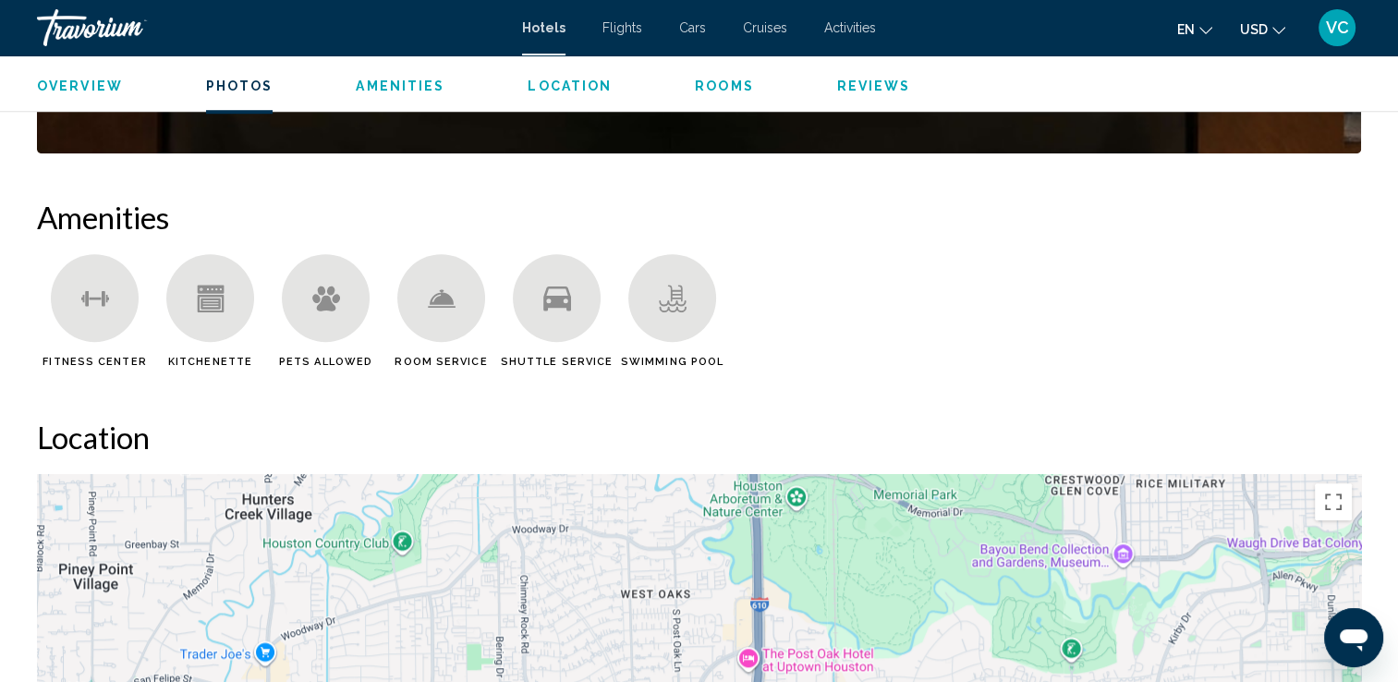
scroll to position [1316, 0]
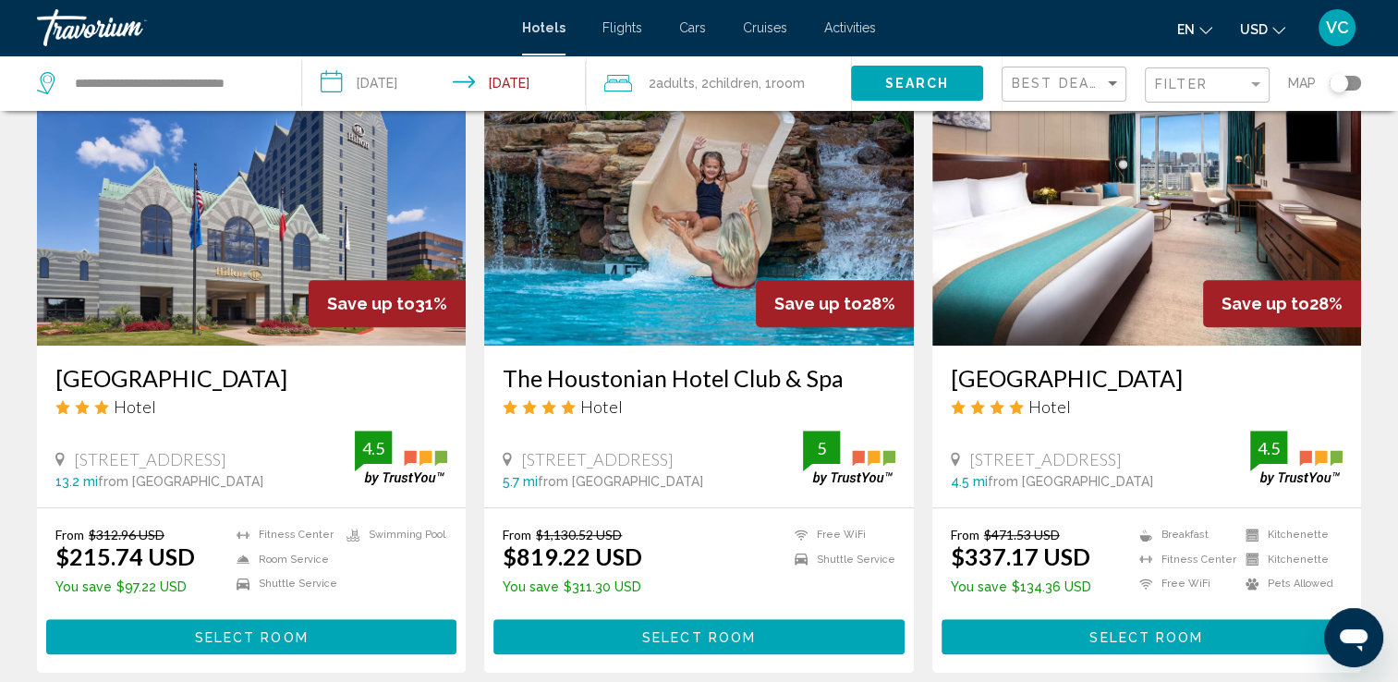
scroll to position [814, 0]
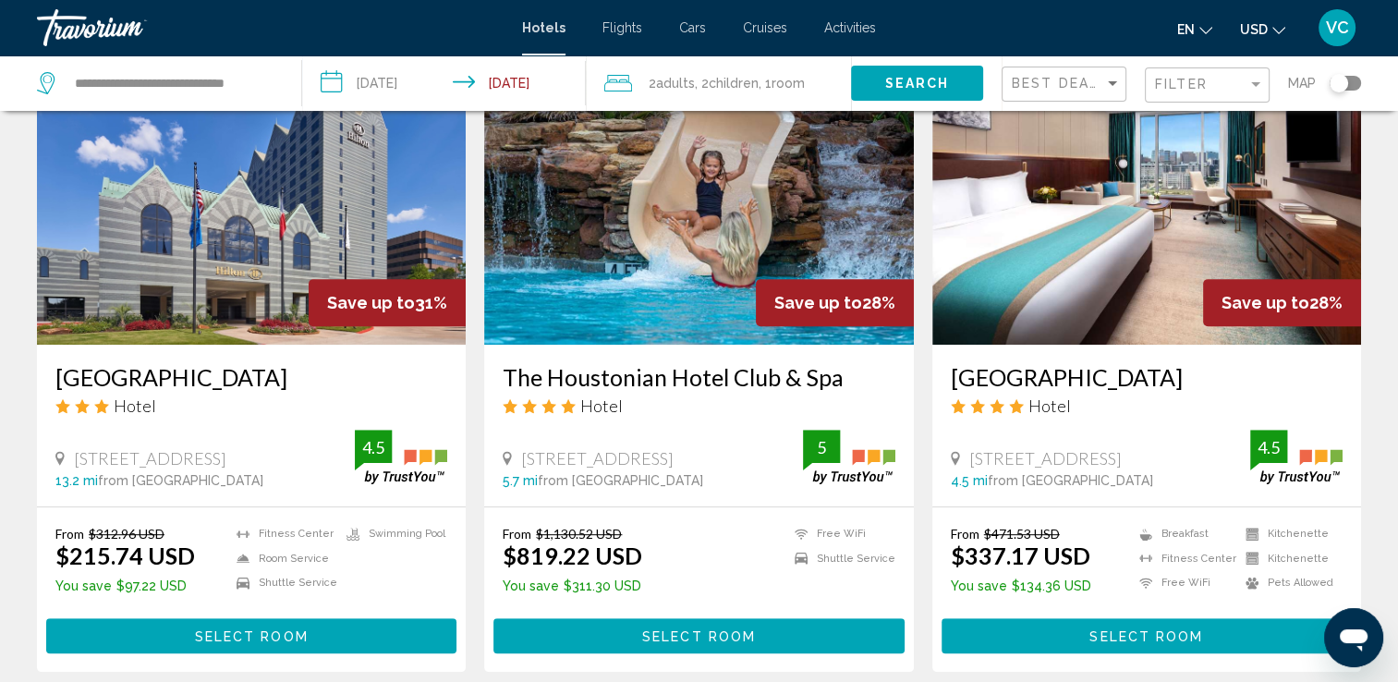
click at [813, 556] on li "Shuttle Service" at bounding box center [841, 559] width 110 height 16
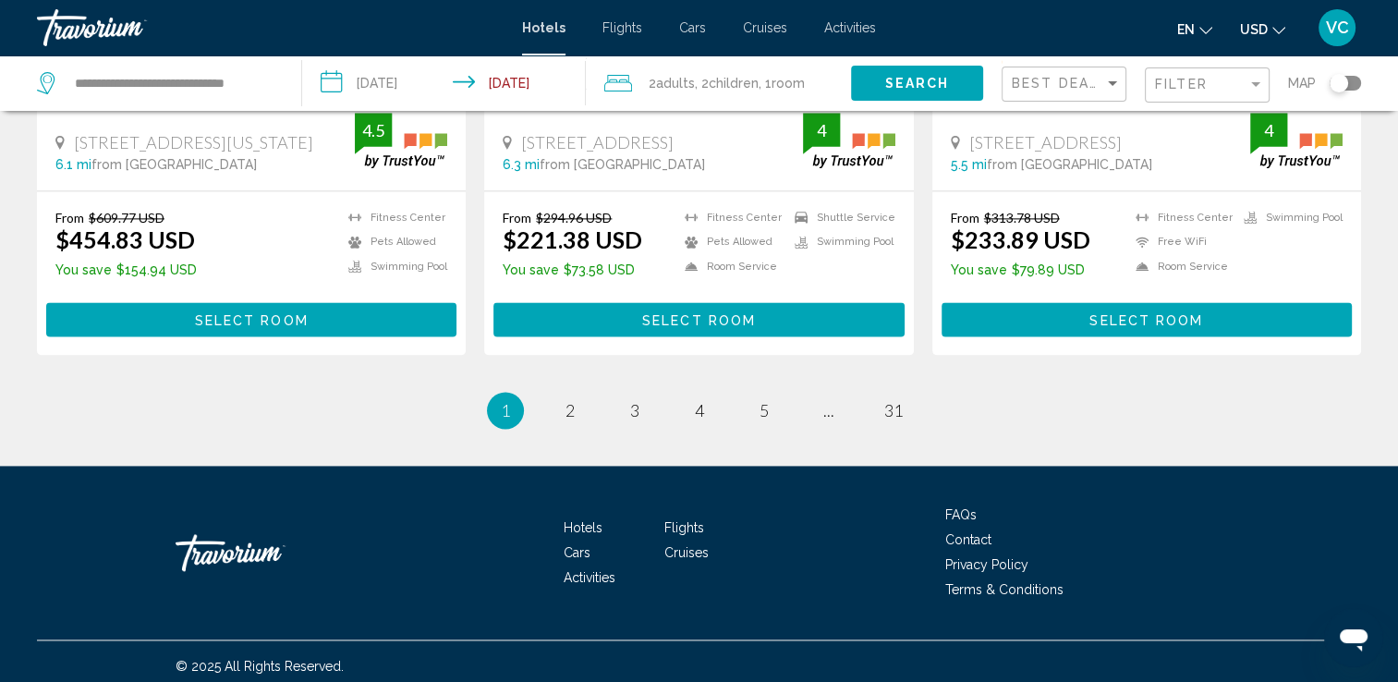
scroll to position [2514, 0]
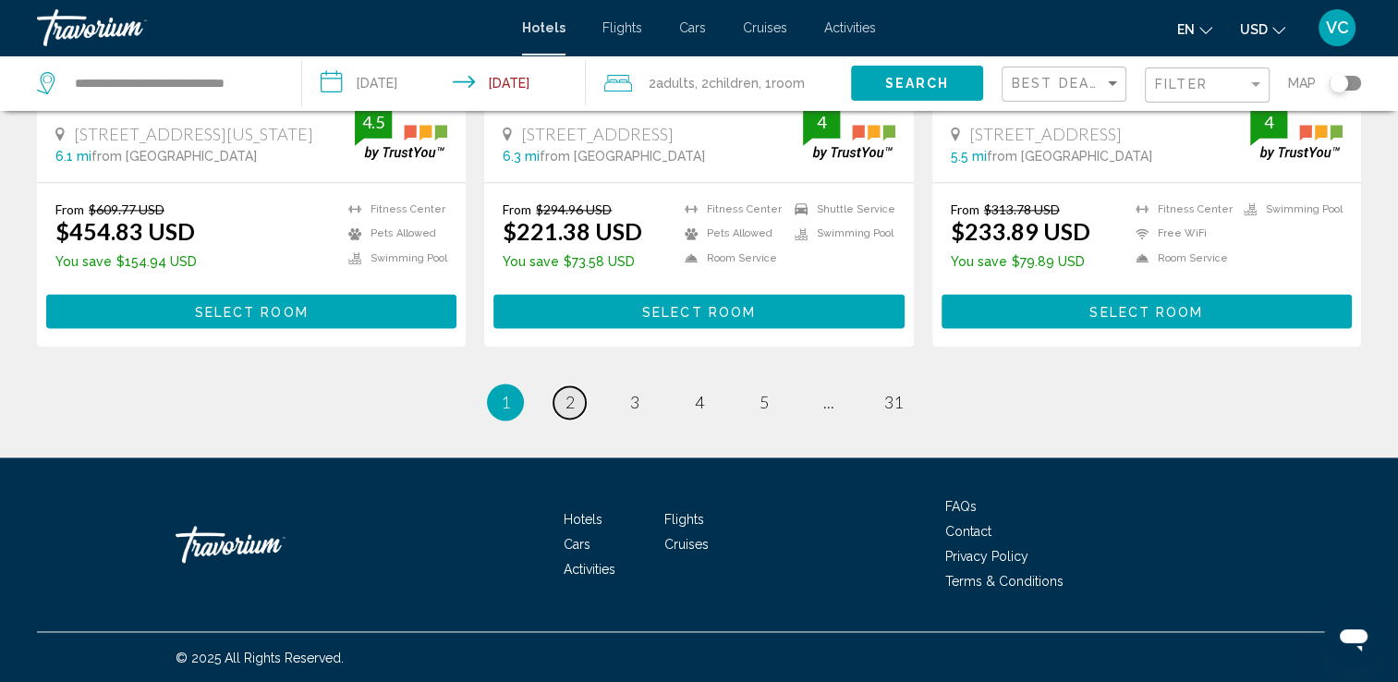
click at [560, 397] on link "page 2" at bounding box center [570, 402] width 32 height 32
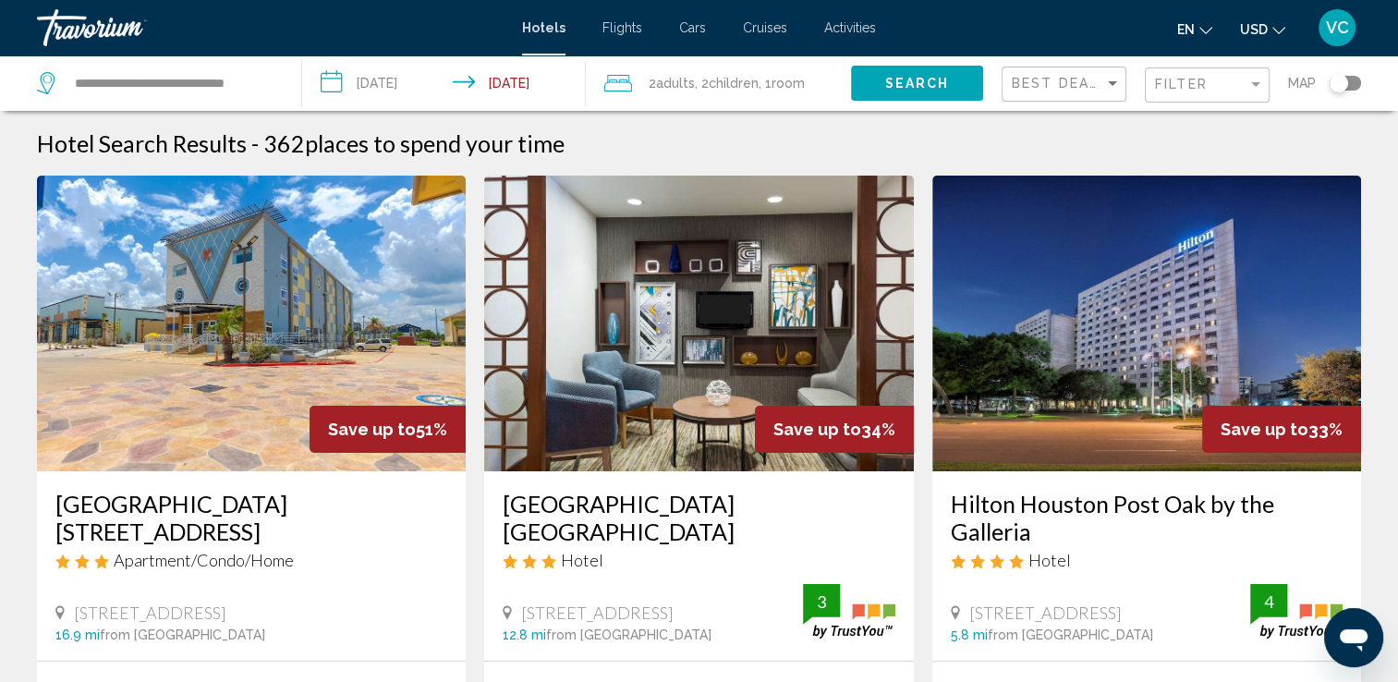
click at [488, 82] on input "**********" at bounding box center [447, 85] width 291 height 61
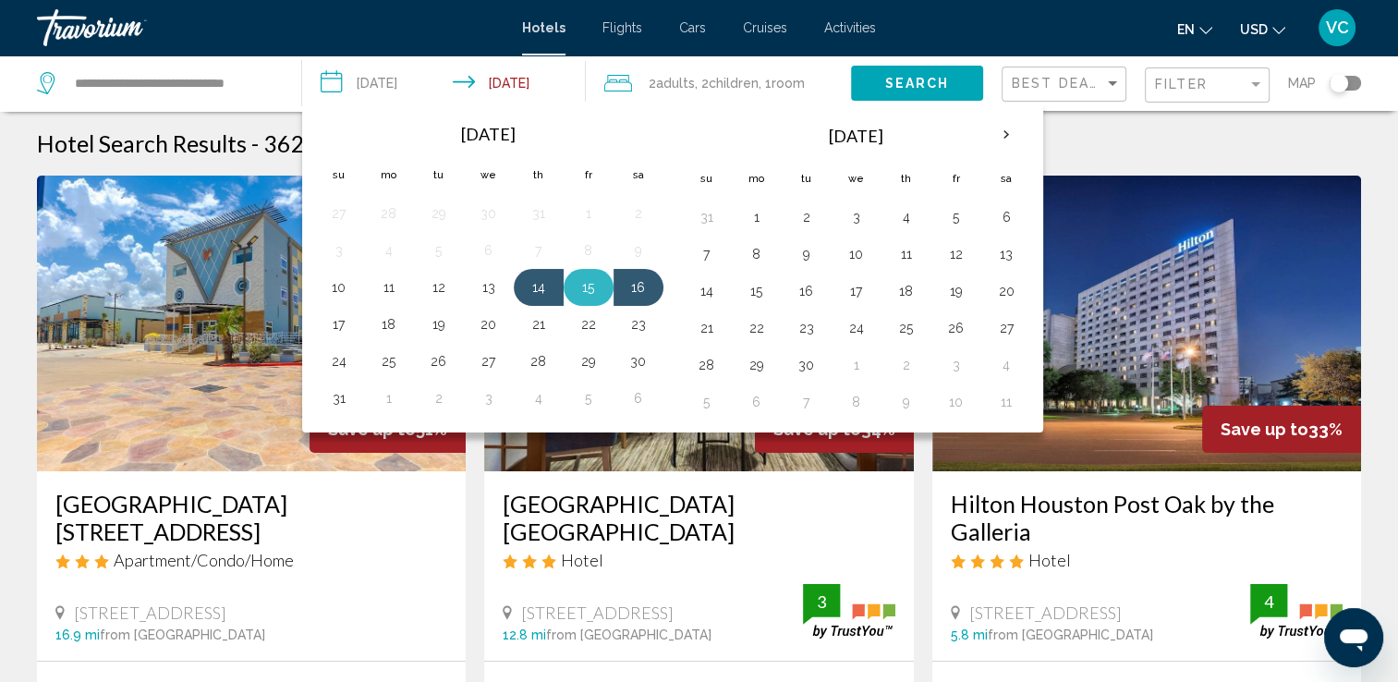
click at [603, 290] on td "15" at bounding box center [589, 287] width 50 height 37
click at [543, 285] on button "14" at bounding box center [539, 287] width 30 height 26
click at [589, 282] on button "15" at bounding box center [589, 287] width 30 height 26
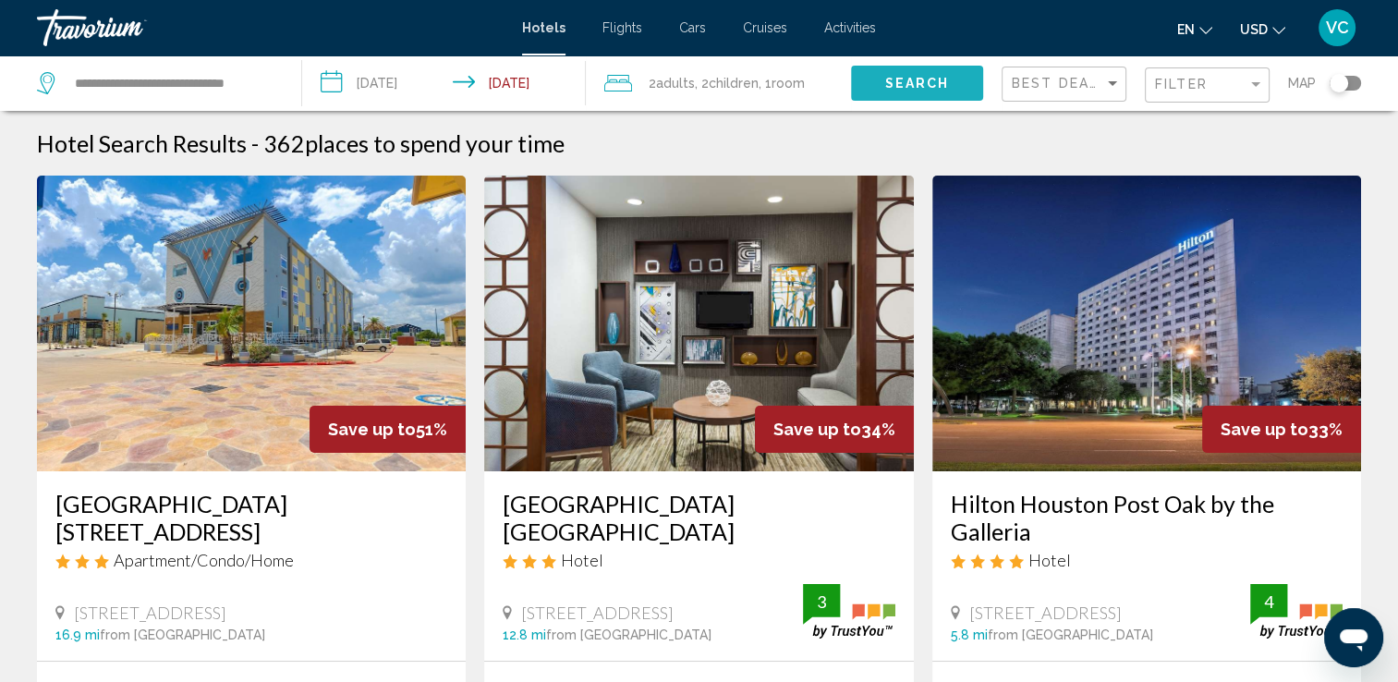
click at [913, 79] on span "Search" at bounding box center [916, 84] width 65 height 15
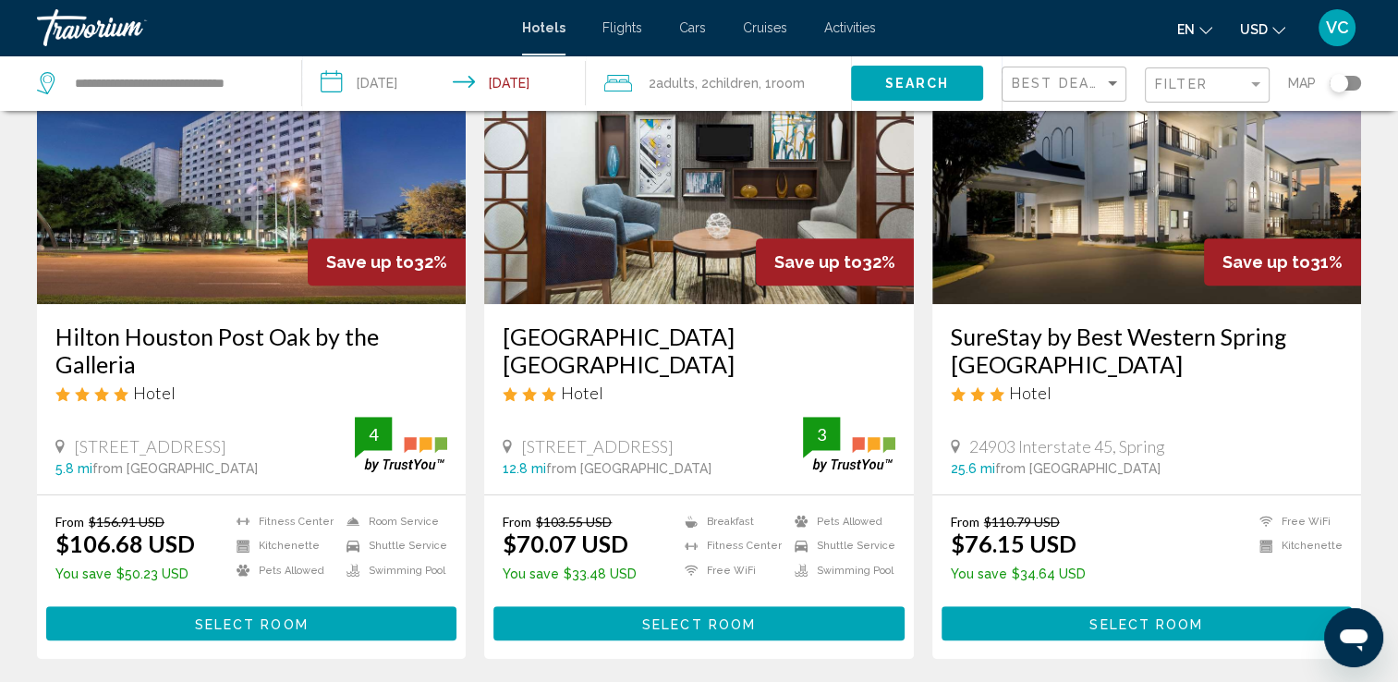
scroll to position [837, 0]
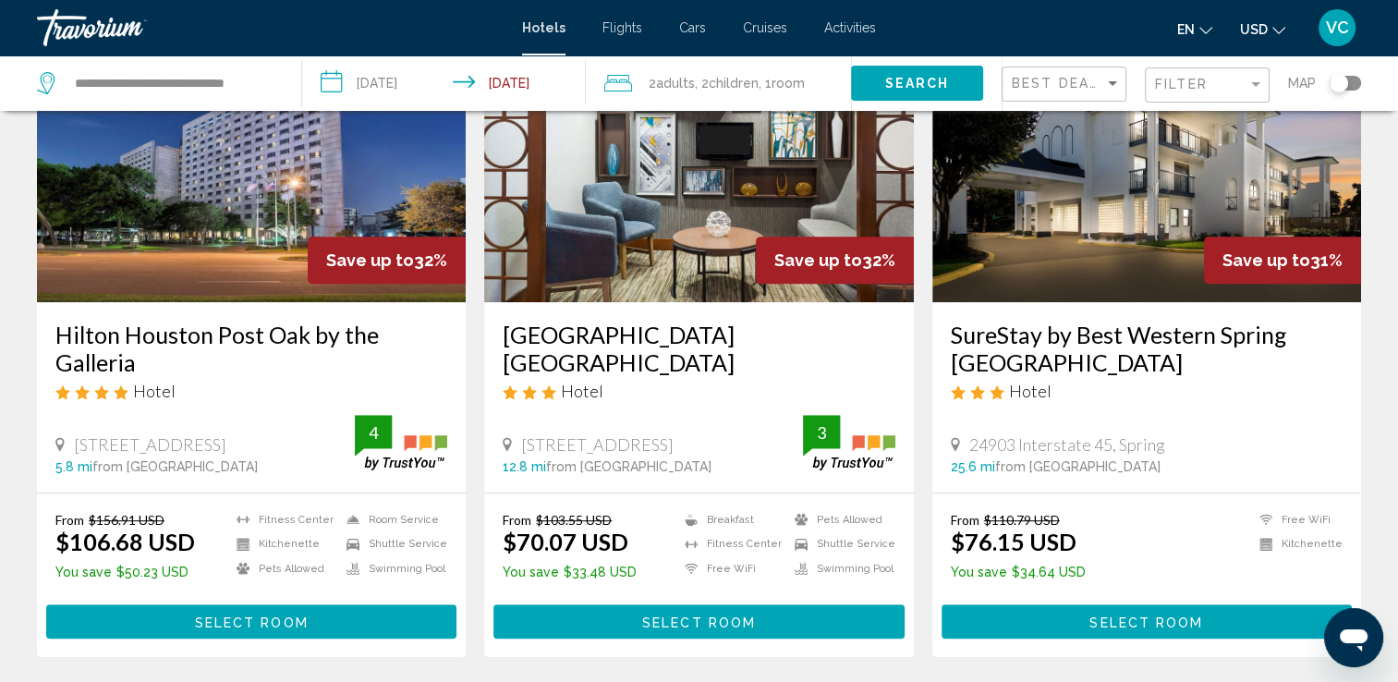
click at [546, 91] on input "**********" at bounding box center [447, 85] width 291 height 61
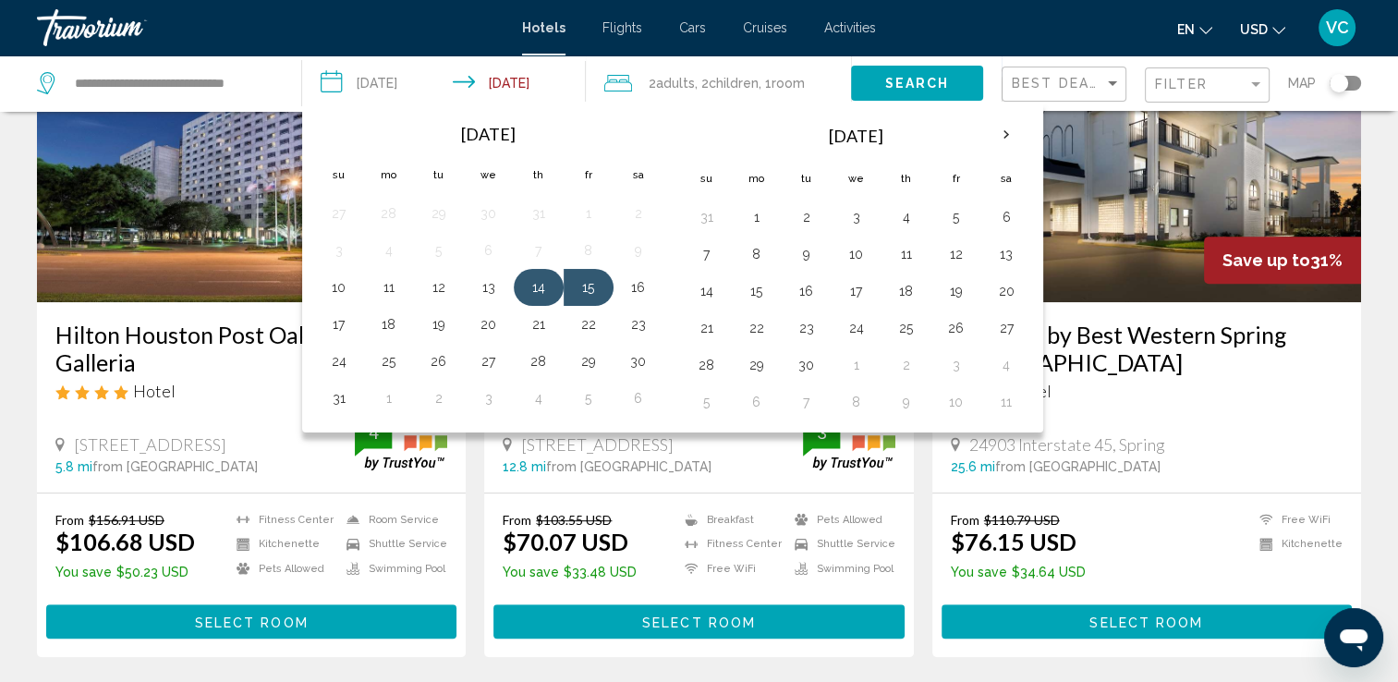
click at [532, 284] on button "14" at bounding box center [539, 287] width 30 height 26
click at [636, 290] on button "16" at bounding box center [639, 287] width 30 height 26
type input "**********"
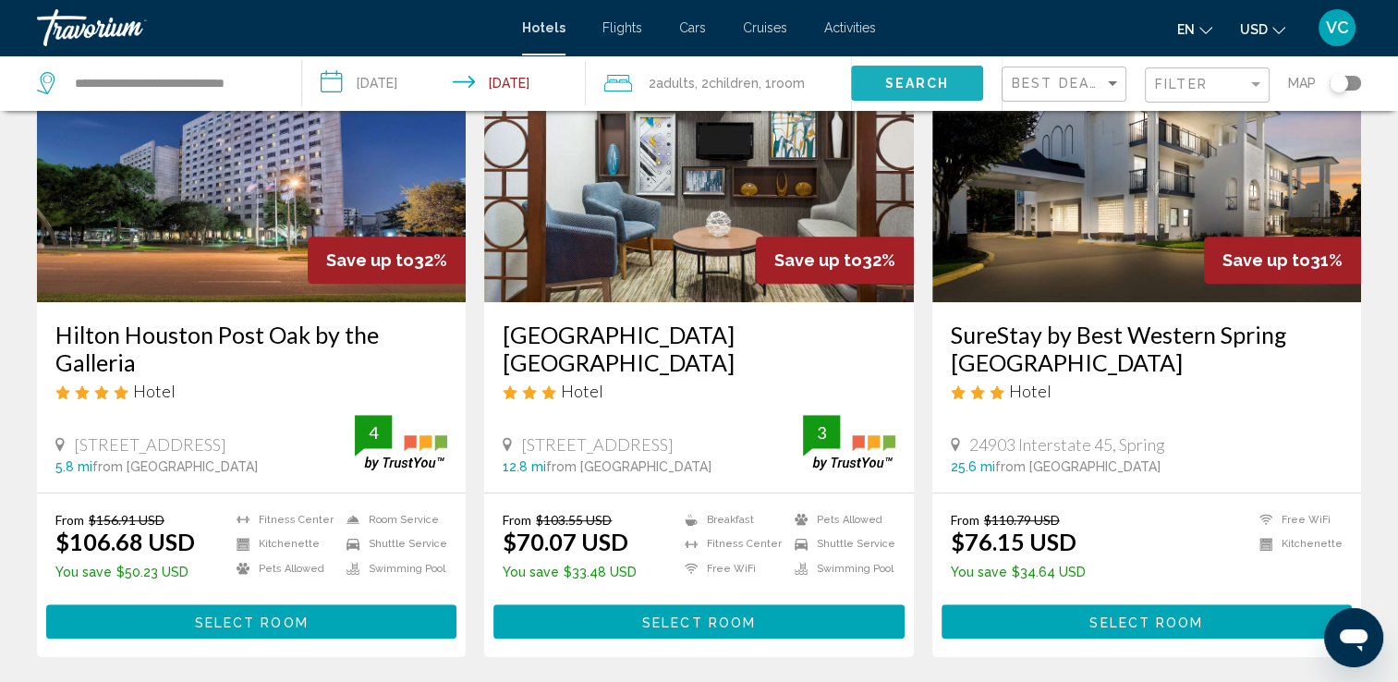
click at [921, 85] on span "Search" at bounding box center [916, 84] width 65 height 15
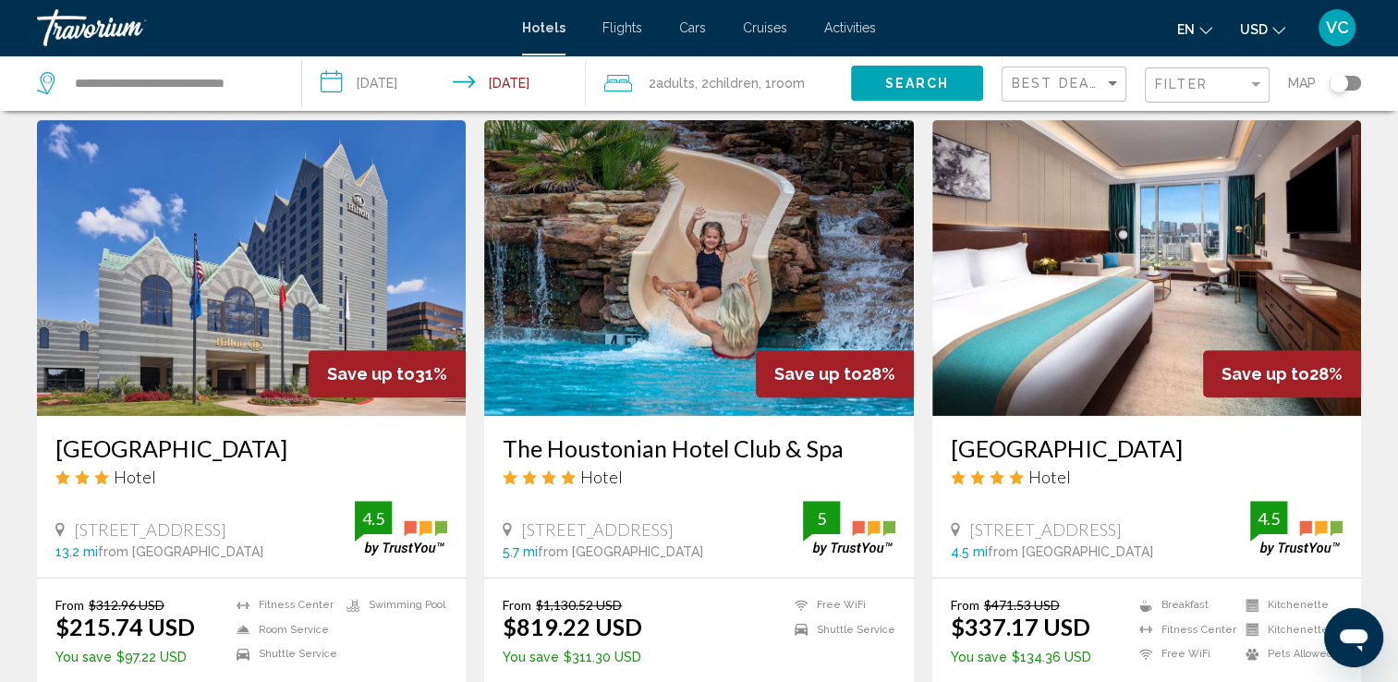
scroll to position [746, 0]
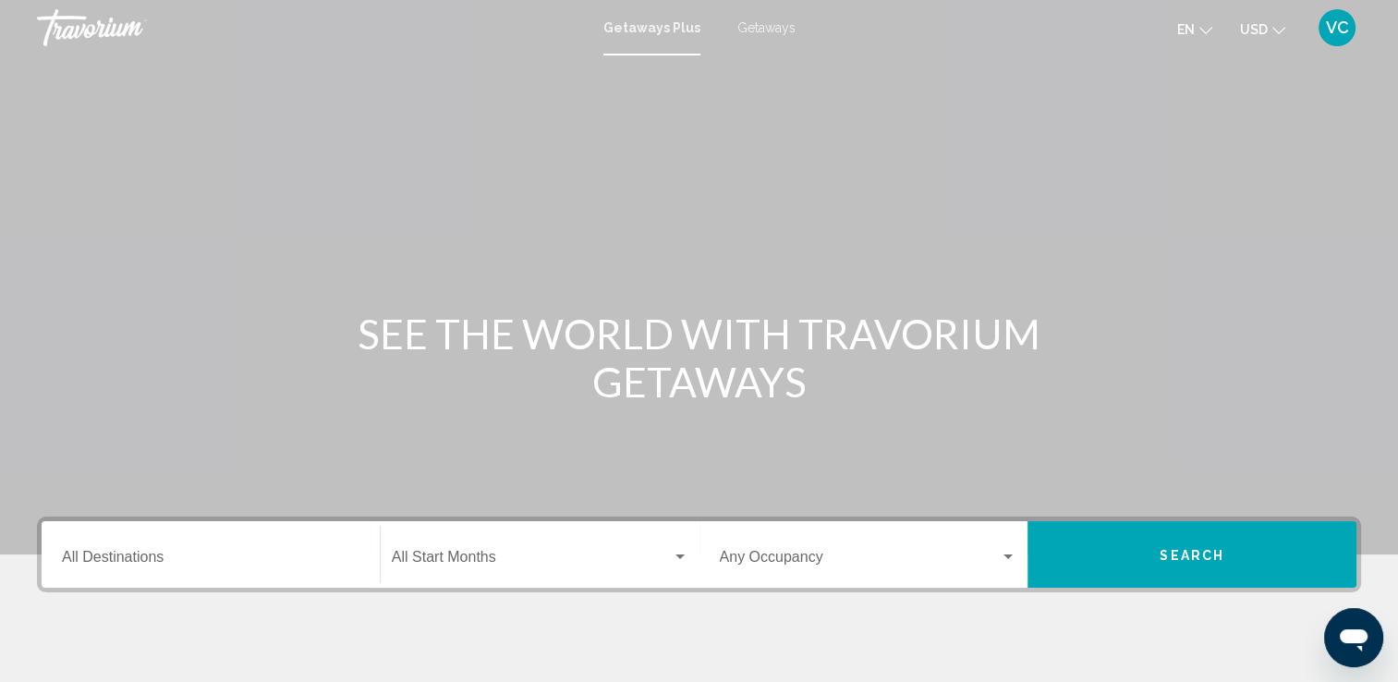
click at [754, 18] on div "Getaways Plus Getaways en English Español Français Italiano Português русский U…" at bounding box center [699, 27] width 1398 height 39
click at [127, 547] on div "Destination All Destinations" at bounding box center [211, 555] width 298 height 58
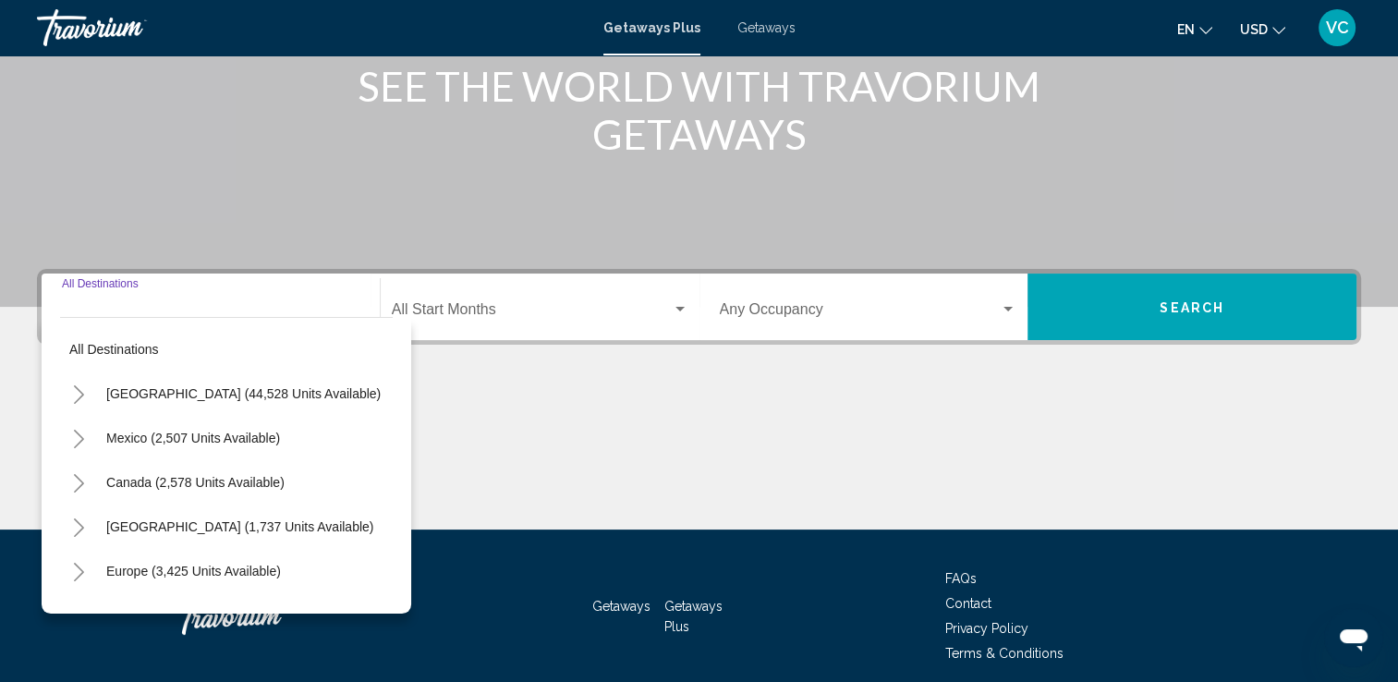
scroll to position [321, 0]
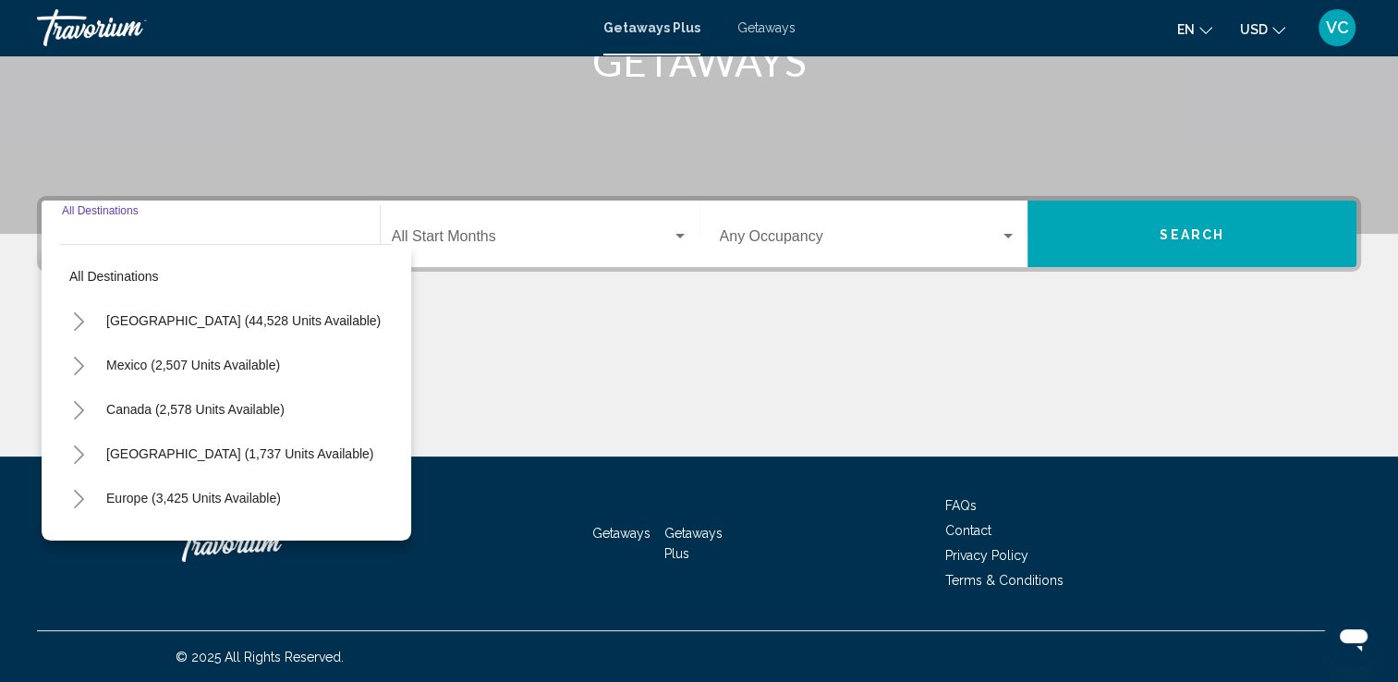
click at [76, 308] on button "Toggle United States (44,528 units available)" at bounding box center [78, 320] width 37 height 37
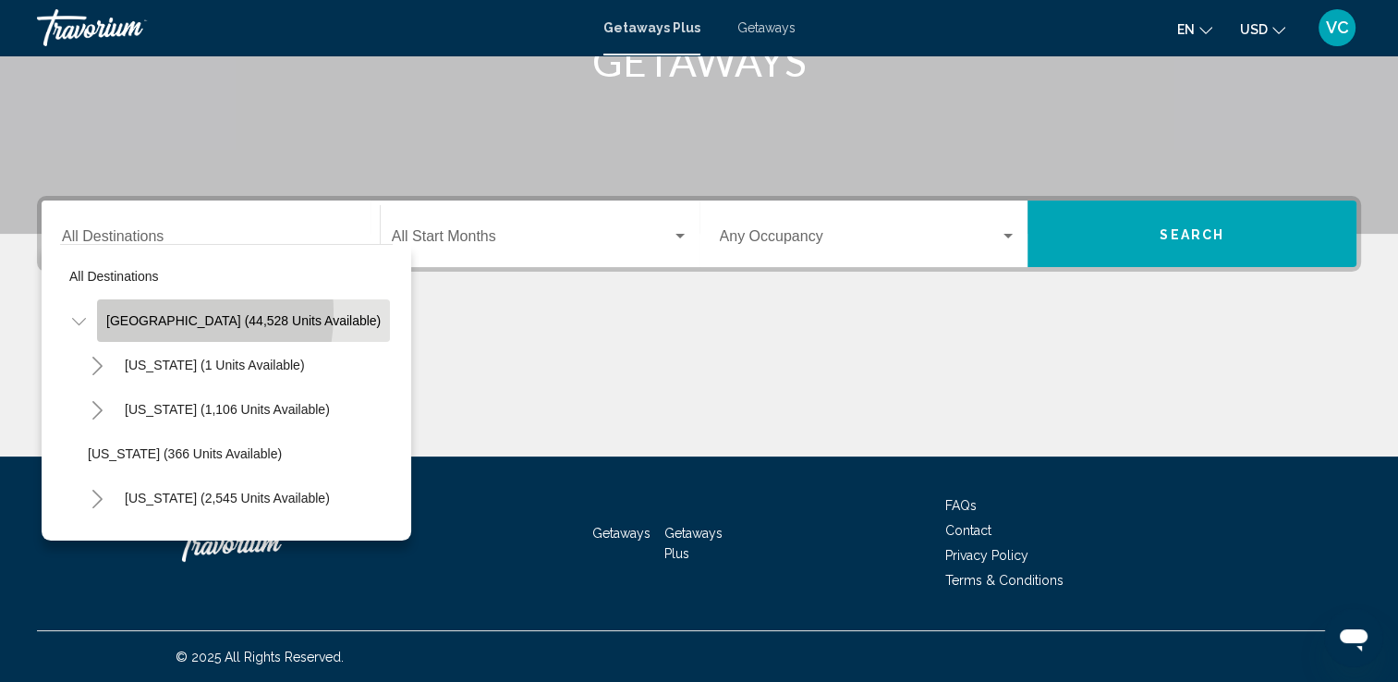
click at [138, 313] on span "United States (44,528 units available)" at bounding box center [243, 320] width 274 height 15
type input "**********"
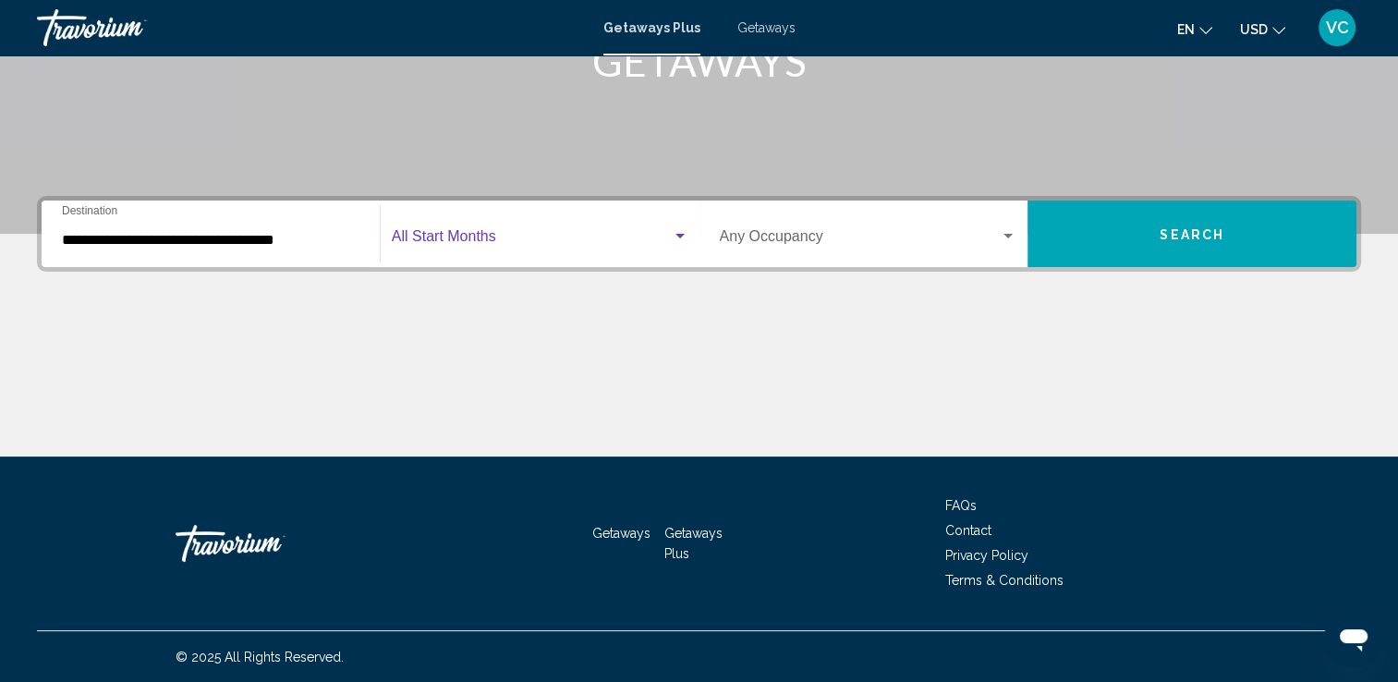
click at [410, 233] on span "Search widget" at bounding box center [532, 240] width 280 height 17
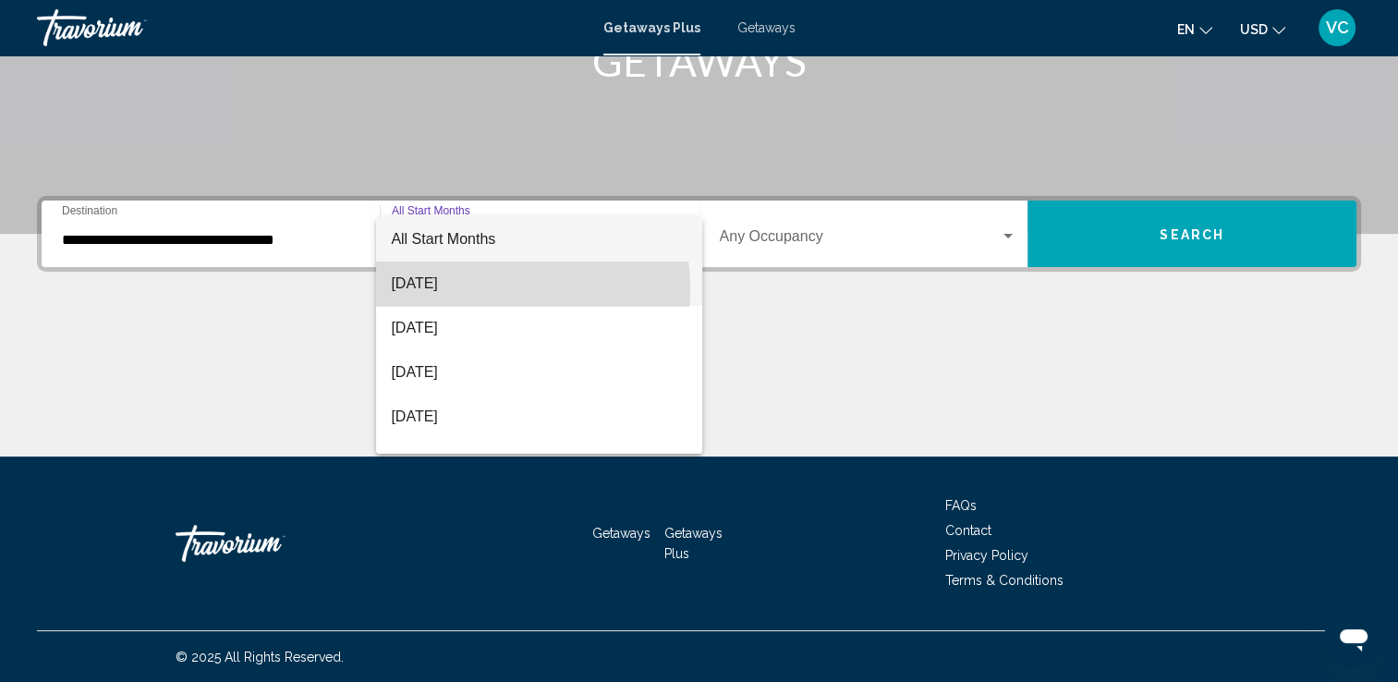
click at [437, 291] on span "August 2025" at bounding box center [539, 284] width 297 height 44
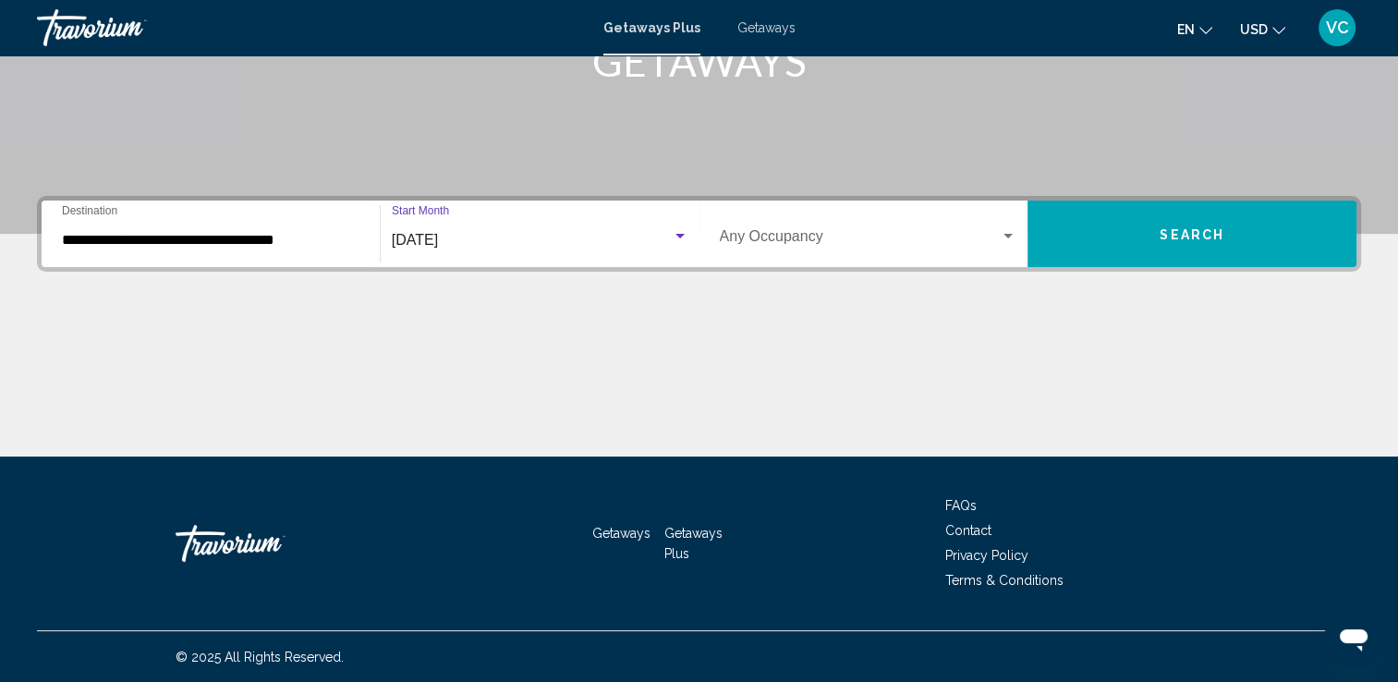
click at [438, 238] on span "August 2025" at bounding box center [415, 240] width 46 height 16
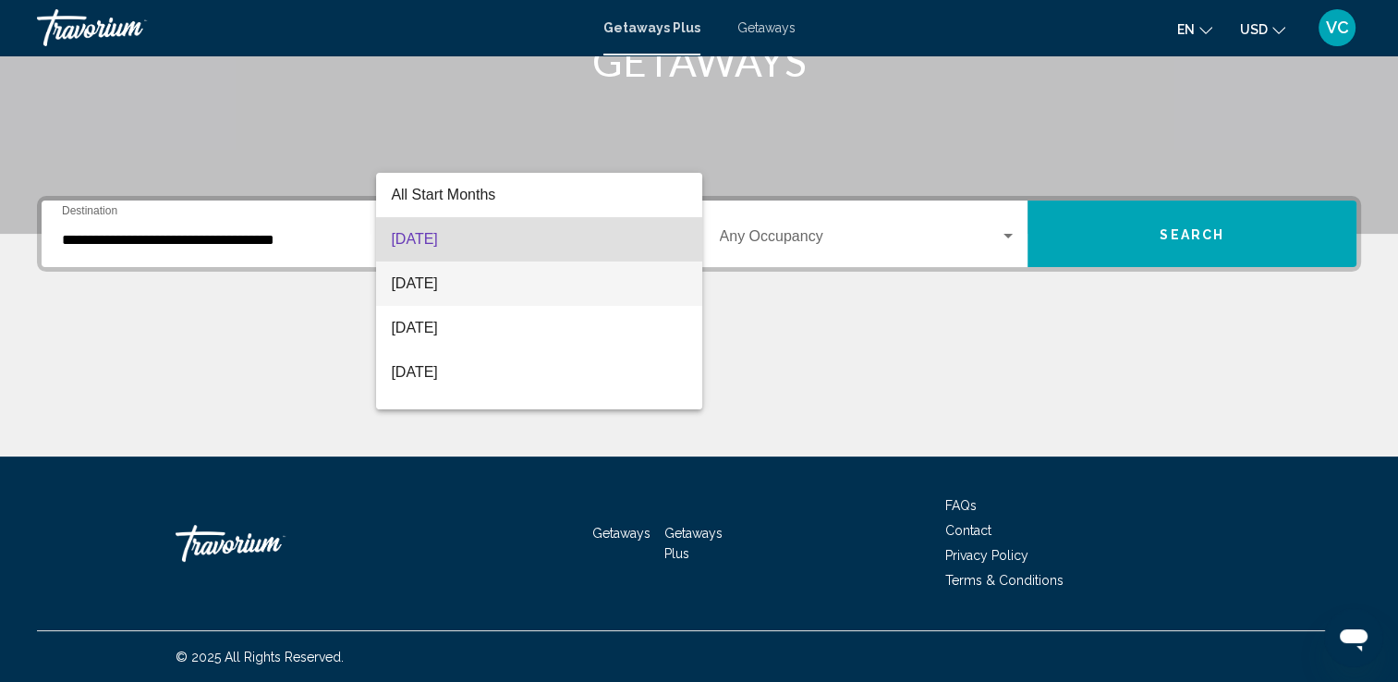
click at [469, 288] on span "September 2025" at bounding box center [539, 284] width 297 height 44
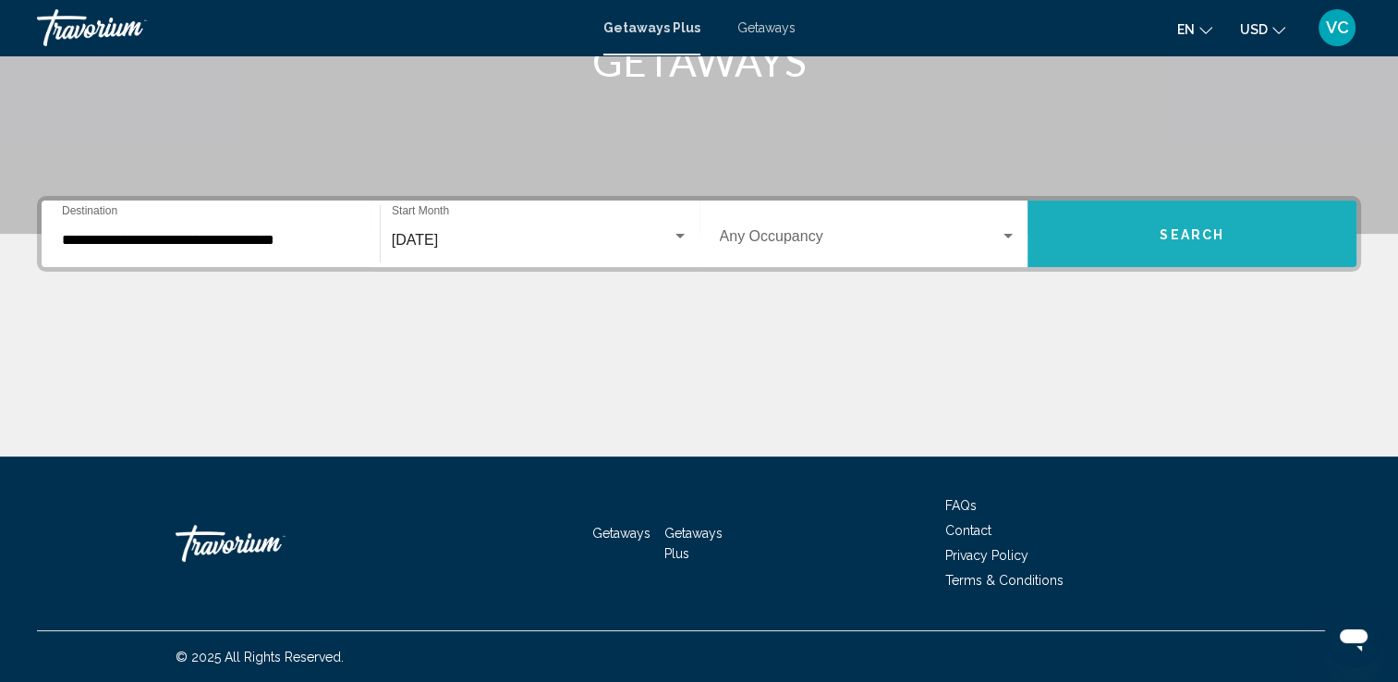
click at [1179, 233] on span "Search" at bounding box center [1192, 234] width 65 height 15
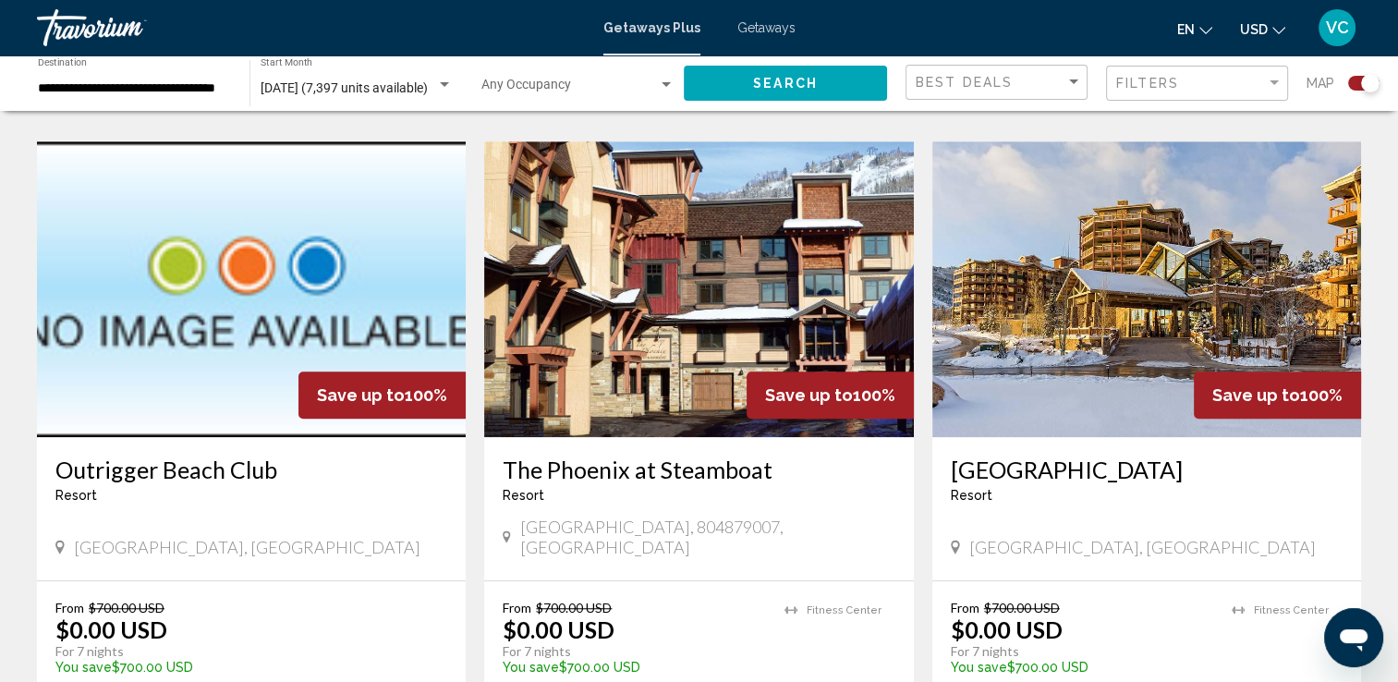
scroll to position [1285, 0]
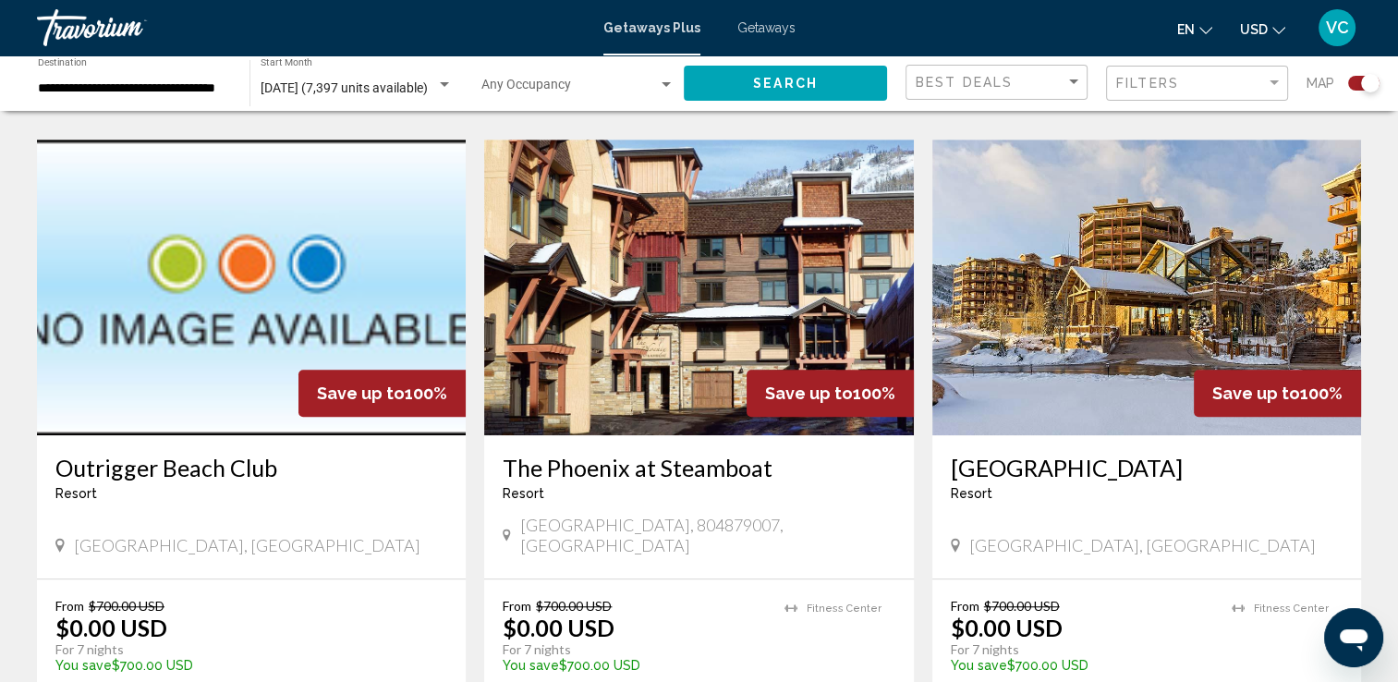
click at [1066, 456] on h3 "Westgate Park City Resort and Spa" at bounding box center [1147, 468] width 392 height 28
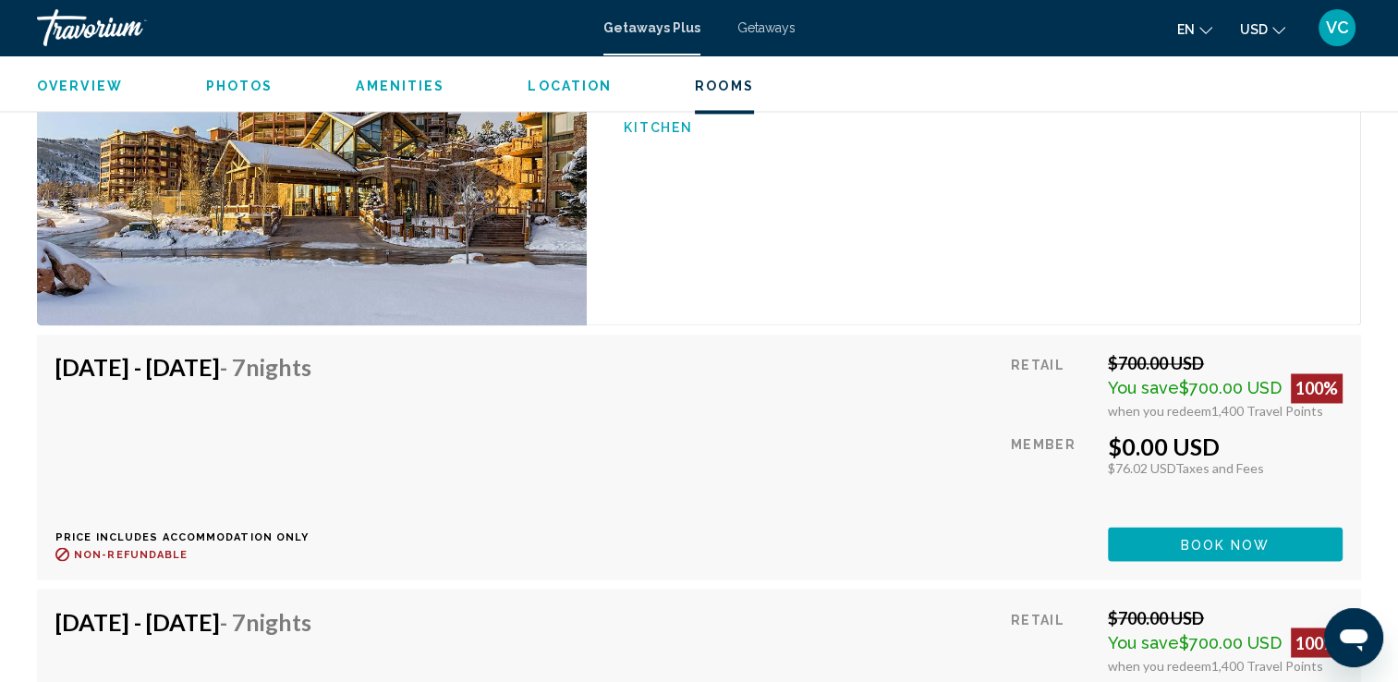
scroll to position [3439, 0]
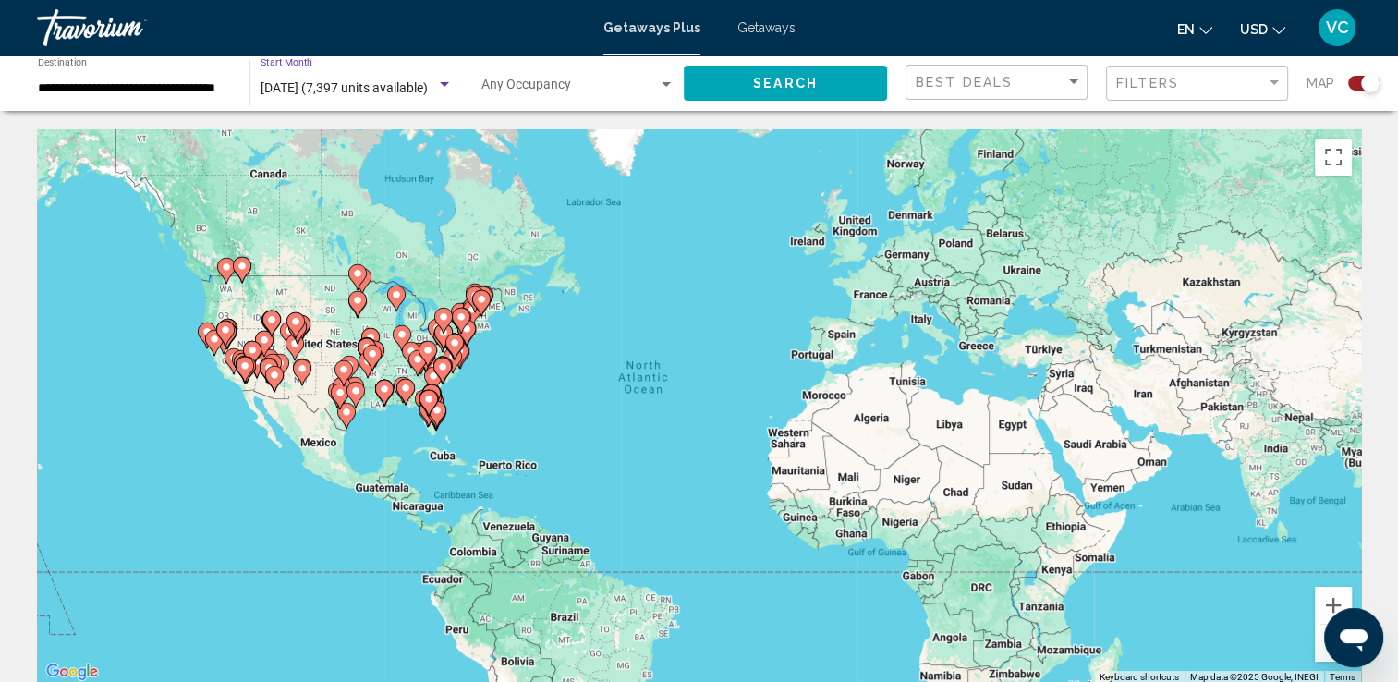
click at [286, 86] on span "September 2025 (7,397 units available)" at bounding box center [344, 87] width 167 height 15
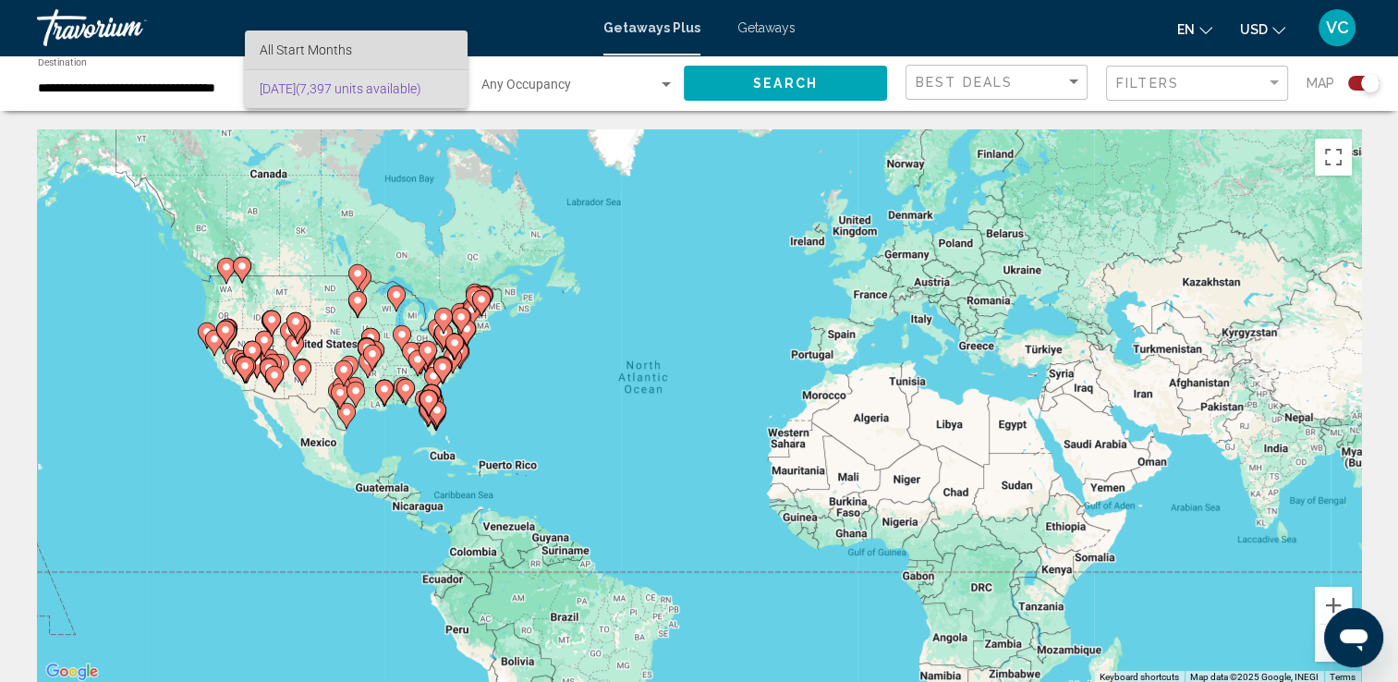
click at [293, 43] on span "All Start Months" at bounding box center [306, 50] width 92 height 15
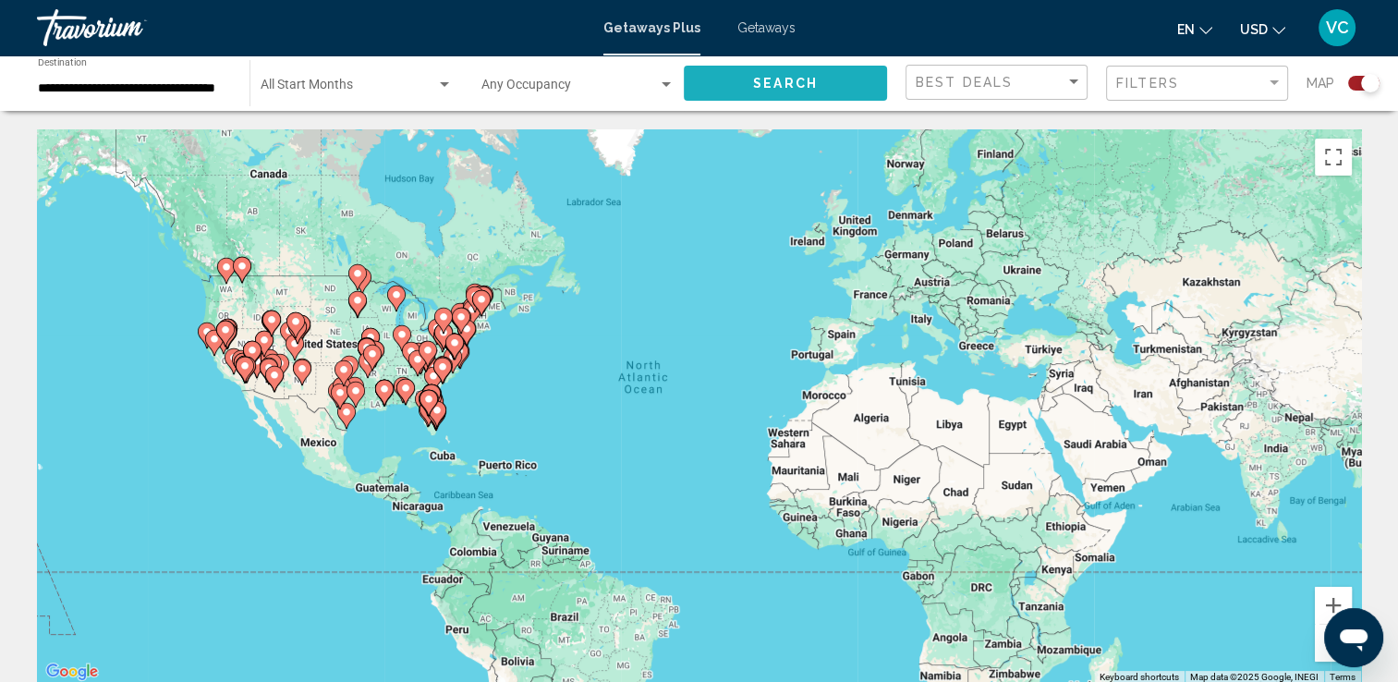
click at [767, 79] on span "Search" at bounding box center [785, 84] width 65 height 15
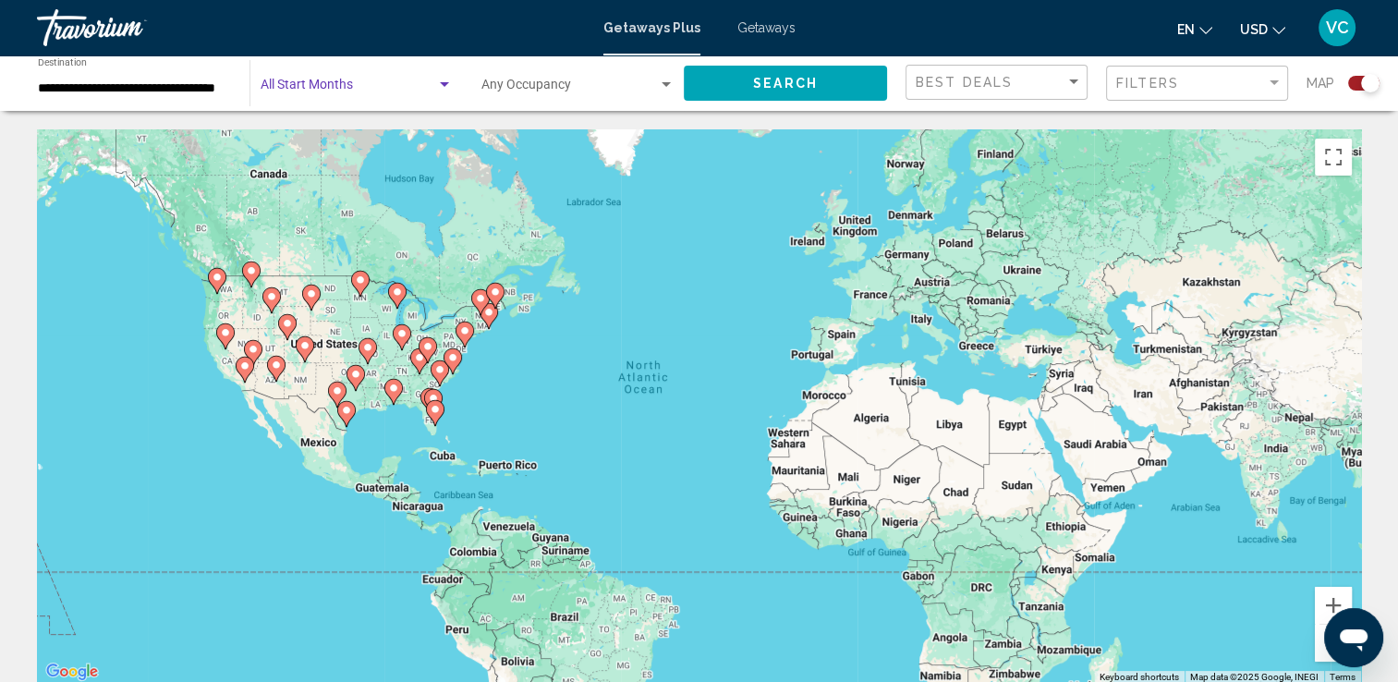
click at [358, 93] on span "Search widget" at bounding box center [349, 88] width 176 height 15
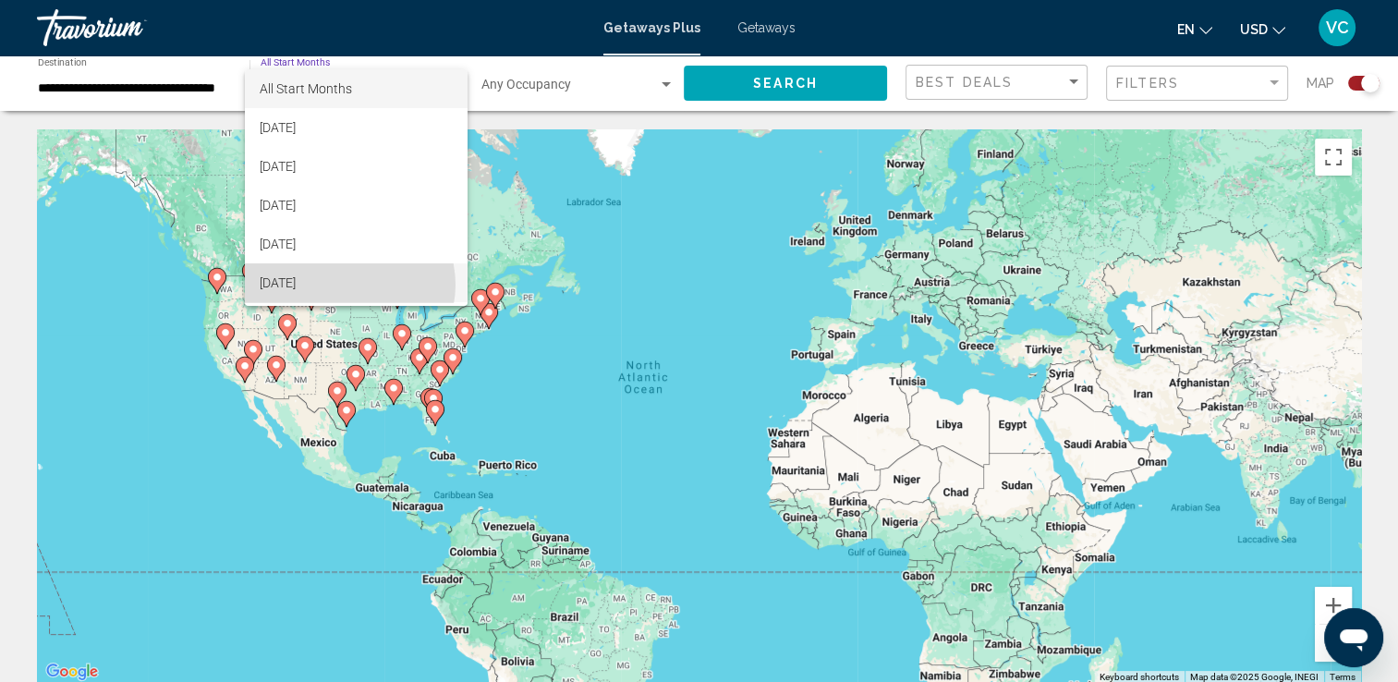
click at [349, 285] on span "December 2025" at bounding box center [356, 282] width 192 height 39
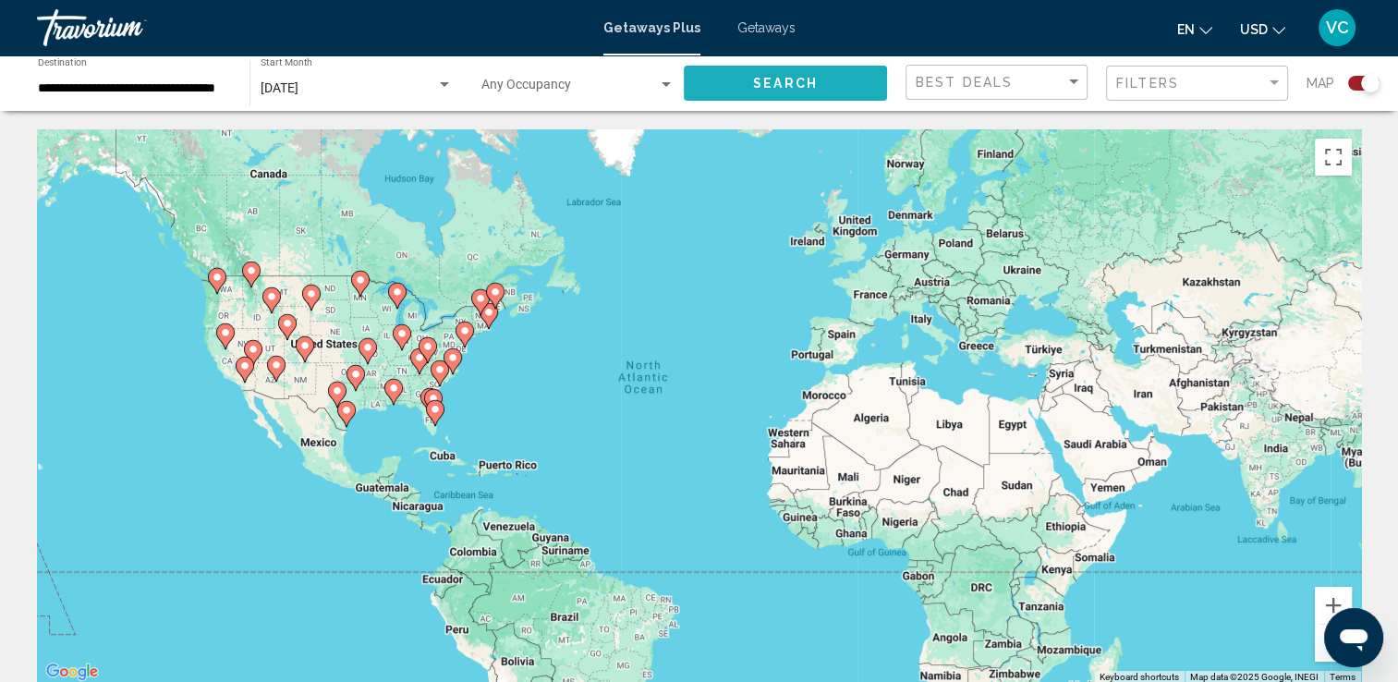
click at [792, 83] on span "Search" at bounding box center [785, 84] width 65 height 15
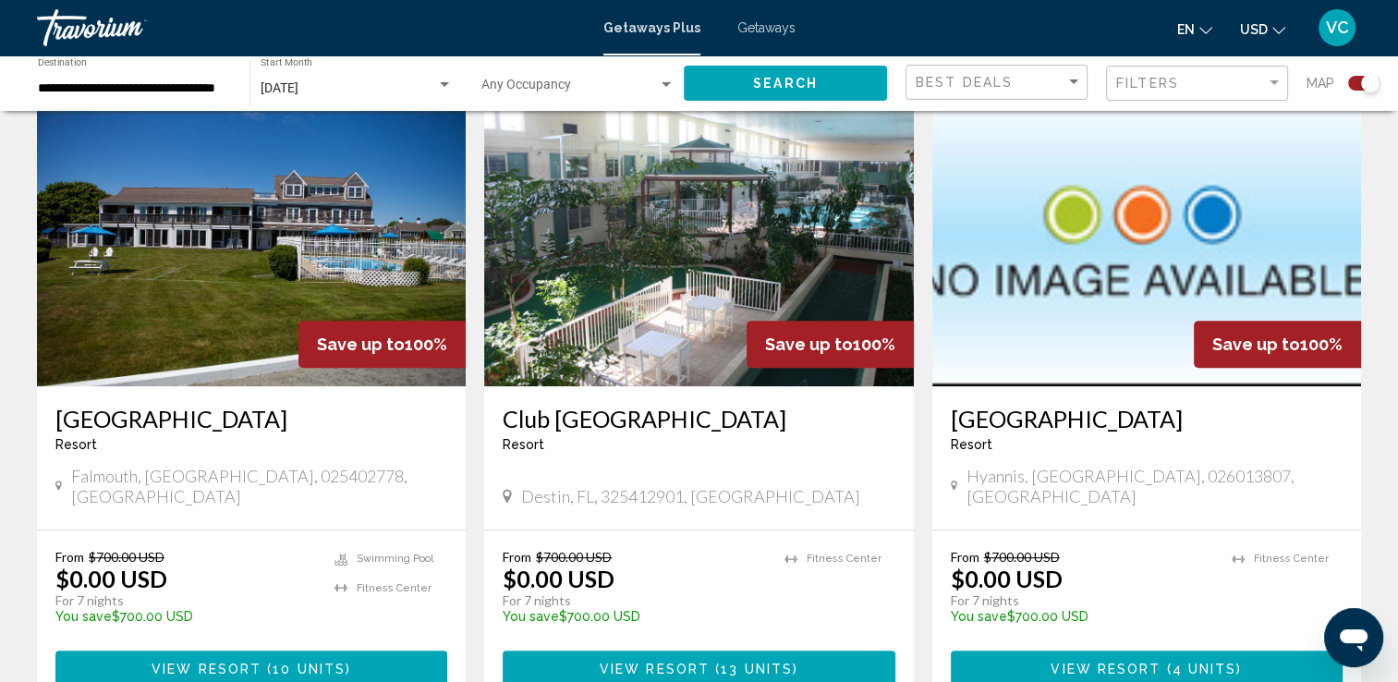
scroll to position [676, 0]
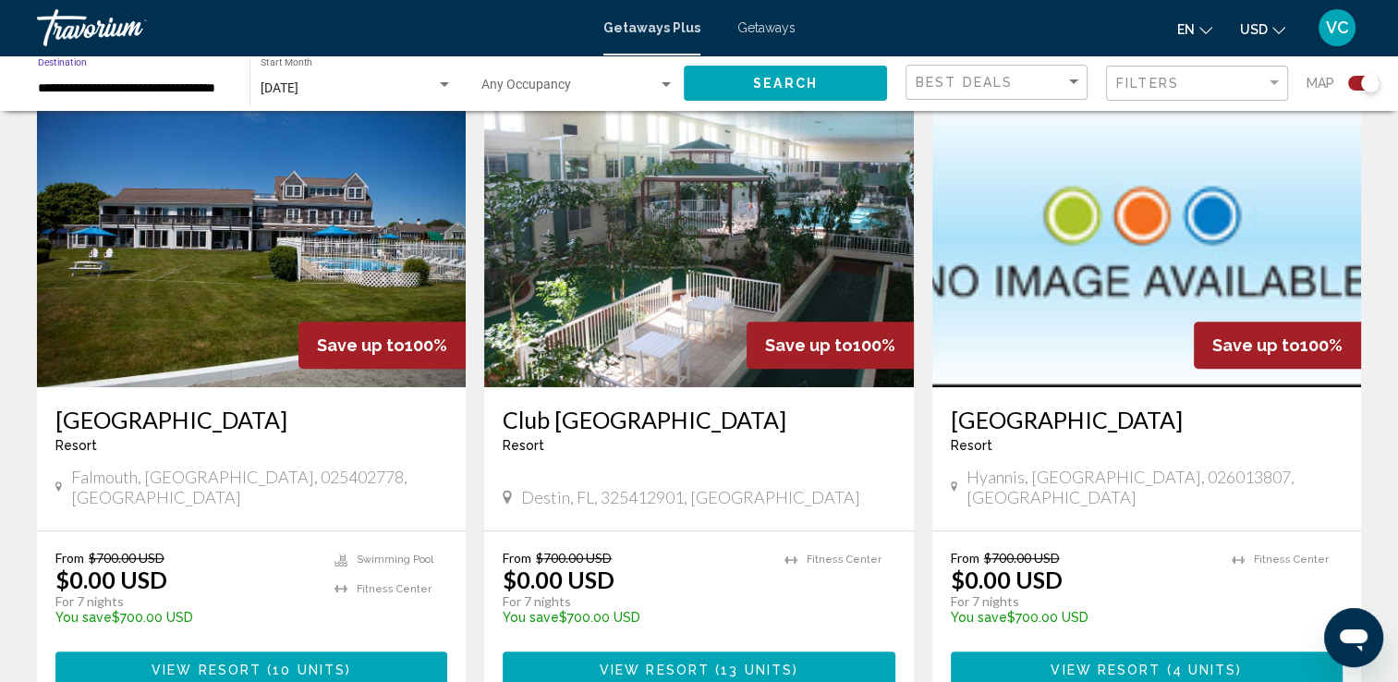
click at [74, 91] on input "**********" at bounding box center [134, 88] width 193 height 15
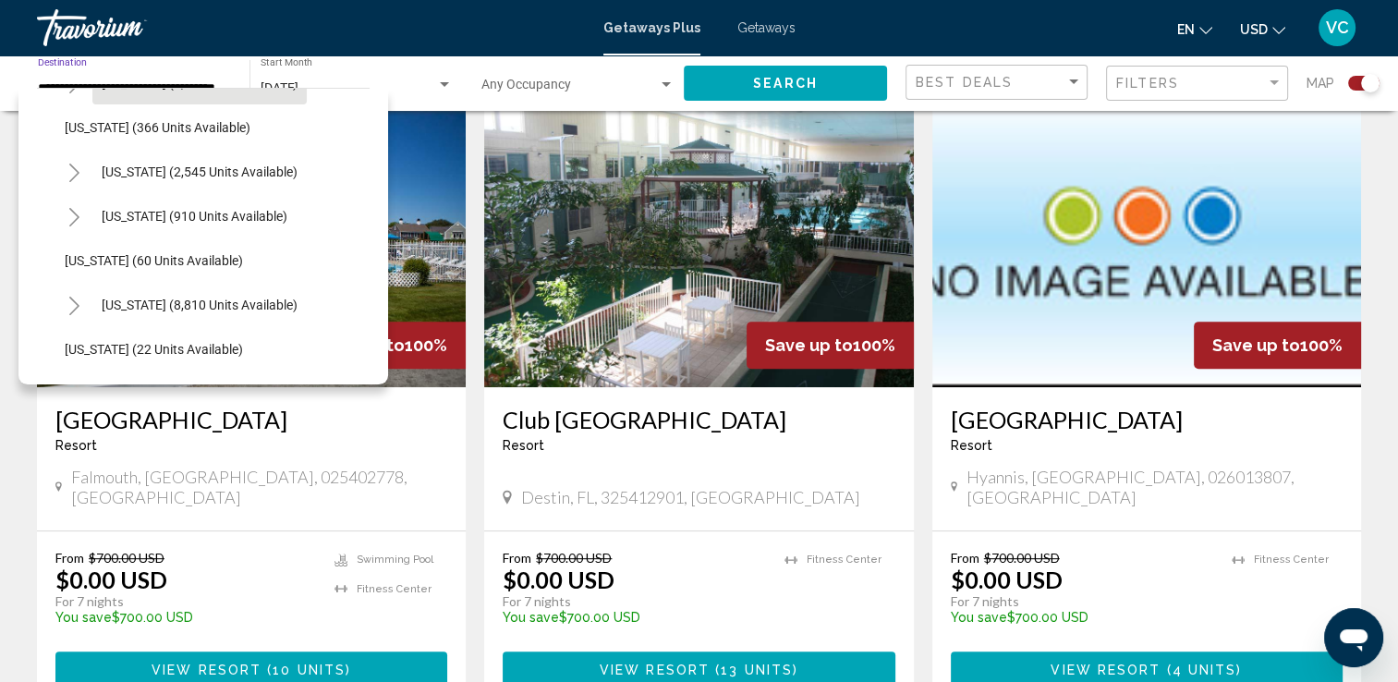
scroll to position [170, 0]
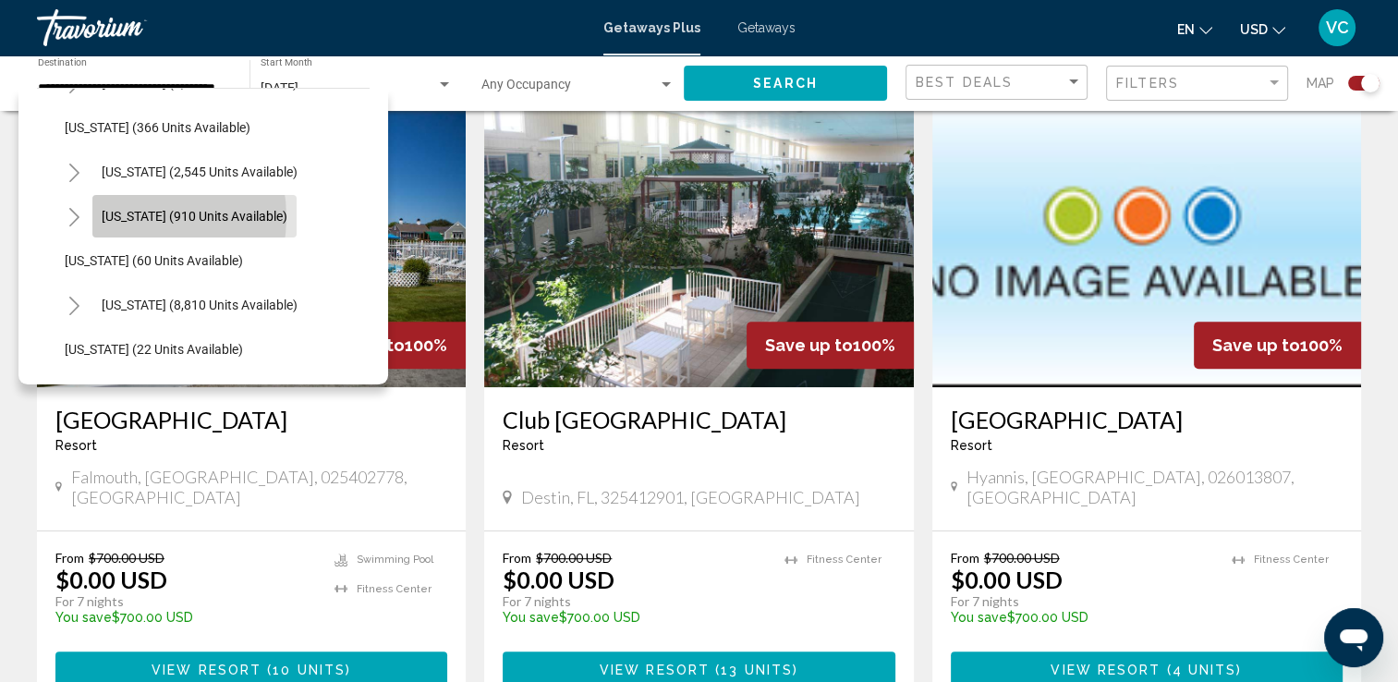
click at [123, 216] on span "Colorado (910 units available)" at bounding box center [195, 216] width 186 height 15
type input "**********"
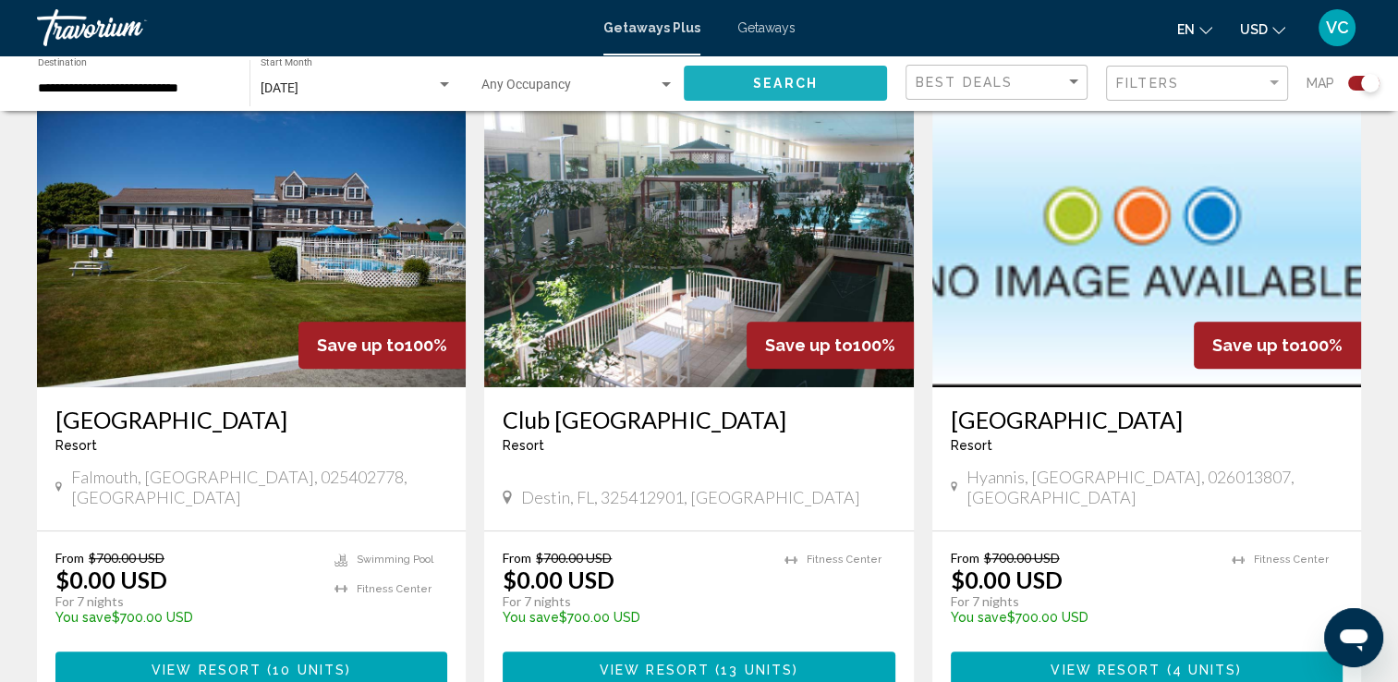
click at [776, 85] on span "Search" at bounding box center [785, 84] width 65 height 15
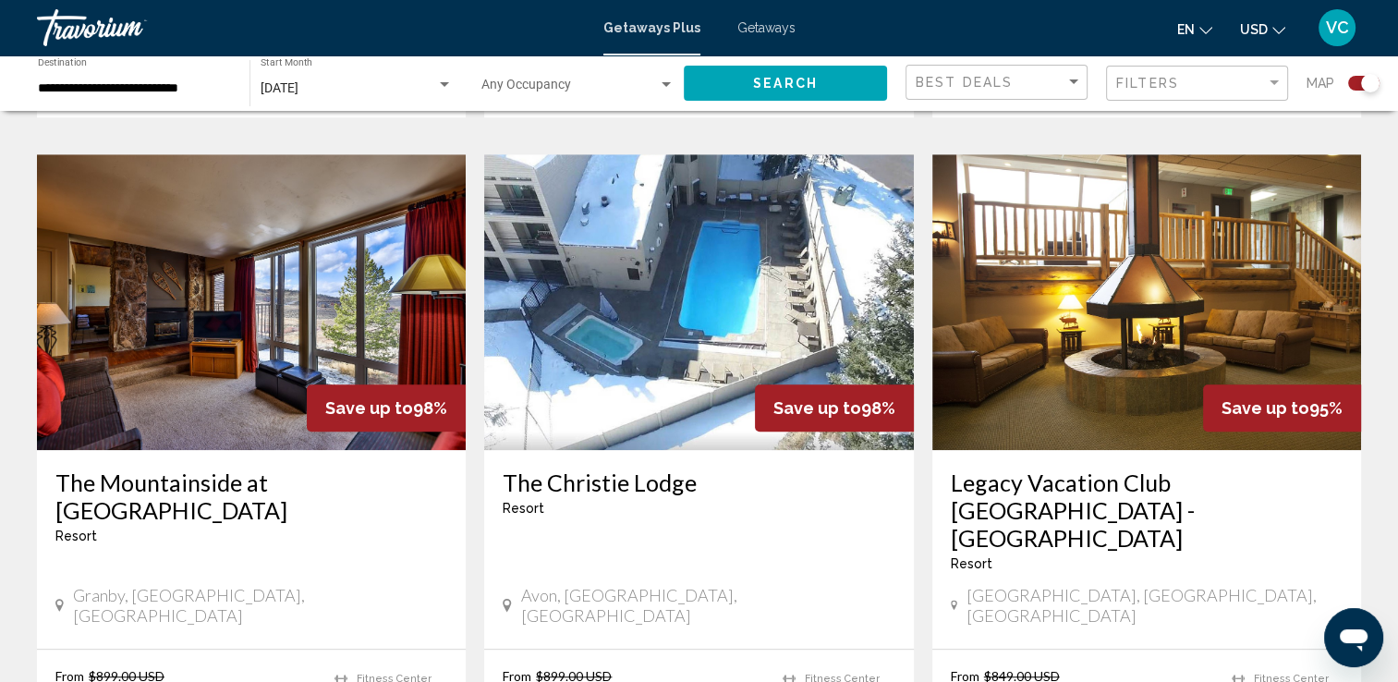
scroll to position [1290, 0]
click at [1153, 410] on img "Main content" at bounding box center [1147, 302] width 429 height 296
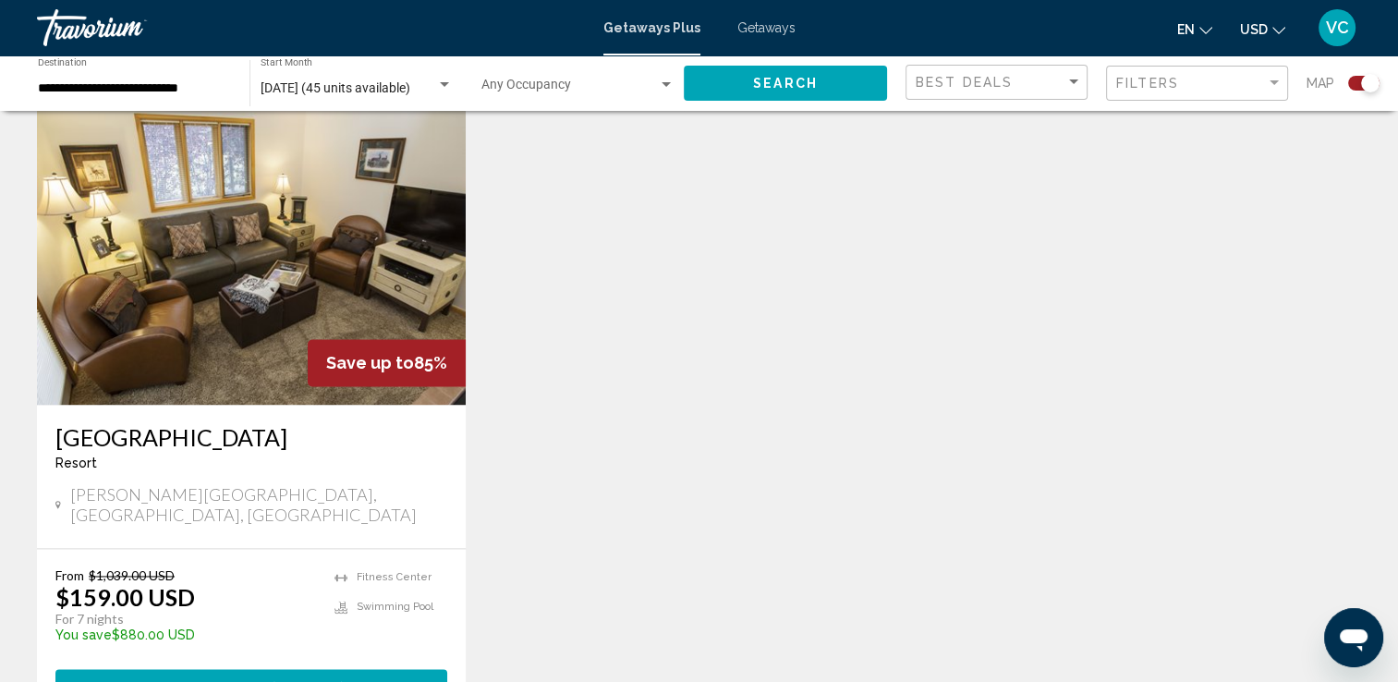
scroll to position [2720, 0]
